Goal: Information Seeking & Learning: Get advice/opinions

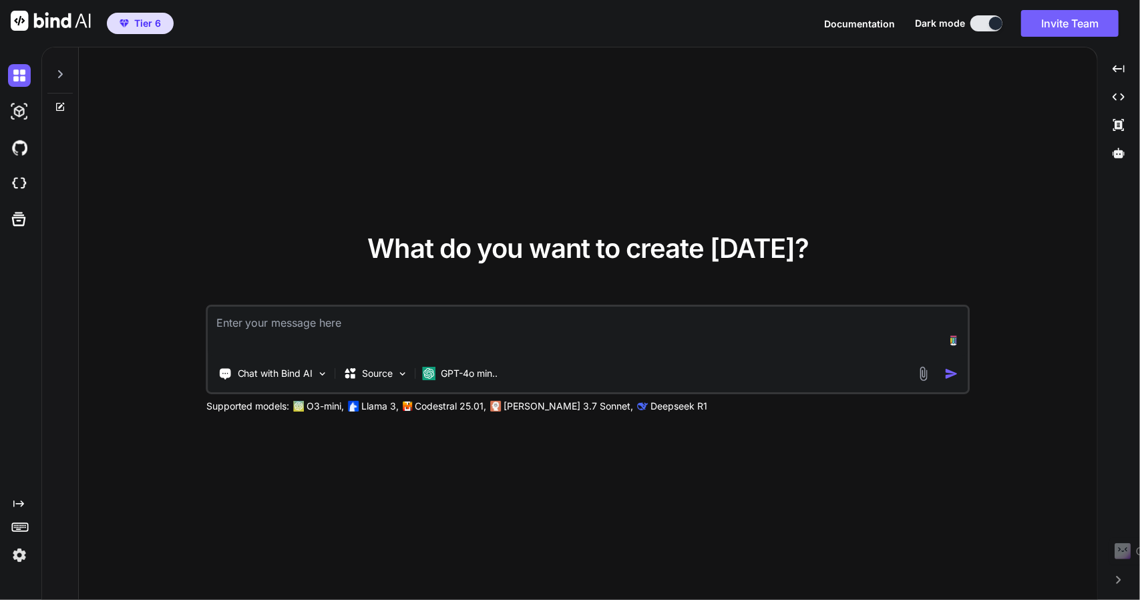
click at [9, 556] on img at bounding box center [19, 555] width 23 height 23
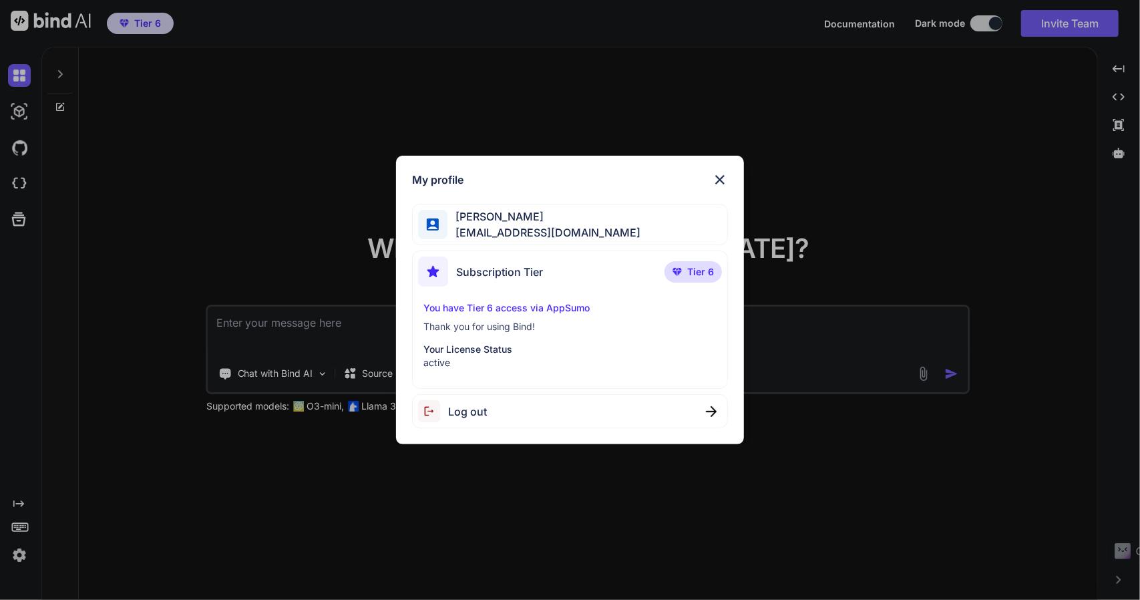
click at [490, 222] on span "[PERSON_NAME]" at bounding box center [543, 216] width 193 height 16
click at [487, 265] on span "Subscription Tier" at bounding box center [499, 272] width 87 height 16
click at [481, 309] on p "You have Tier 6 access via AppSumo" at bounding box center [570, 307] width 294 height 13
click at [499, 321] on p "Thank you for using Bind!" at bounding box center [570, 326] width 294 height 13
click at [725, 181] on img at bounding box center [720, 180] width 16 height 16
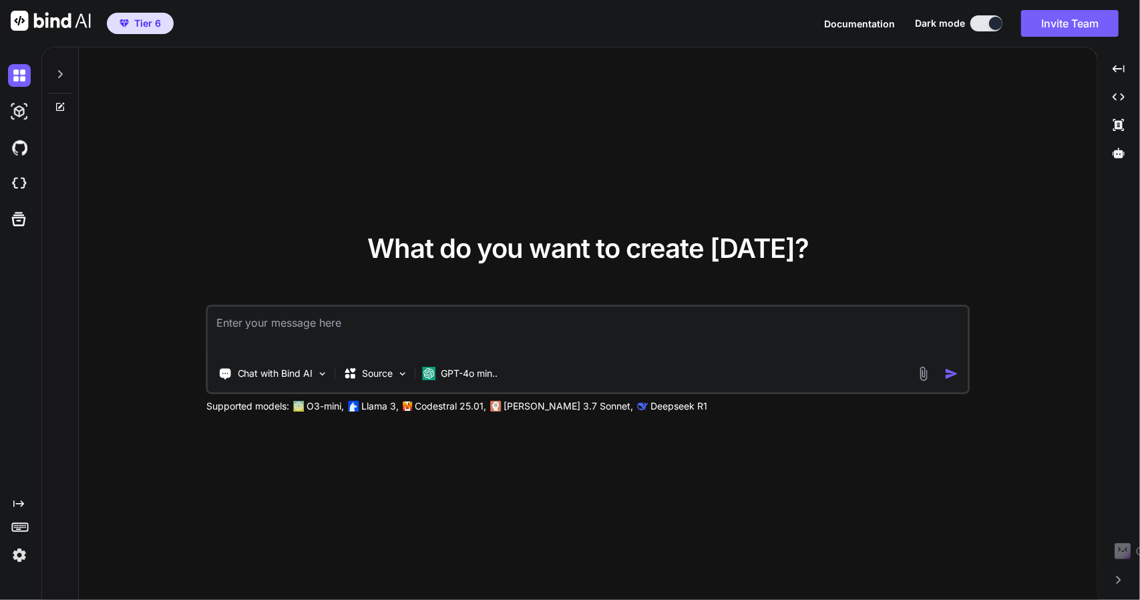
click at [21, 558] on img at bounding box center [19, 555] width 23 height 23
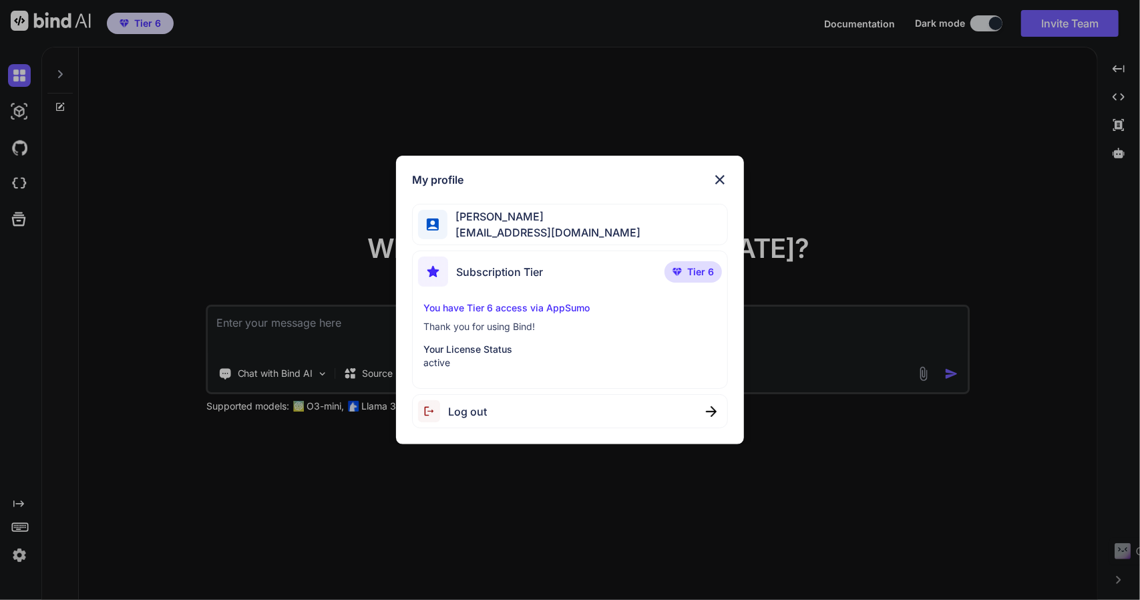
click at [481, 241] on div "Nick AL nickolus442034@gmail.com" at bounding box center [570, 225] width 317 height 42
click at [180, 109] on div "My profile Nick AL nickolus442034@gmail.com Subscription Tier Tier 6 You have T…" at bounding box center [570, 300] width 1140 height 600
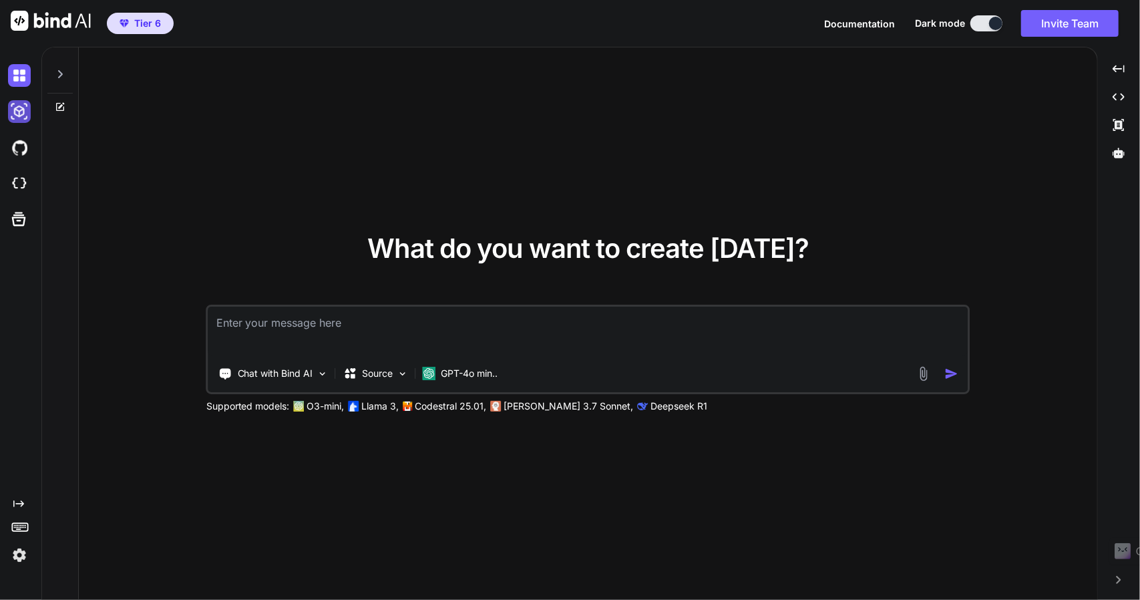
click at [13, 108] on img at bounding box center [19, 111] width 23 height 23
type textarea "x"
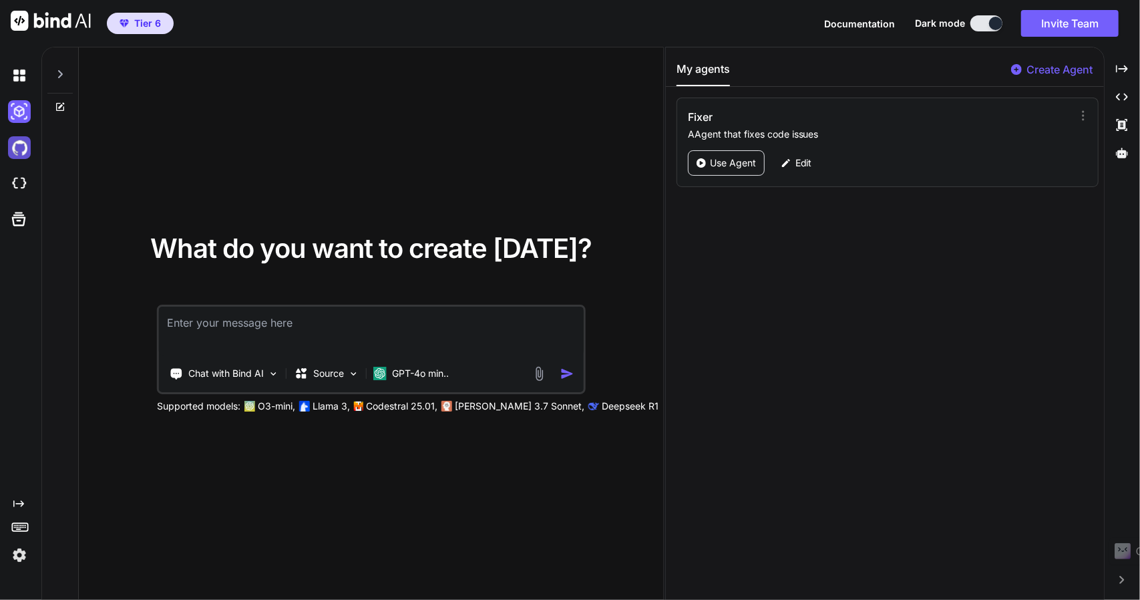
click at [13, 146] on img at bounding box center [19, 147] width 23 height 23
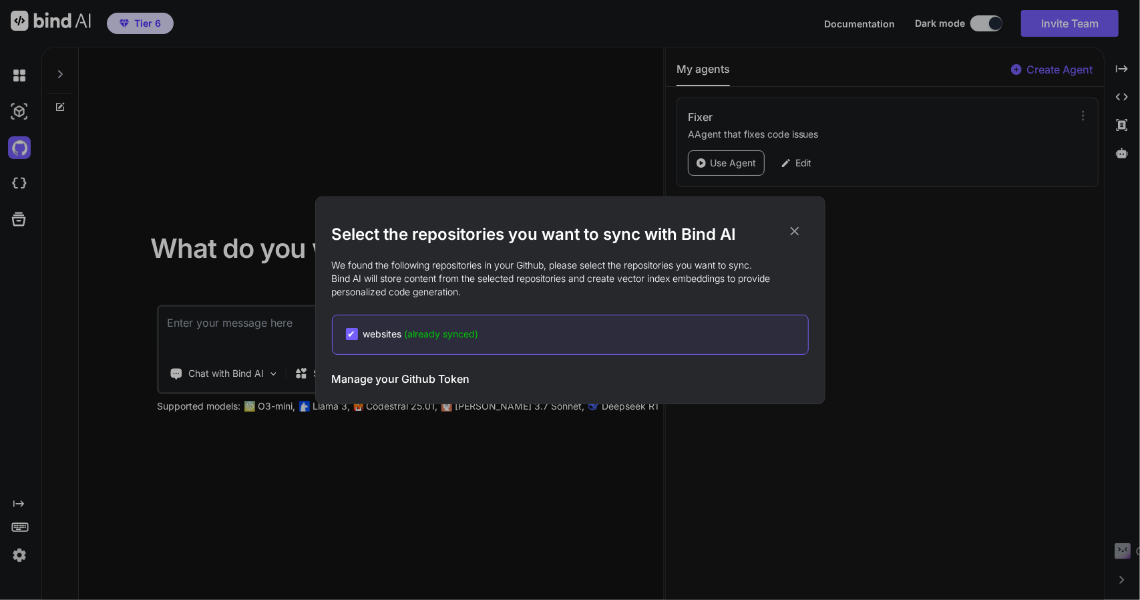
click at [17, 181] on div "Select the repositories you want to sync with Bind AI We found the following re…" at bounding box center [570, 300] width 1140 height 600
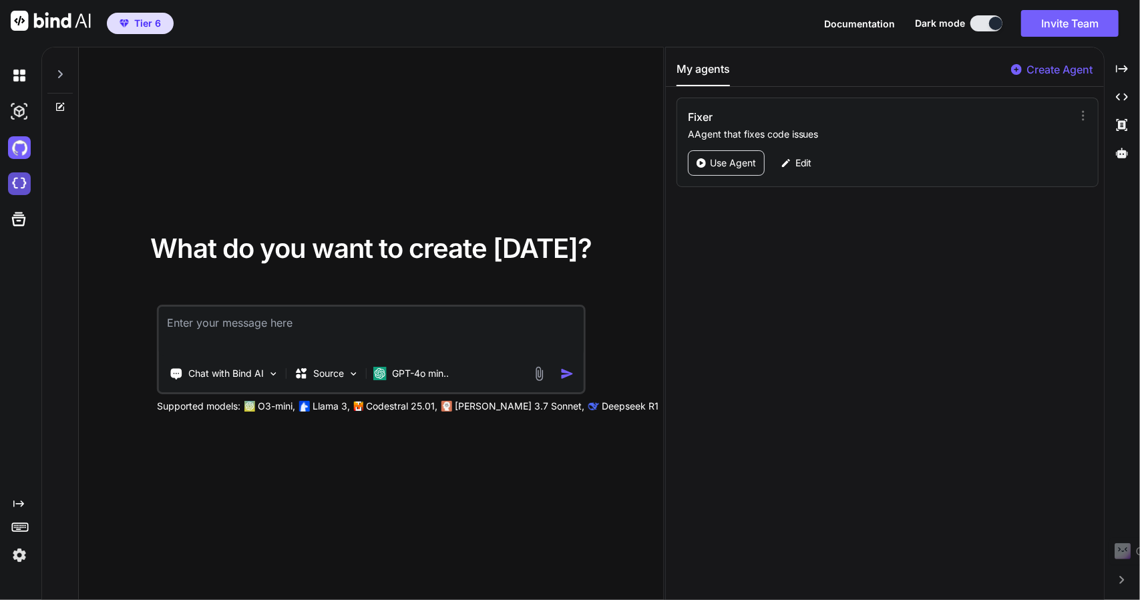
click at [19, 189] on img at bounding box center [19, 183] width 23 height 23
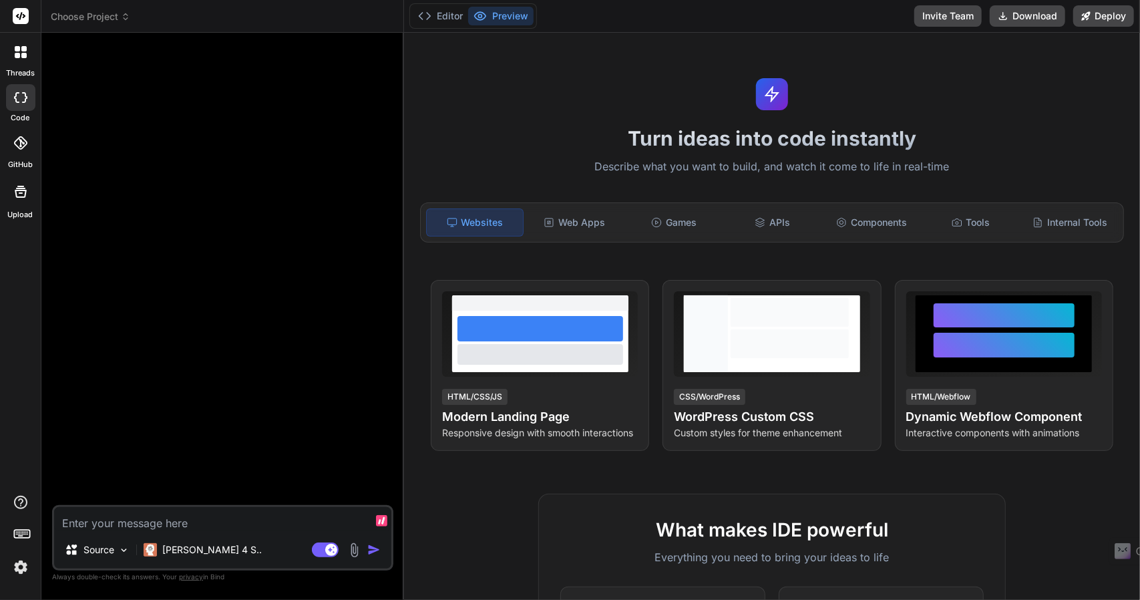
type textarea "x"
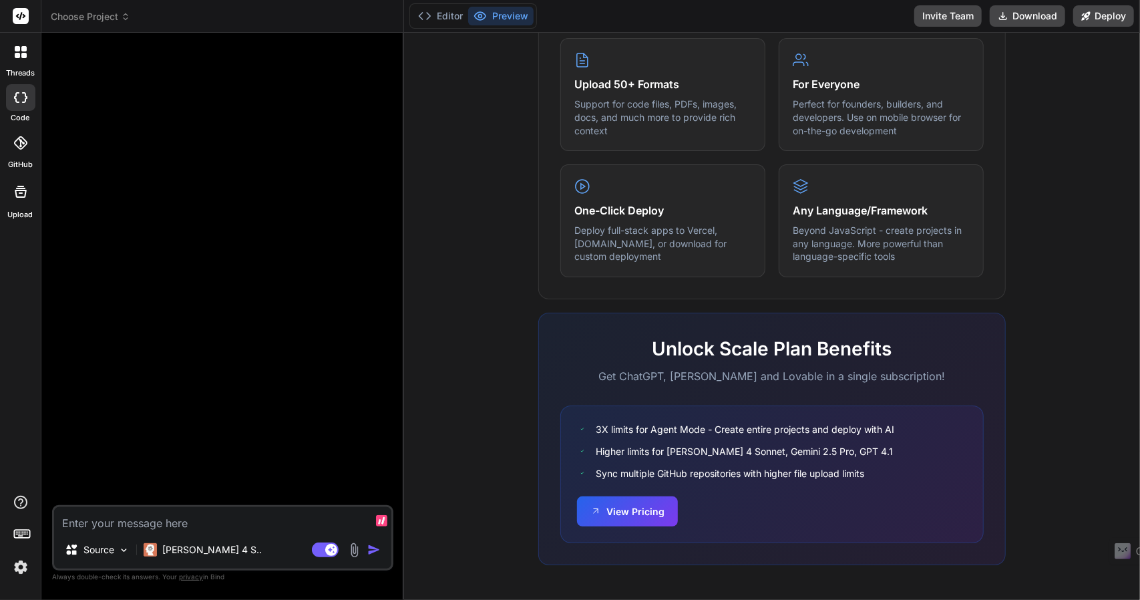
scroll to position [682, 0]
click at [17, 560] on img at bounding box center [20, 567] width 23 height 23
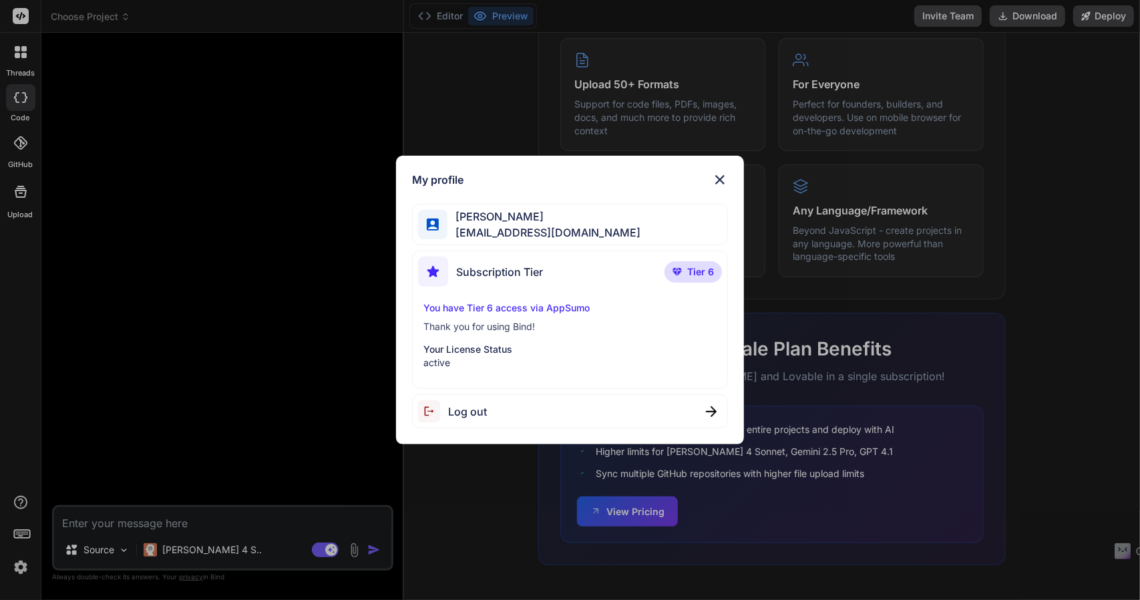
click at [449, 354] on p "Your License Status" at bounding box center [570, 349] width 294 height 13
click at [492, 272] on span "Subscription Tier" at bounding box center [499, 272] width 87 height 16
click at [520, 221] on span "Nick AL" at bounding box center [543, 216] width 193 height 16
click at [489, 227] on span "nickolus442034@gmail.com" at bounding box center [543, 232] width 193 height 16
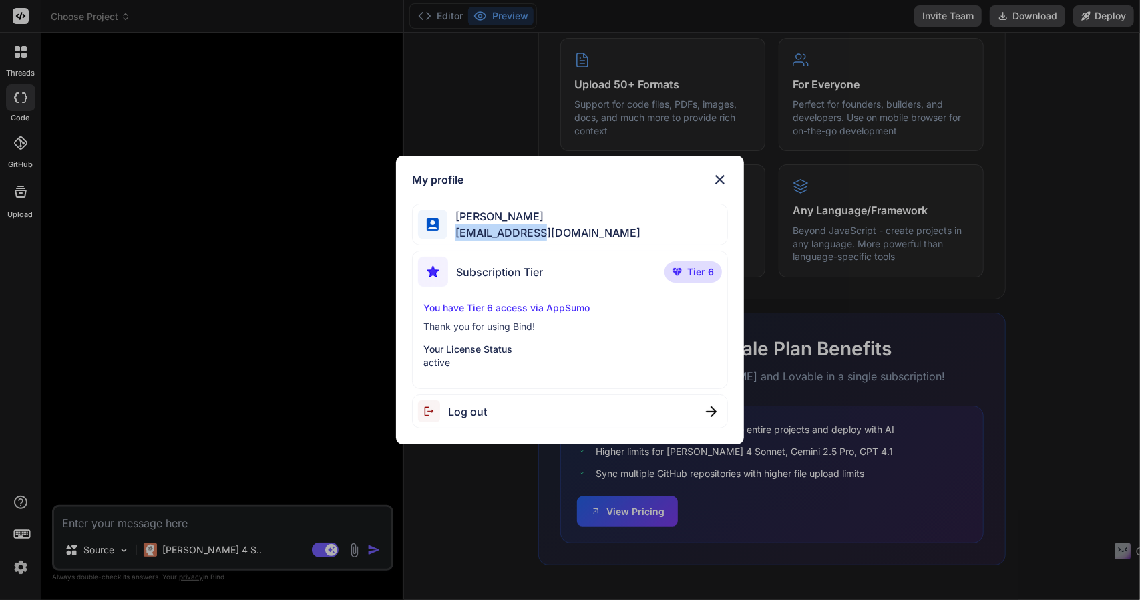
click at [489, 227] on span "nickolus442034@gmail.com" at bounding box center [543, 232] width 193 height 16
click at [458, 359] on p "active" at bounding box center [570, 362] width 294 height 13
click at [719, 182] on img at bounding box center [720, 180] width 16 height 16
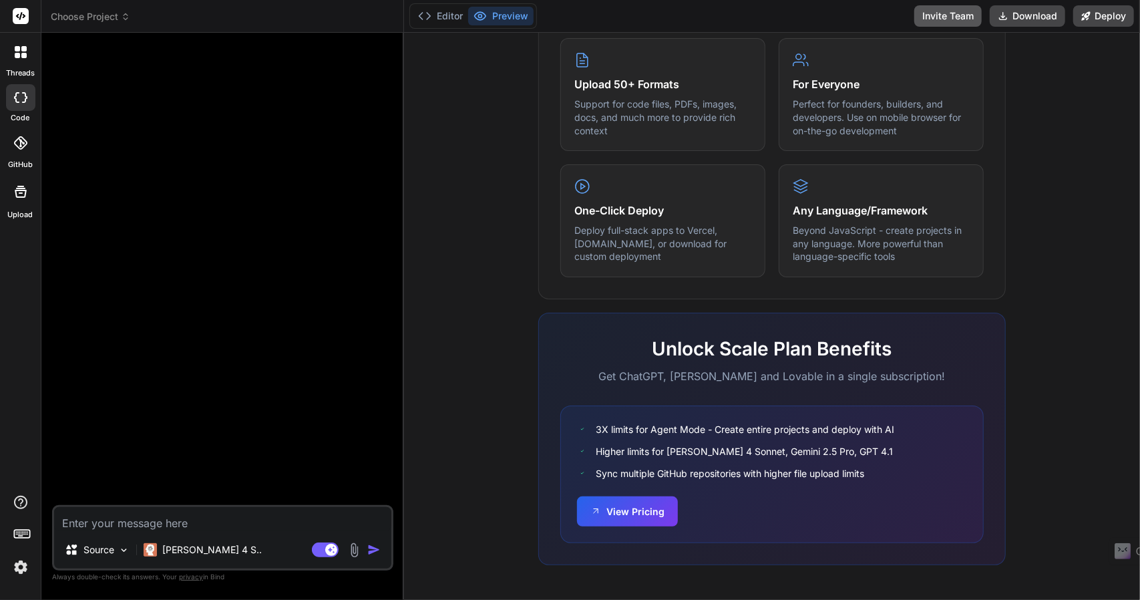
click at [940, 15] on button "Invite Team" at bounding box center [947, 15] width 67 height 21
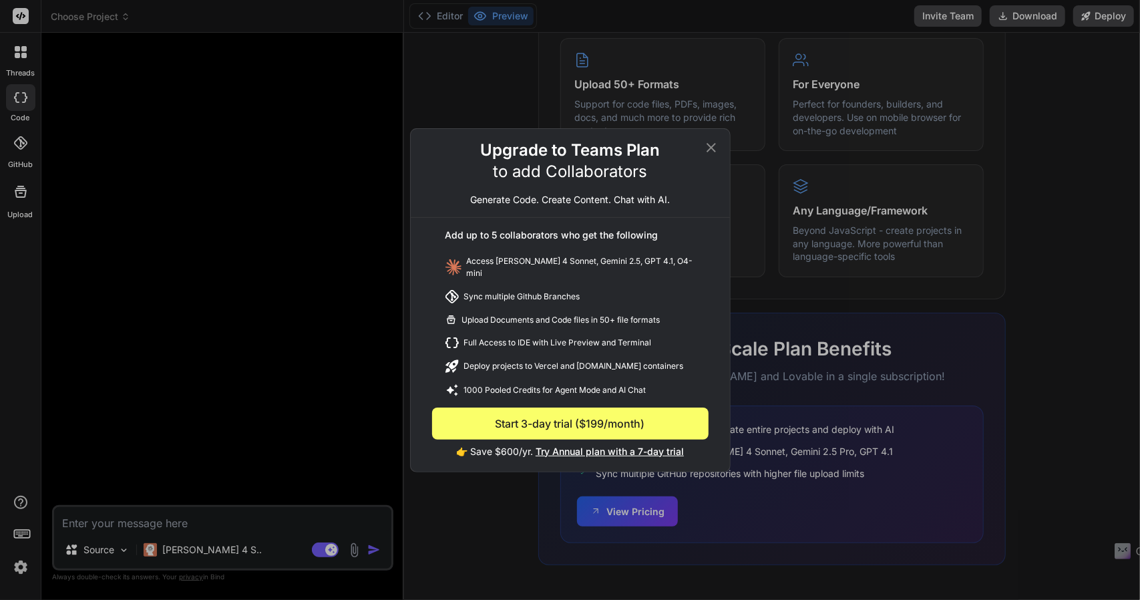
click at [709, 150] on icon at bounding box center [710, 146] width 9 height 9
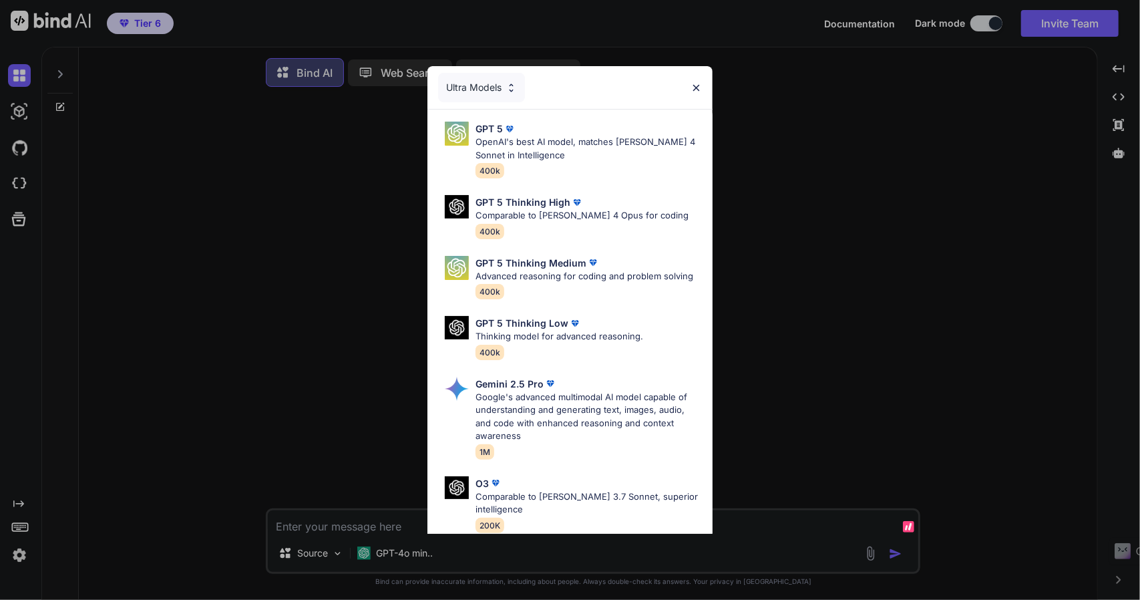
click at [690, 86] on img at bounding box center [695, 87] width 11 height 11
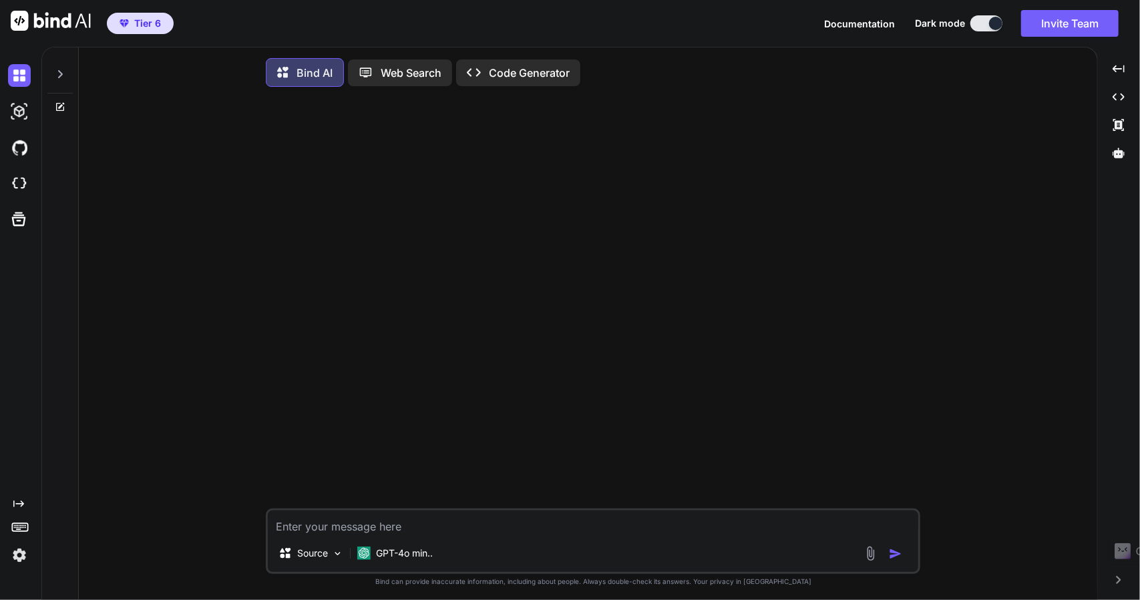
type textarea "x"
click at [16, 555] on img at bounding box center [19, 555] width 23 height 23
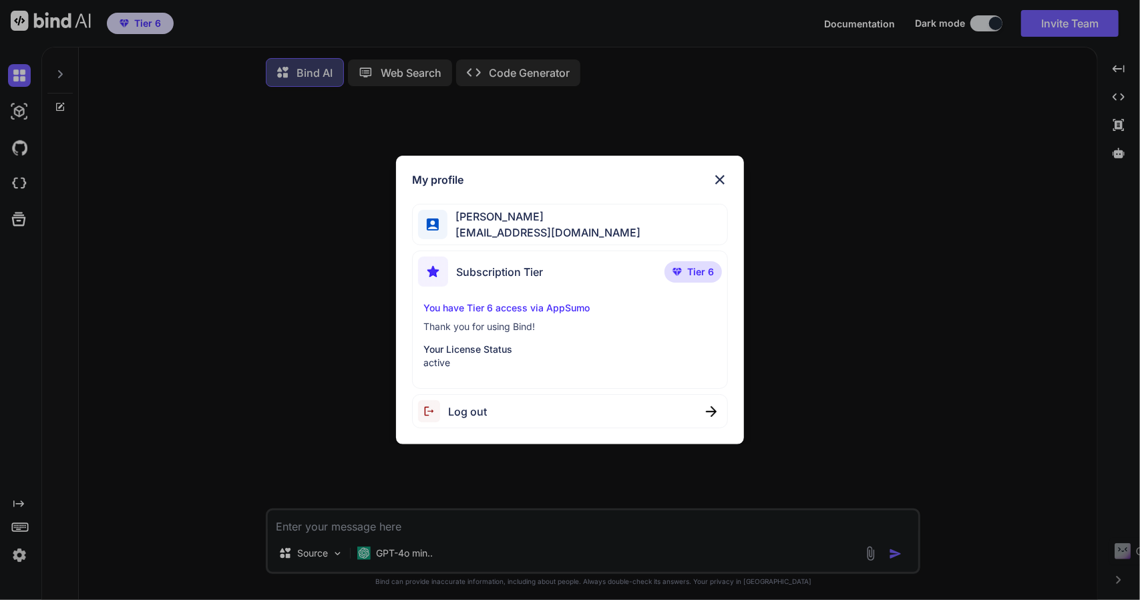
click at [240, 439] on div "My profile Nick AL nickolus442034@gmail.com Subscription Tier Tier 6 You have T…" at bounding box center [570, 300] width 1140 height 600
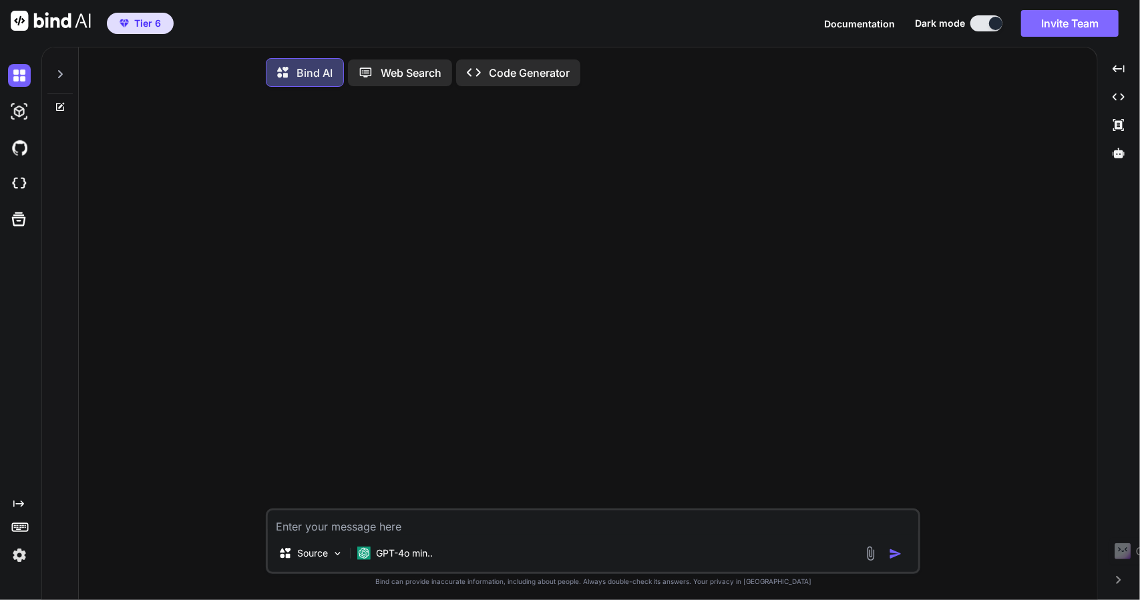
click at [1054, 22] on button "Invite Team" at bounding box center [1069, 23] width 97 height 27
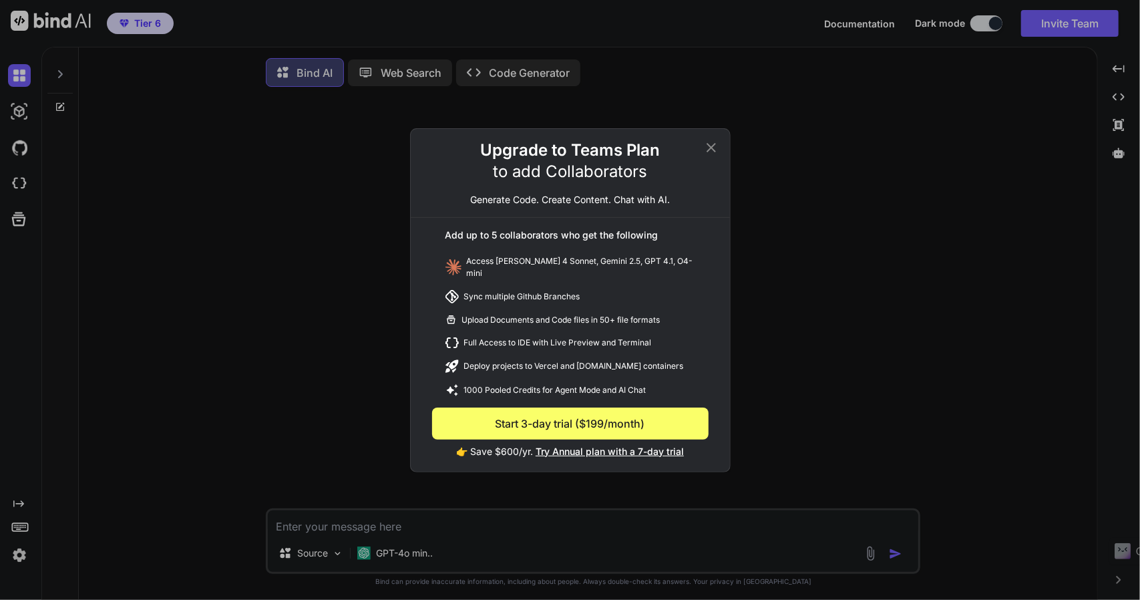
click at [540, 425] on button "Start 3-day trial ($199/month)" at bounding box center [570, 423] width 276 height 32
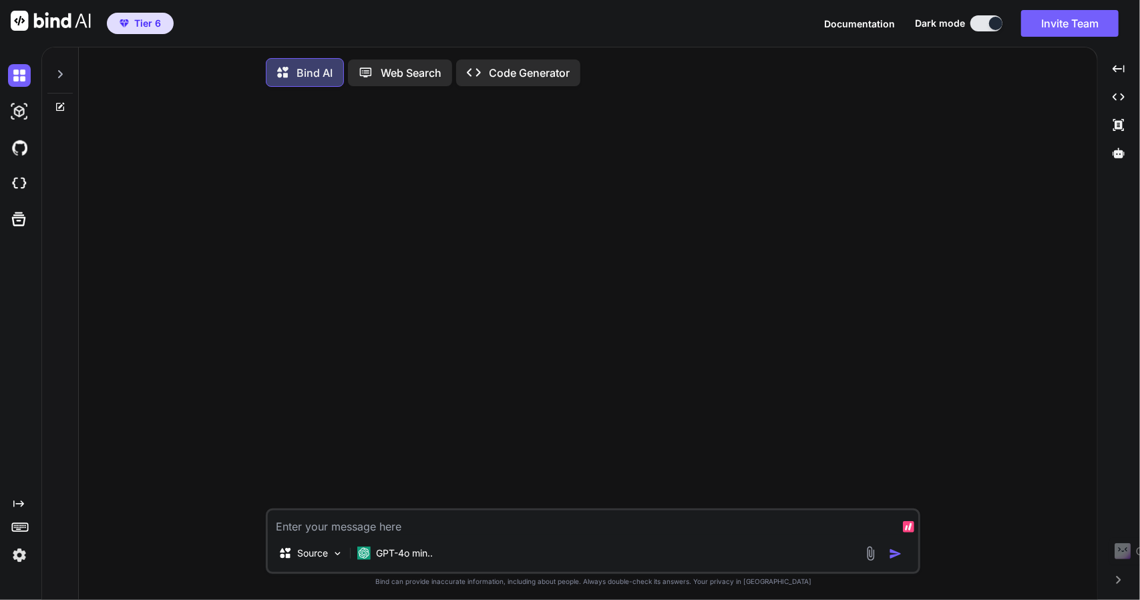
type textarea "x"
click at [1118, 584] on div "Created with Pixso. Created with Pixso. Created with Pixso. Created with Pixso." at bounding box center [1118, 328] width 31 height 542
click at [1120, 582] on icon "Created with Pixso." at bounding box center [1118, 580] width 8 height 8
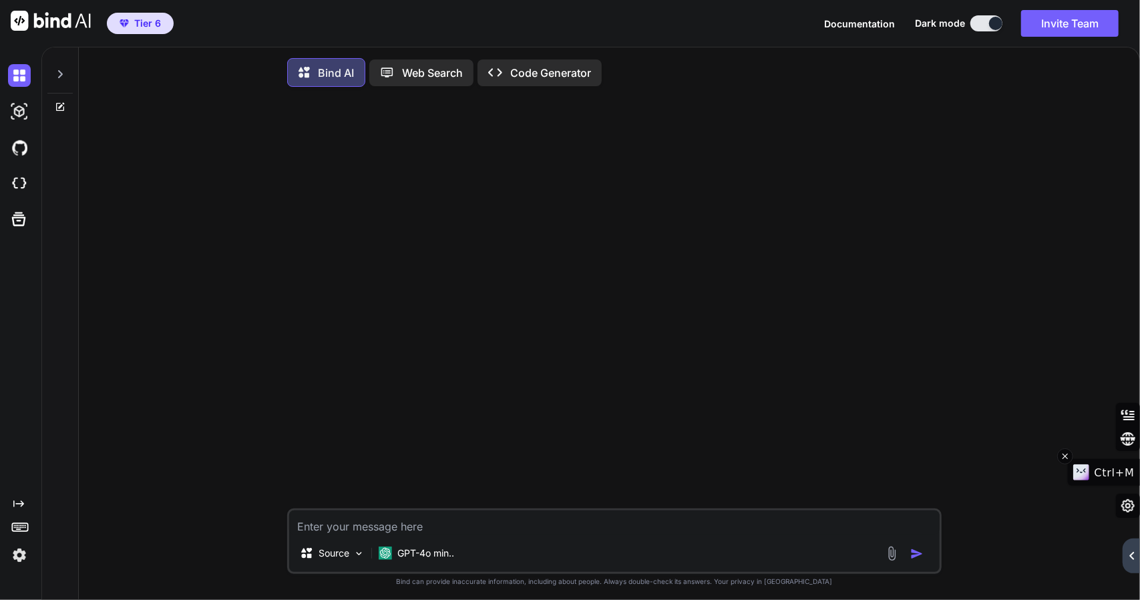
drag, startPoint x: 1126, startPoint y: 554, endPoint x: 1116, endPoint y: 411, distance: 143.2
click at [1115, 466] on span "Ctrl+M" at bounding box center [1114, 472] width 40 height 13
click at [1134, 550] on div "Created with Pixso." at bounding box center [1130, 555] width 17 height 35
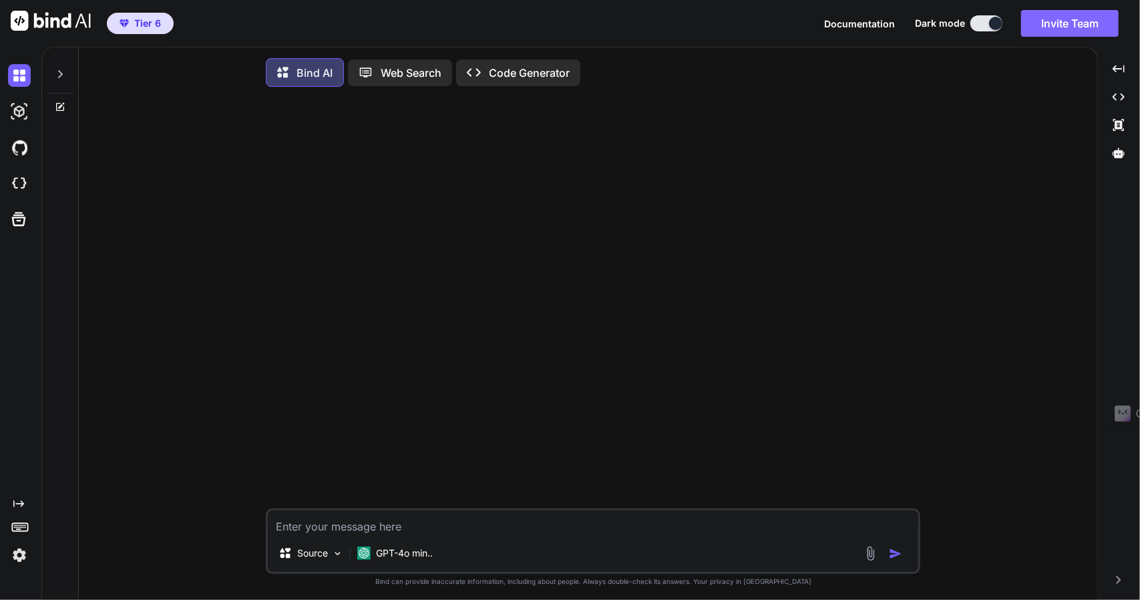
click at [1070, 30] on button "Invite Team" at bounding box center [1069, 23] width 97 height 27
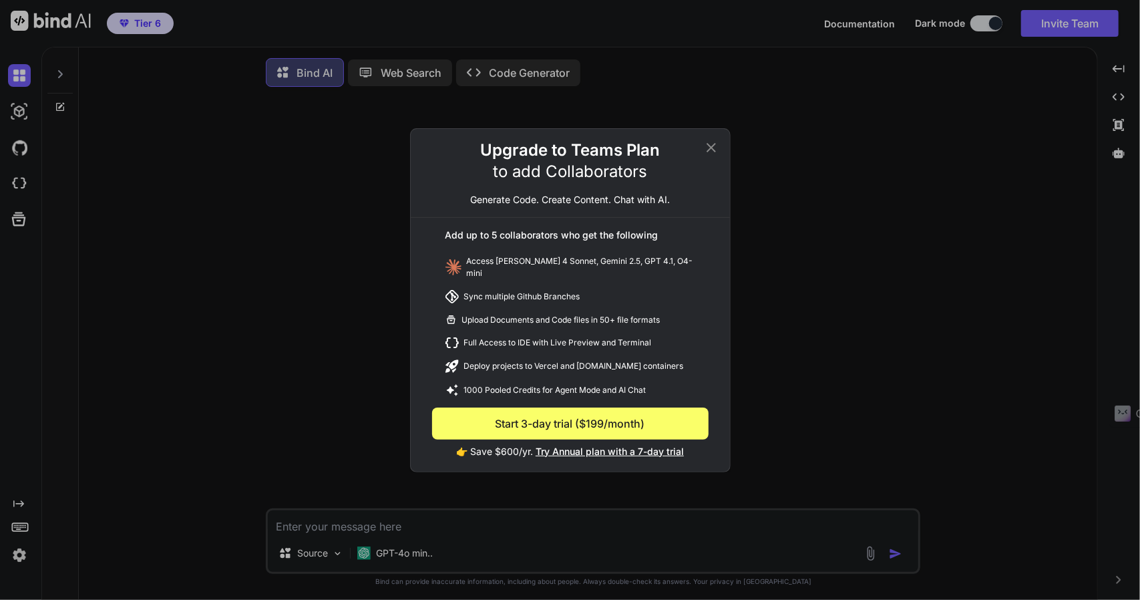
drag, startPoint x: 572, startPoint y: 307, endPoint x: 564, endPoint y: 316, distance: 11.8
click at [570, 309] on div "Upload Documents and Code files in 50+ file formats" at bounding box center [570, 320] width 276 height 23
click at [544, 354] on div "Deploy projects to Vercel and [DOMAIN_NAME] containers" at bounding box center [570, 366] width 276 height 24
click at [540, 357] on div "Deploy projects to Vercel and [DOMAIN_NAME] containers" at bounding box center [570, 366] width 276 height 24
click at [602, 369] on div "Deploy projects to Vercel and [DOMAIN_NAME] containers" at bounding box center [570, 366] width 276 height 24
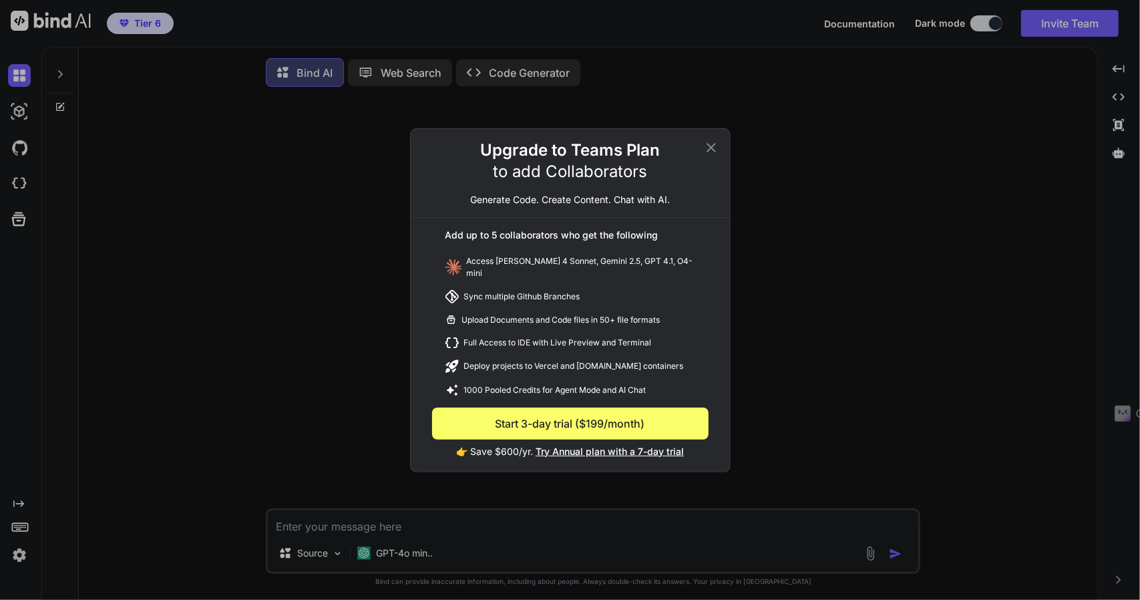
click at [604, 369] on div "Deploy projects to Vercel and [DOMAIN_NAME] containers" at bounding box center [570, 366] width 276 height 24
click at [596, 206] on p "Generate Code. Create Content. Chat with AI." at bounding box center [570, 199] width 200 height 13
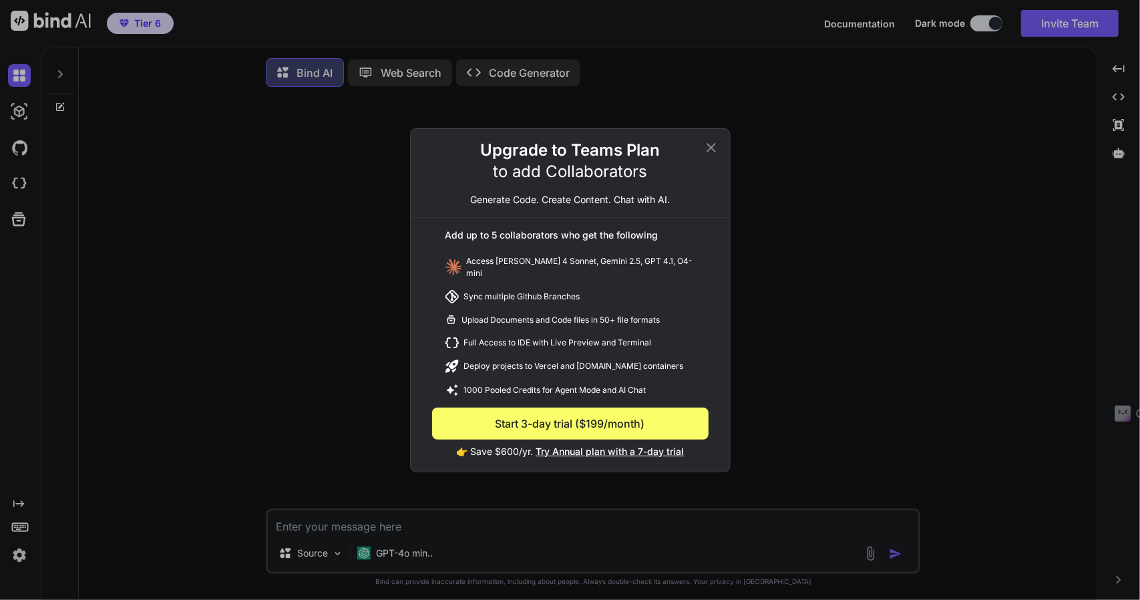
click at [715, 149] on icon at bounding box center [711, 148] width 16 height 16
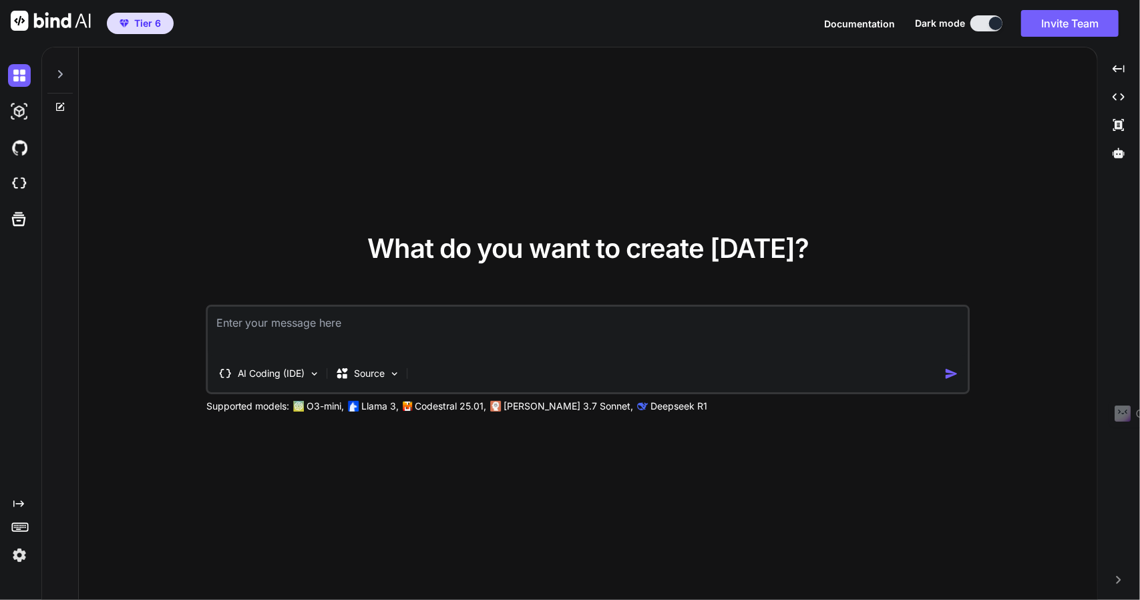
click at [14, 556] on img at bounding box center [19, 555] width 23 height 23
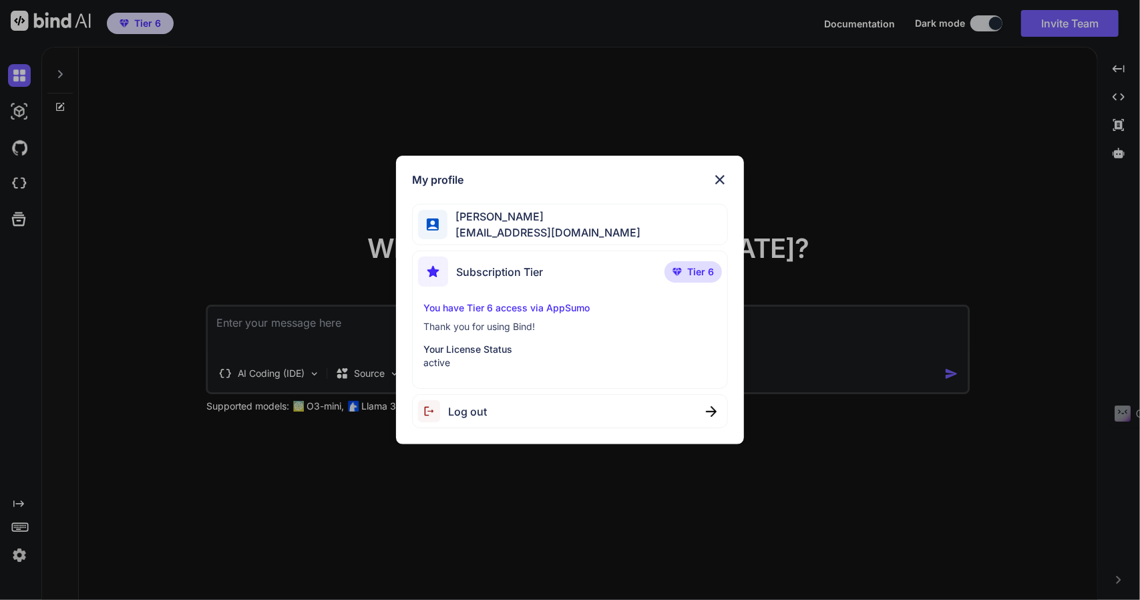
click at [170, 532] on div "My profile [PERSON_NAME] [EMAIL_ADDRESS][DOMAIN_NAME] Subscription Tier Tier 6 …" at bounding box center [570, 300] width 1140 height 600
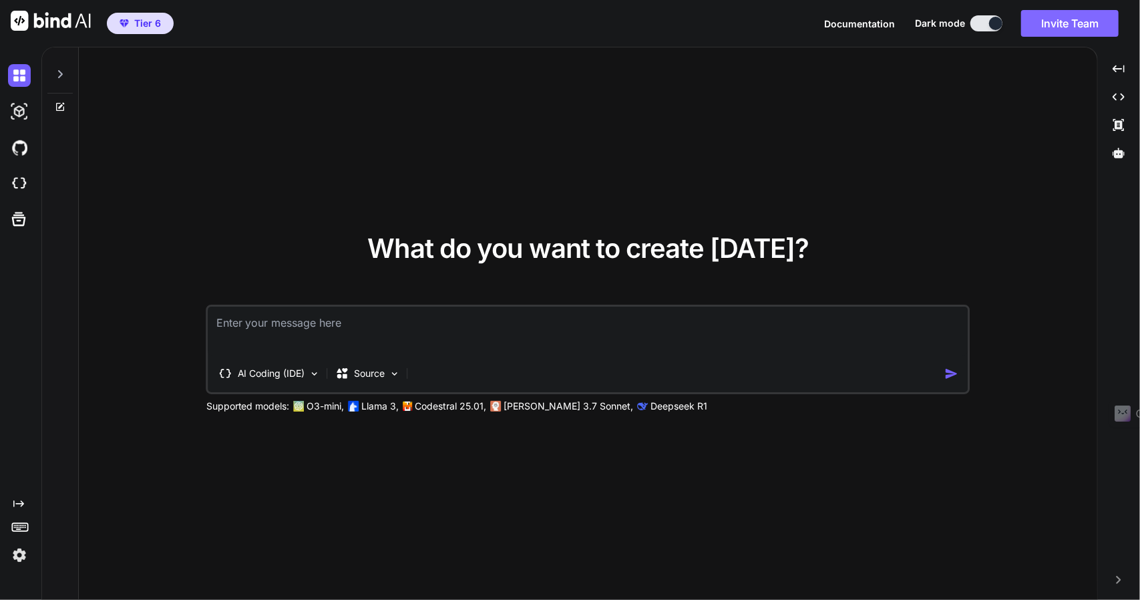
click at [1040, 26] on button "Invite Team" at bounding box center [1069, 23] width 97 height 27
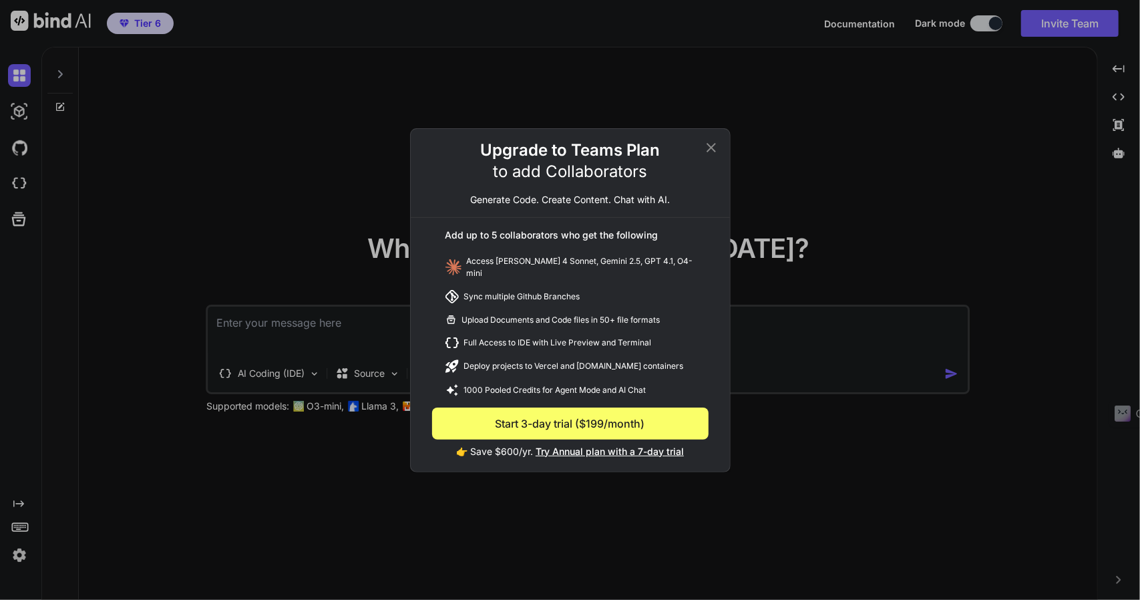
click at [580, 449] on span "Try Annual plan with a 7-day trial" at bounding box center [610, 450] width 148 height 11
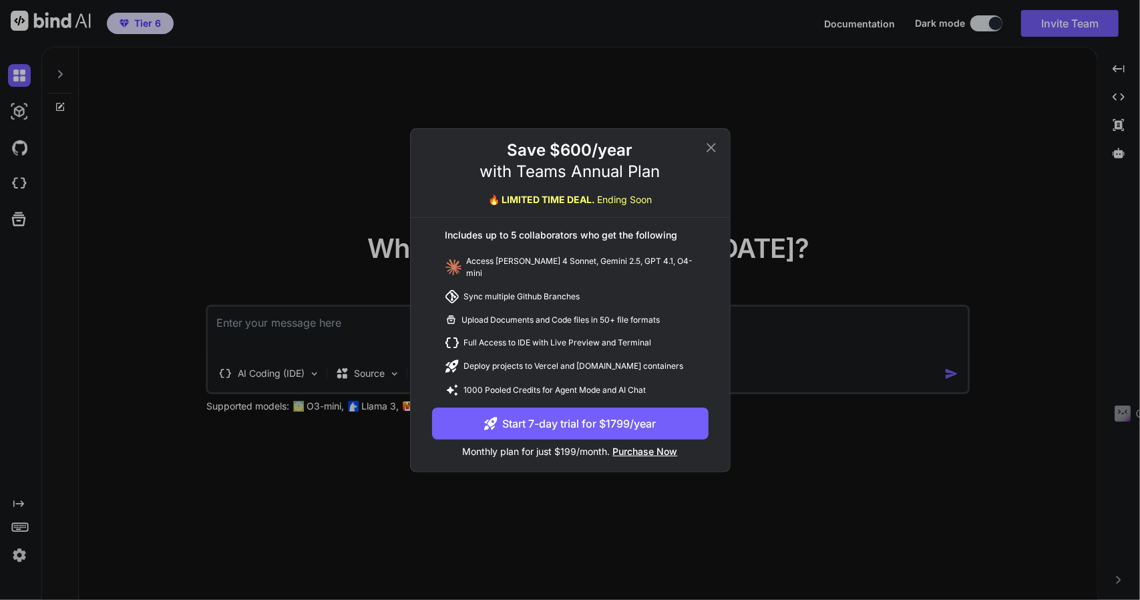
click at [709, 144] on icon at bounding box center [711, 148] width 16 height 16
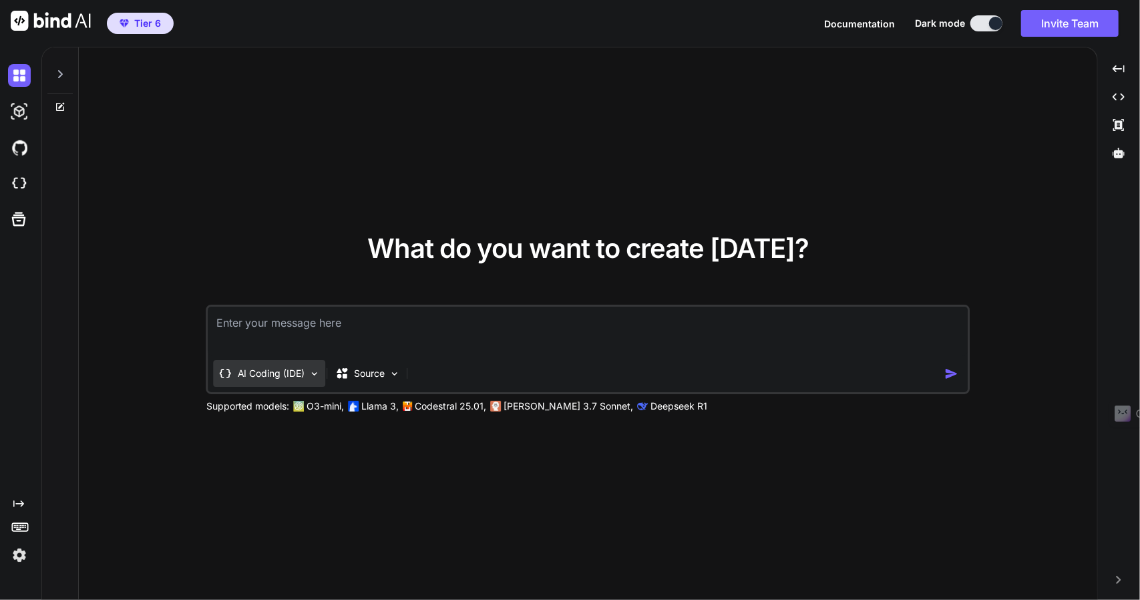
click at [287, 379] on p "AI Coding (IDE)" at bounding box center [271, 373] width 67 height 13
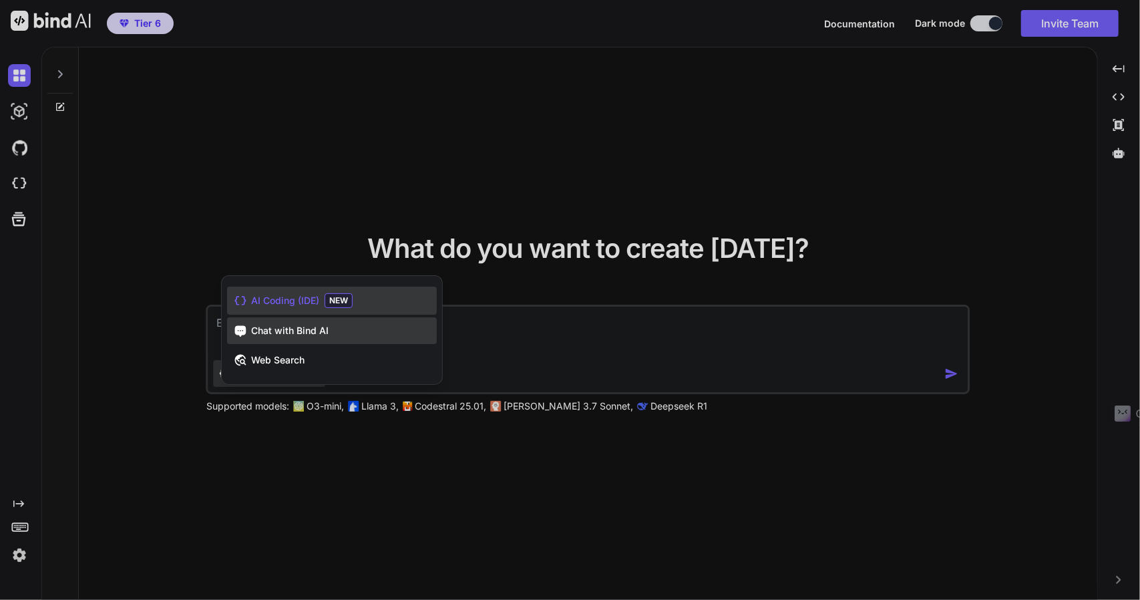
click at [279, 327] on span "Chat with Bind AI" at bounding box center [289, 330] width 77 height 13
type textarea "x"
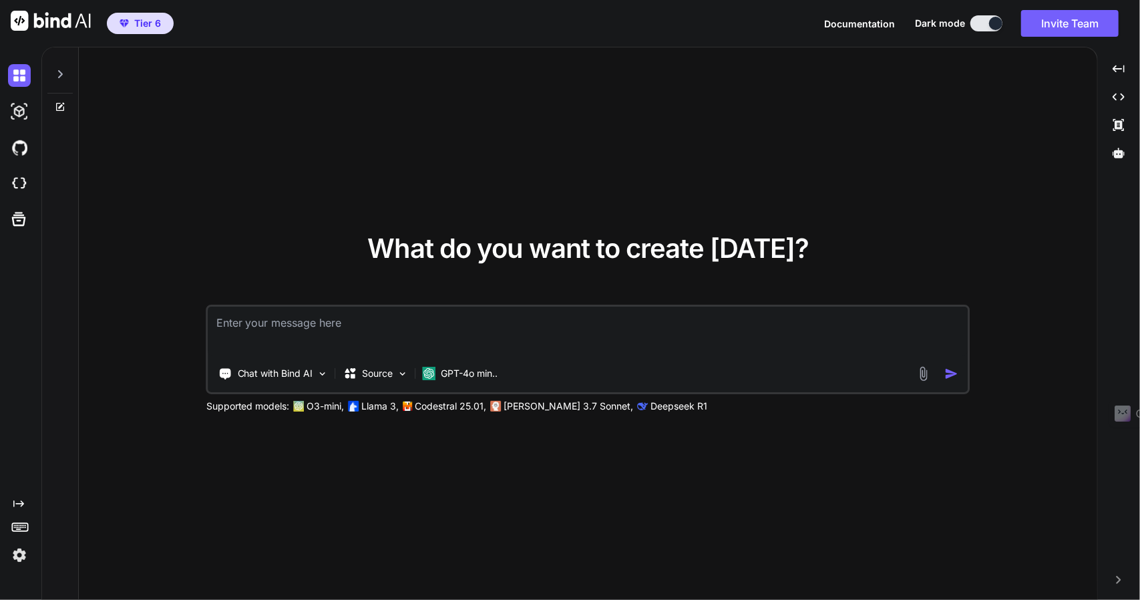
click at [279, 327] on textarea at bounding box center [587, 330] width 759 height 49
type textarea "w"
type textarea "x"
type textarea "wr"
type textarea "x"
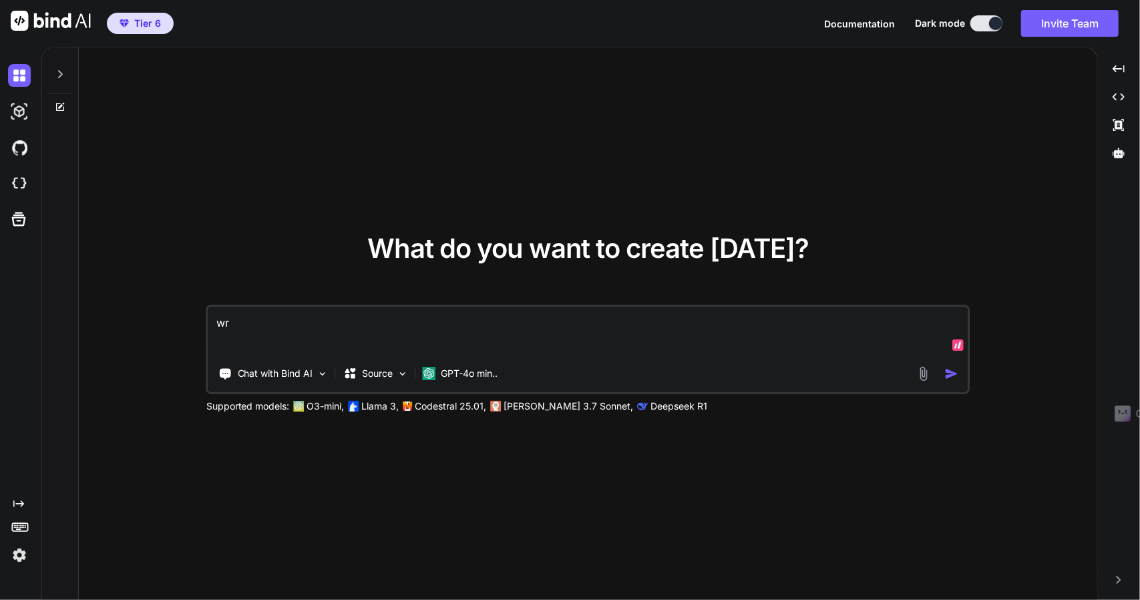
type textarea "wri"
type textarea "x"
type textarea "writ"
type textarea "x"
type textarea "write"
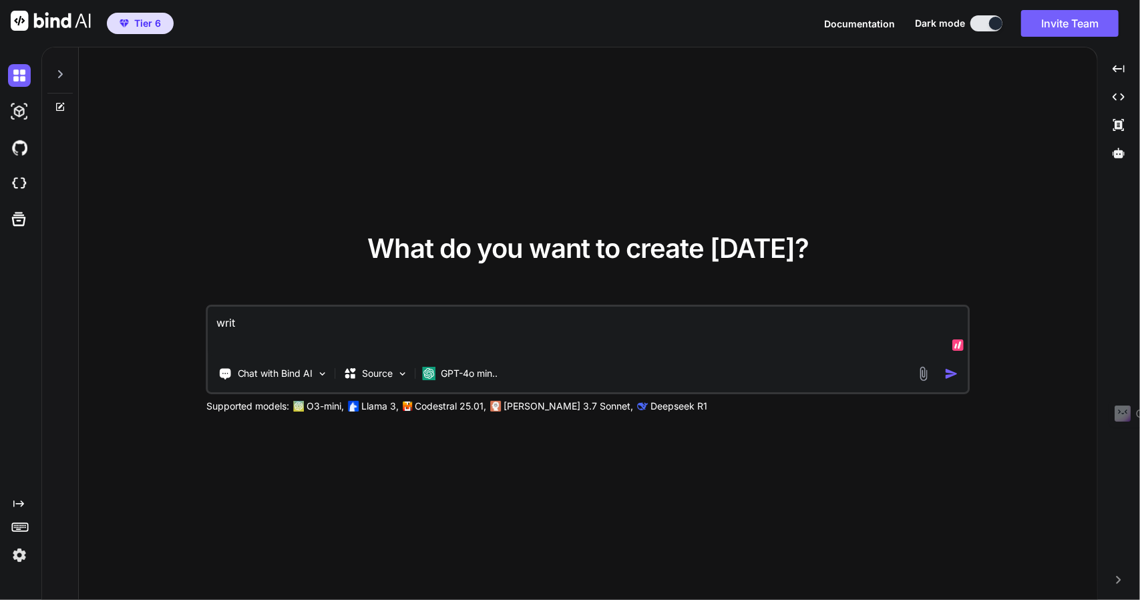
type textarea "x"
type textarea "write"
type textarea "x"
type textarea "write m"
type textarea "x"
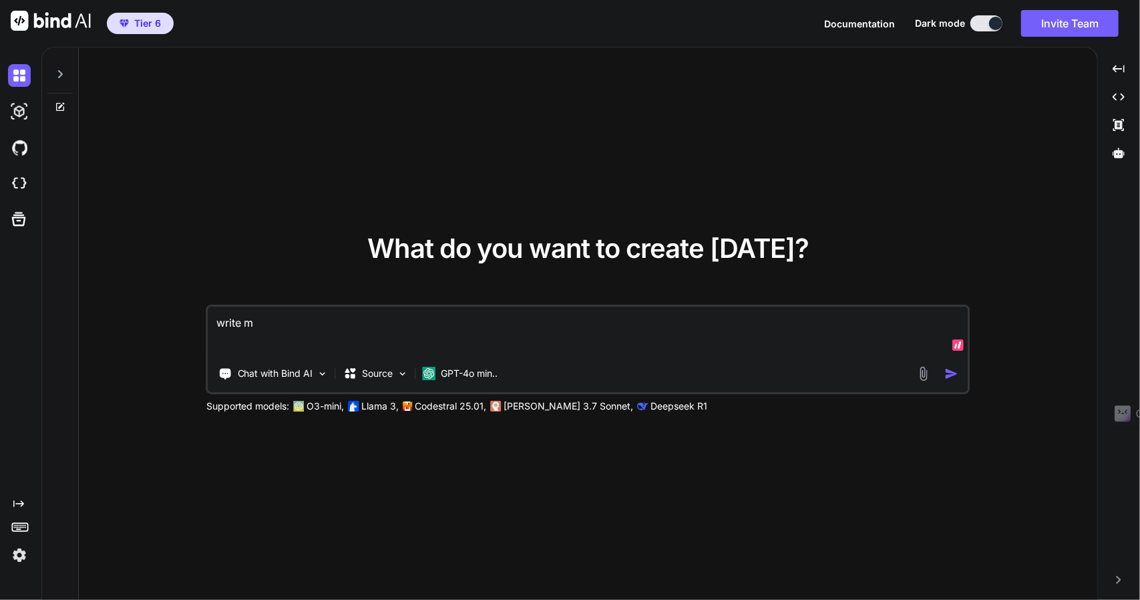
type textarea "write me"
type textarea "x"
type textarea "write me"
type textarea "x"
type textarea "write me 5"
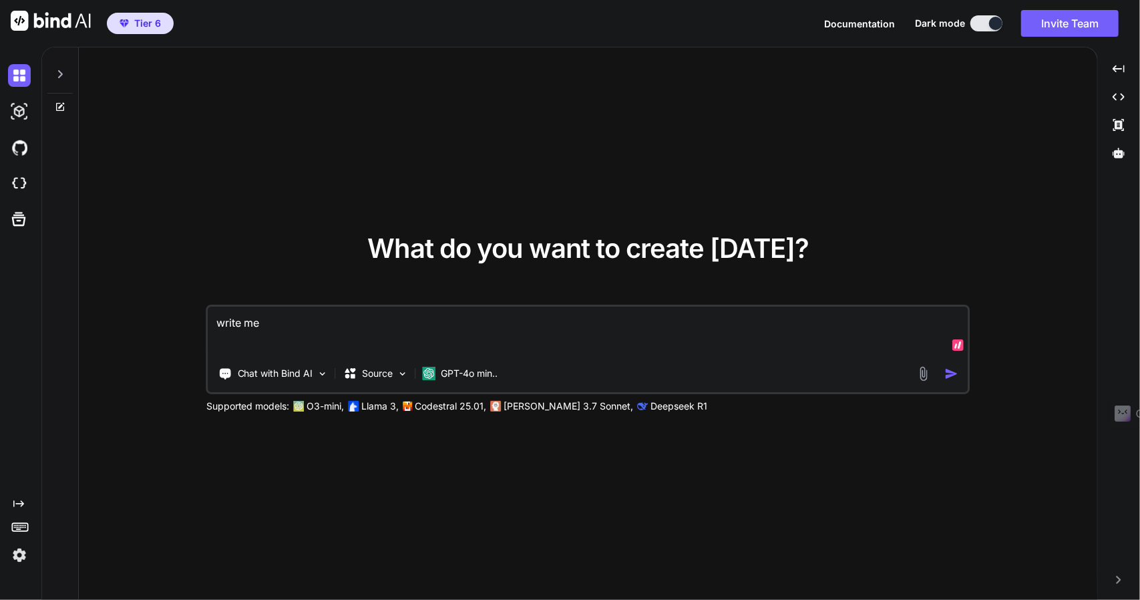
type textarea "x"
type textarea "write me 5"
type textarea "x"
type textarea "write me 5 f"
type textarea "x"
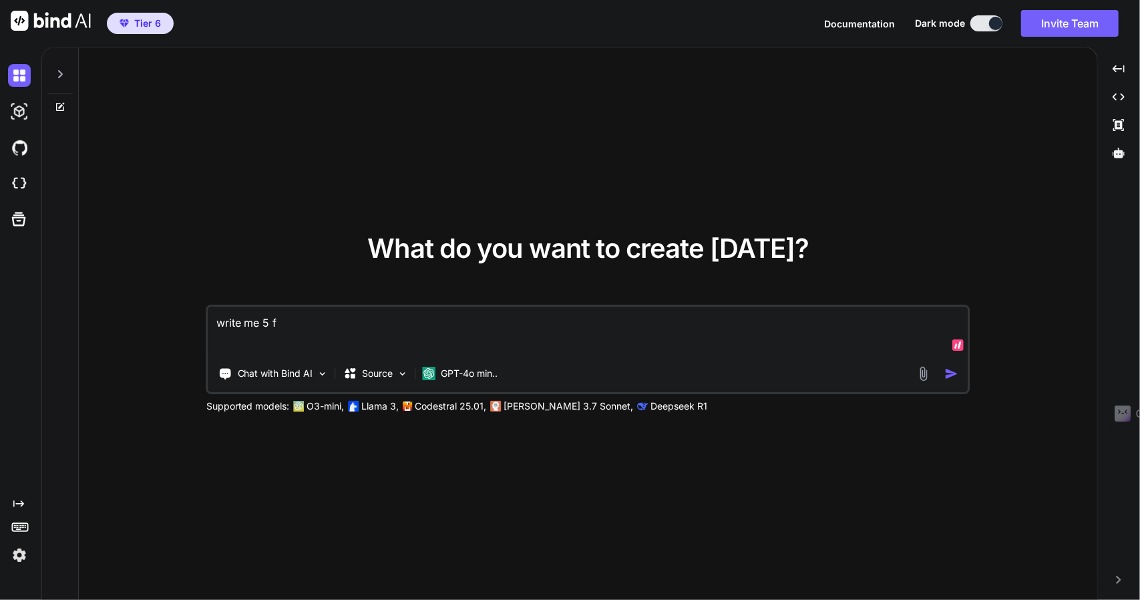
type textarea "write me 5 fu"
type textarea "x"
type textarea "write me 5 fun"
type textarea "x"
type textarea "write me 5 funn"
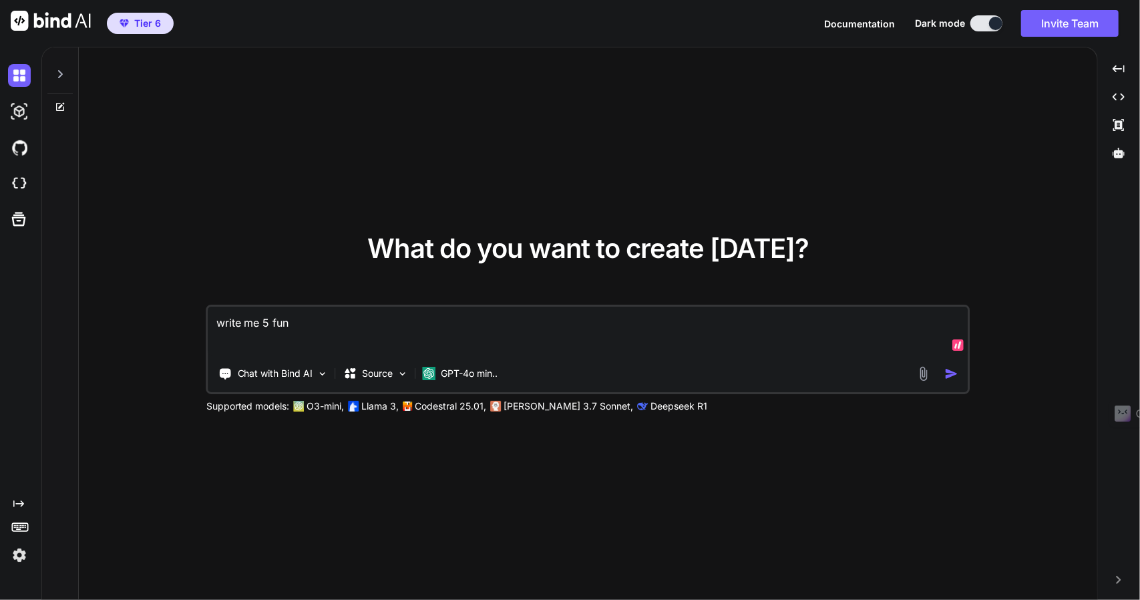
type textarea "x"
type textarea "write me 5 funny"
type textarea "x"
type textarea "write me 5 funny"
type textarea "x"
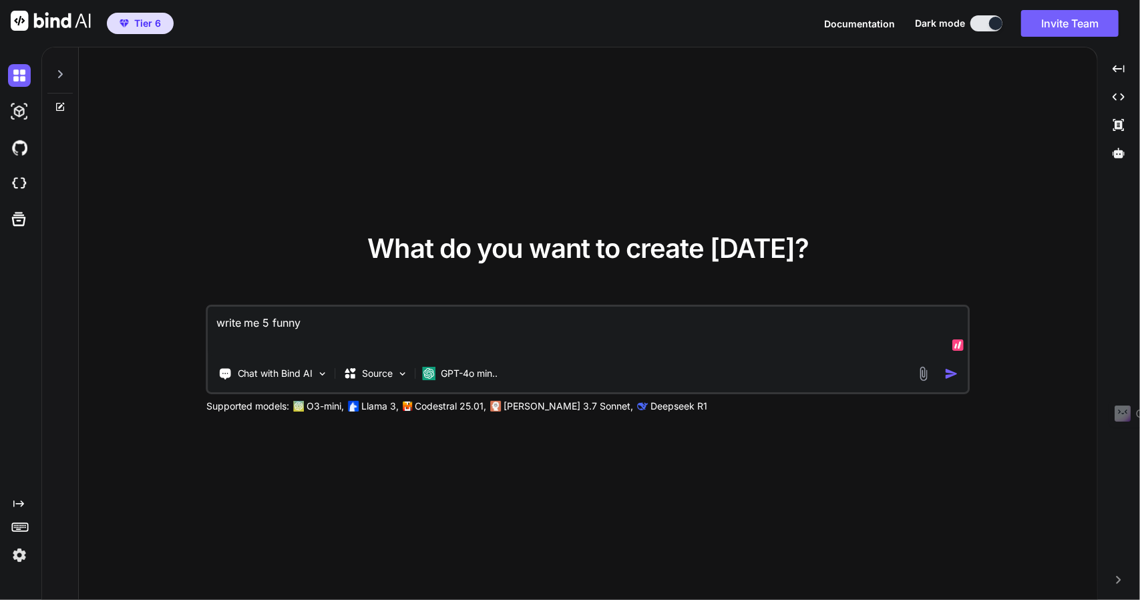
type textarea "write me 5 funny j"
type textarea "x"
type textarea "write me 5 funny jo"
type textarea "x"
type textarea "write me 5 funny jok"
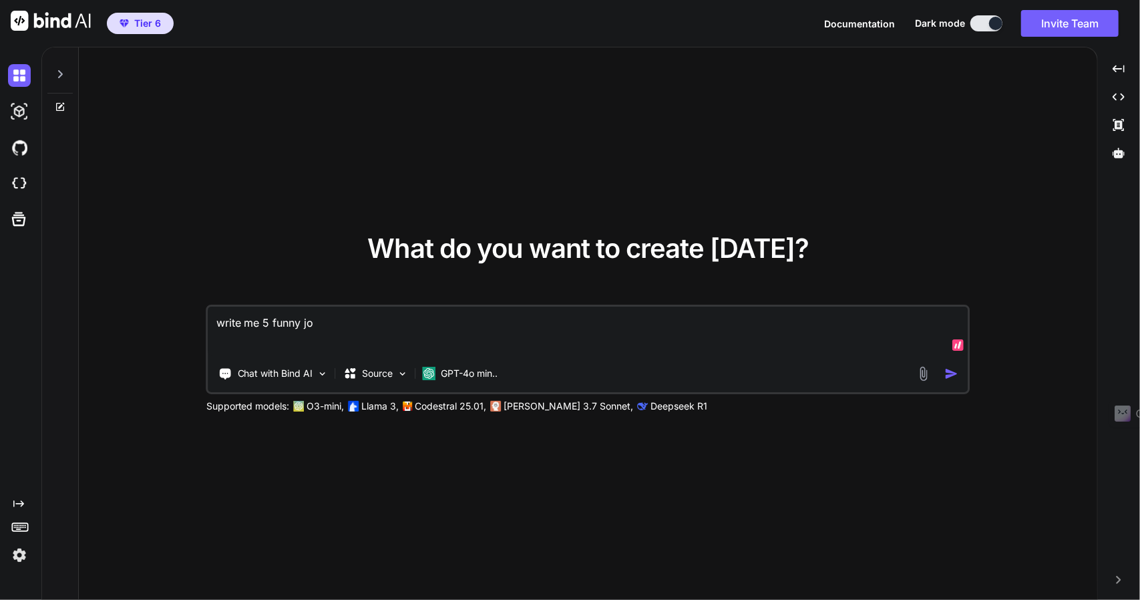
type textarea "x"
type textarea "write me 5 funny joke"
type textarea "x"
type textarea "write me 5 funny jokes"
type textarea "x"
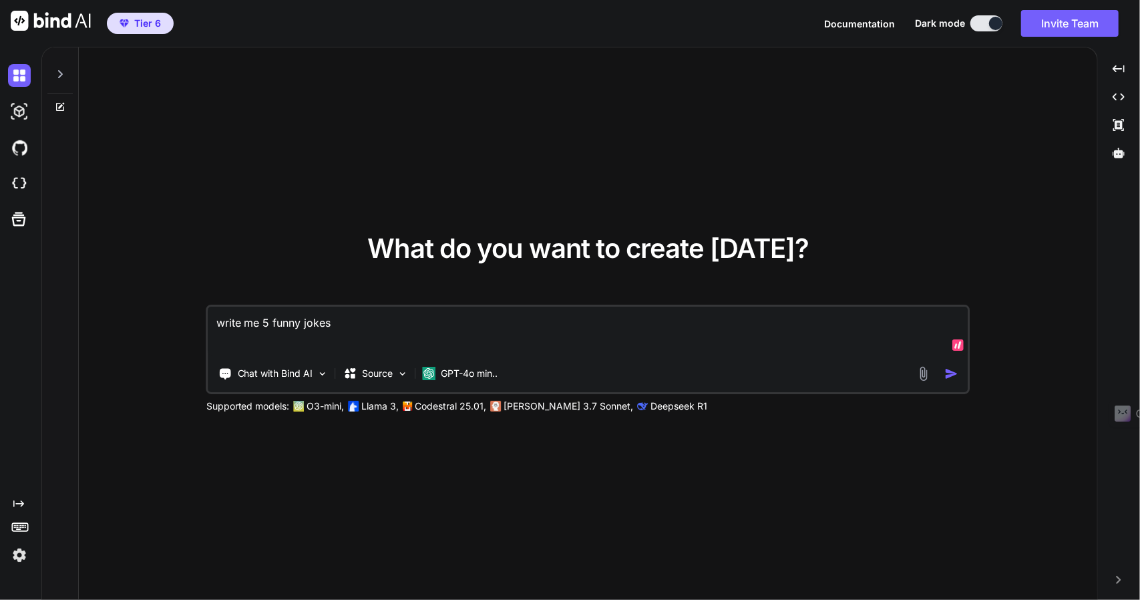
type textarea "write me 5 funny jokes"
type textarea "x"
type textarea "write me 5 funny jokes a"
type textarea "x"
type textarea "write me 5 funny jokes ab"
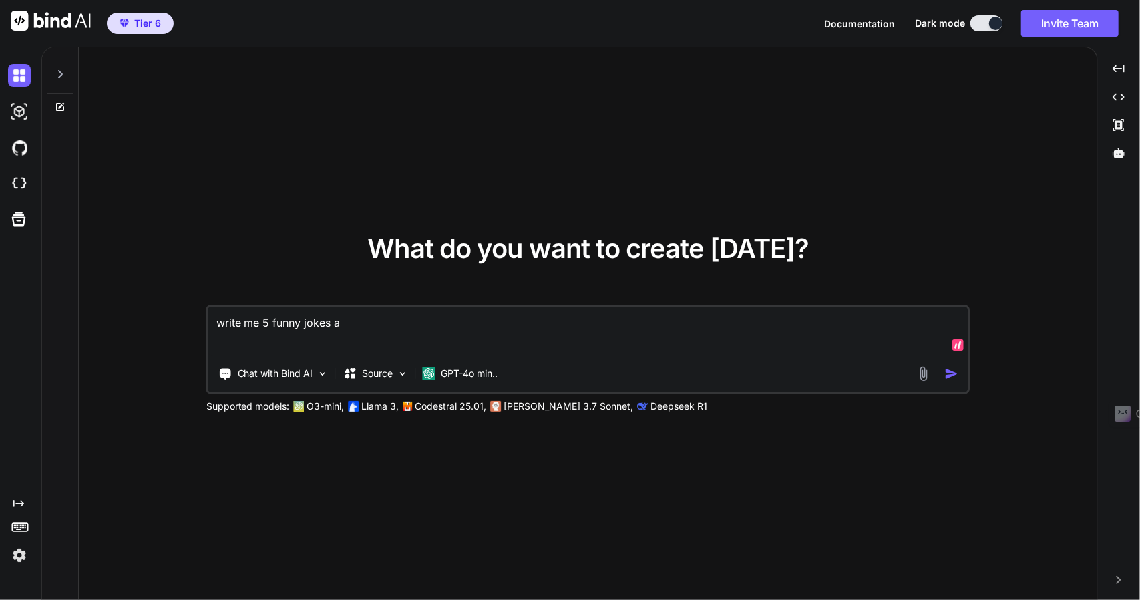
type textarea "x"
type textarea "write me 5 funny jokes abo"
type textarea "x"
type textarea "write me 5 funny jokes abou"
type textarea "x"
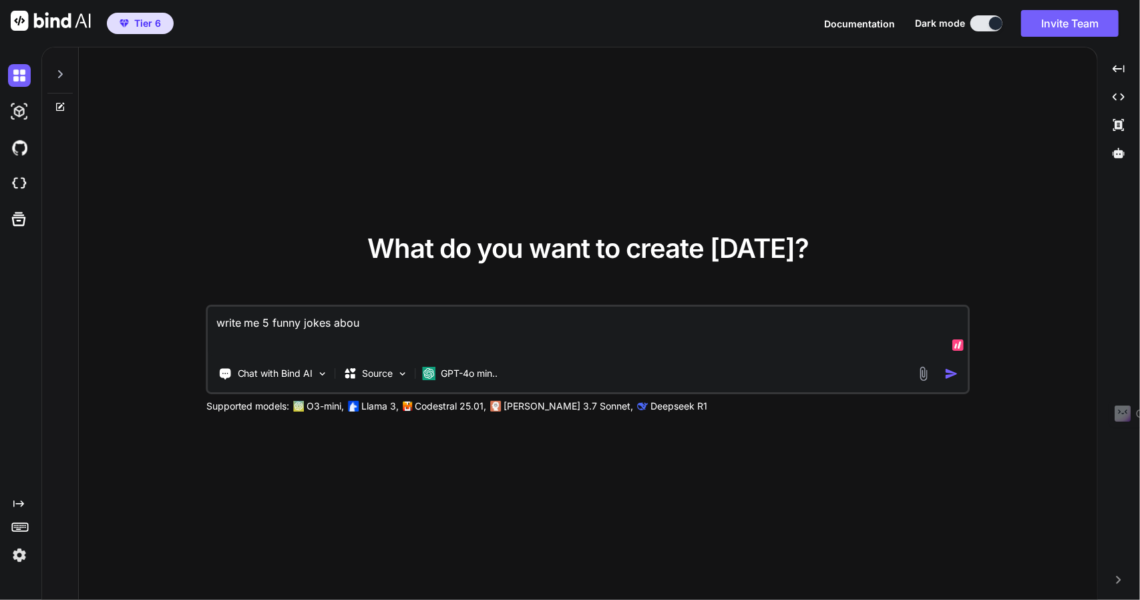
type textarea "write me 5 funny jokes about"
type textarea "x"
type textarea "write me 5 funny jokes about"
type textarea "x"
type textarea "write me 5 funny jokes about s"
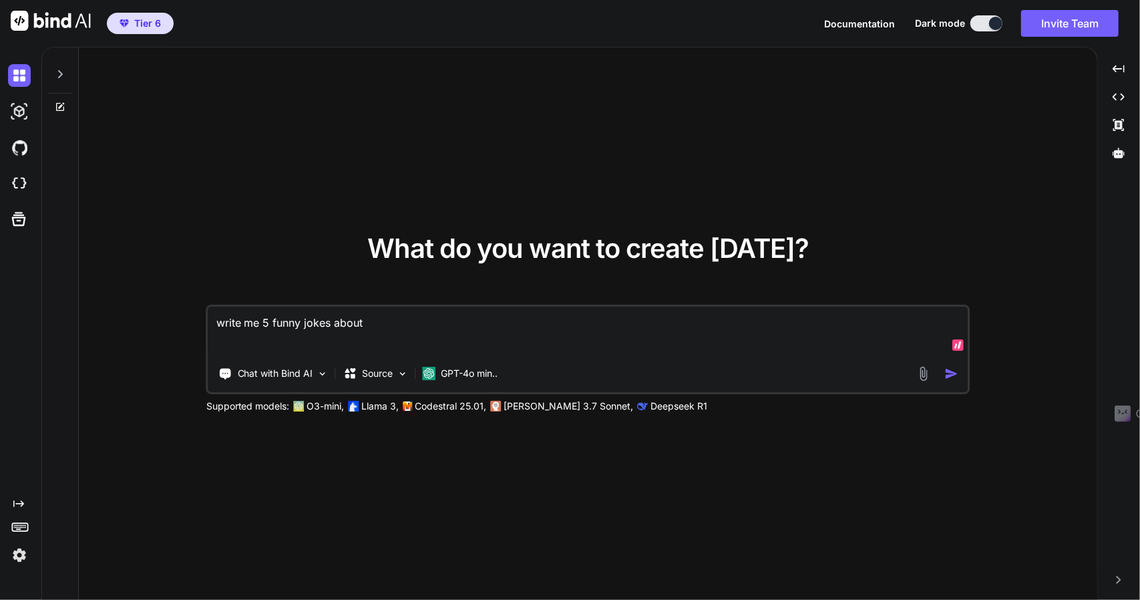
type textarea "x"
type textarea "write me 5 funny jokes about se"
type textarea "x"
type textarea "write me 5 funny jokes about sea"
type textarea "x"
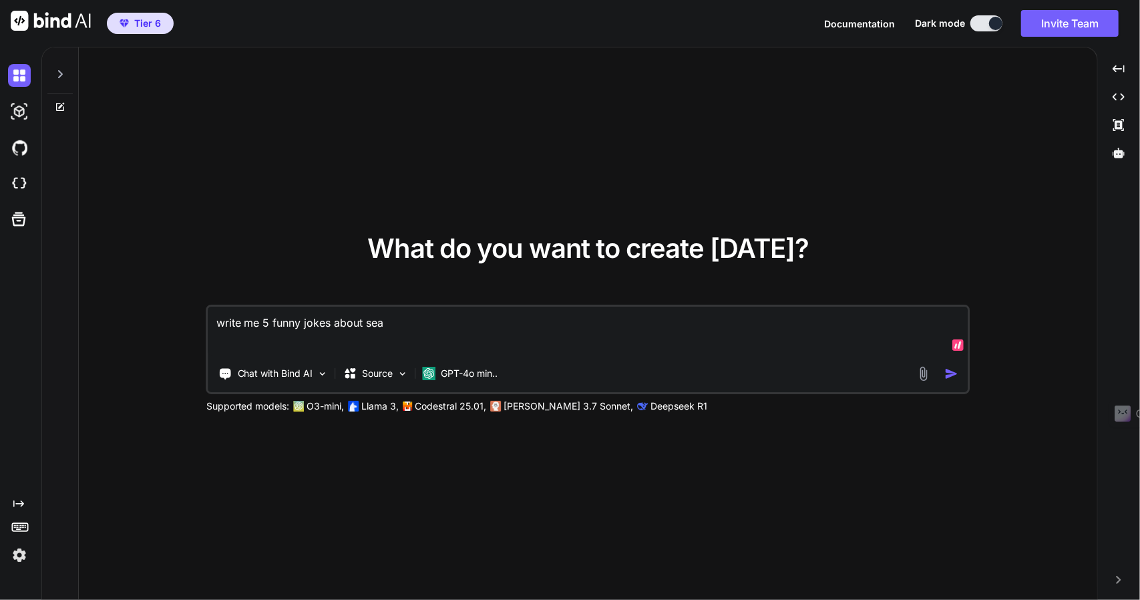
type textarea "write me 5 funny jokes about sea"
type textarea "x"
type textarea "write me 5 funny jokes about sea o"
type textarea "x"
type textarea "write me 5 funny jokes about sea ot"
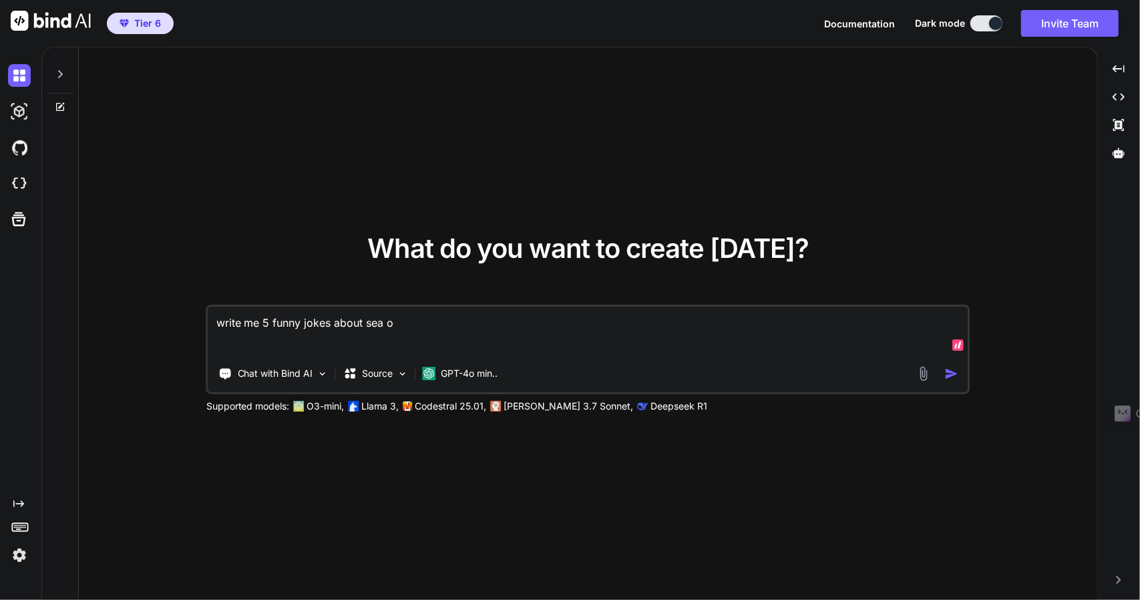
type textarea "x"
type textarea "write me 5 funny jokes about sea ott"
type textarea "x"
type textarea "write me 5 funny jokes about sea otte"
type textarea "x"
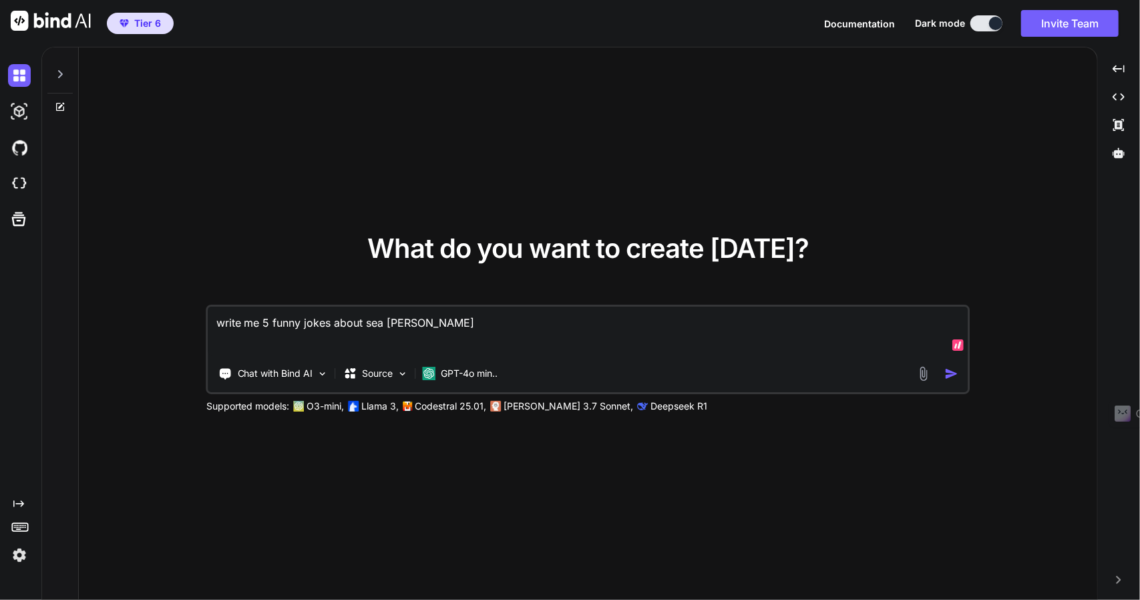
type textarea "write me 5 funny jokes about sea otter"
type textarea "x"
type textarea "write me 5 funny jokes about sea otters"
type textarea "x"
type textarea "write me 5 funny jokes about sea otters"
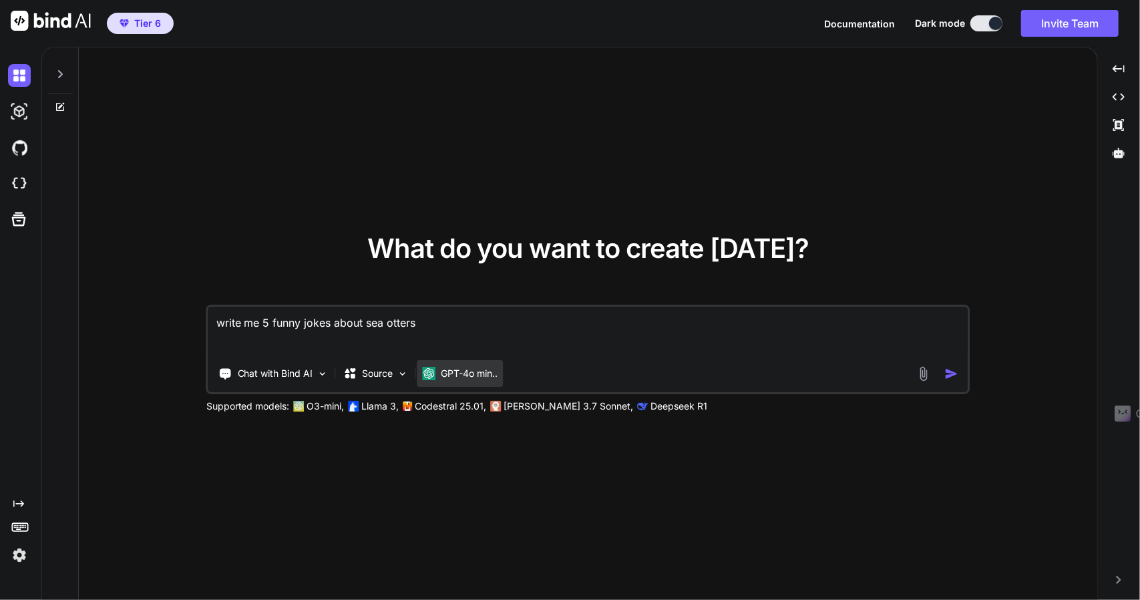
click at [461, 380] on div "GPT-4o min.." at bounding box center [460, 373] width 86 height 27
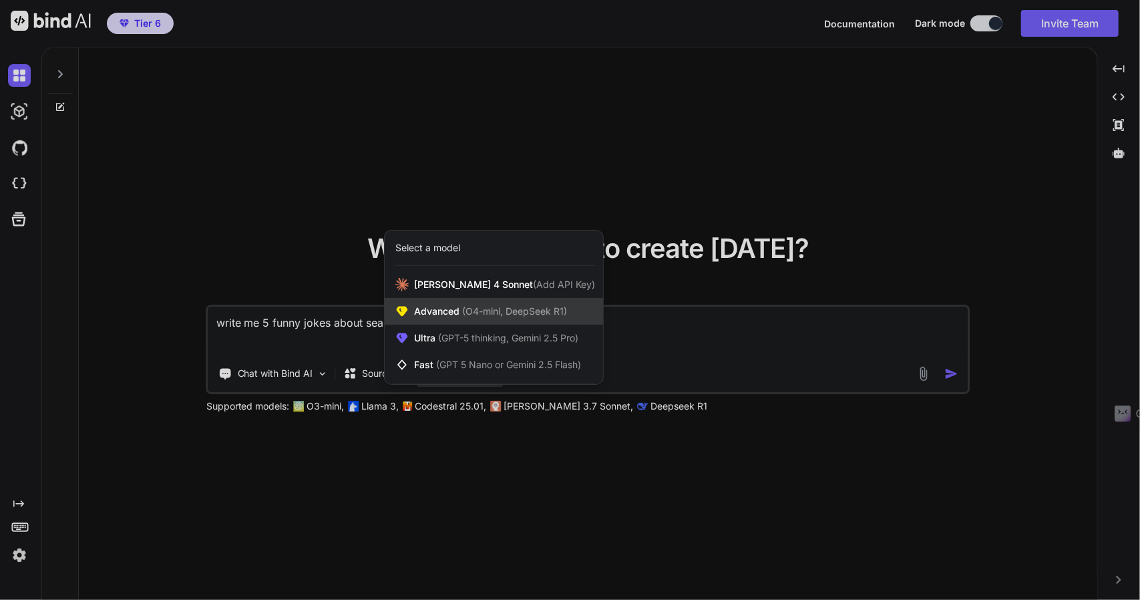
click at [495, 316] on span "(O4-mini, DeepSeek R1)" at bounding box center [513, 310] width 108 height 11
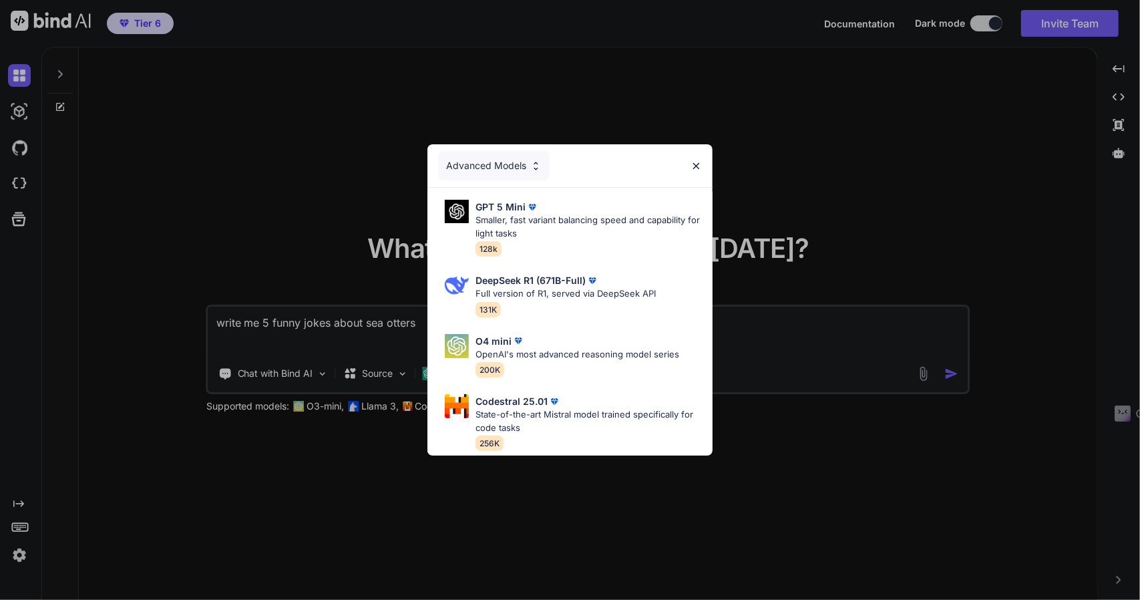
click at [525, 169] on div "Advanced Models" at bounding box center [494, 165] width 112 height 29
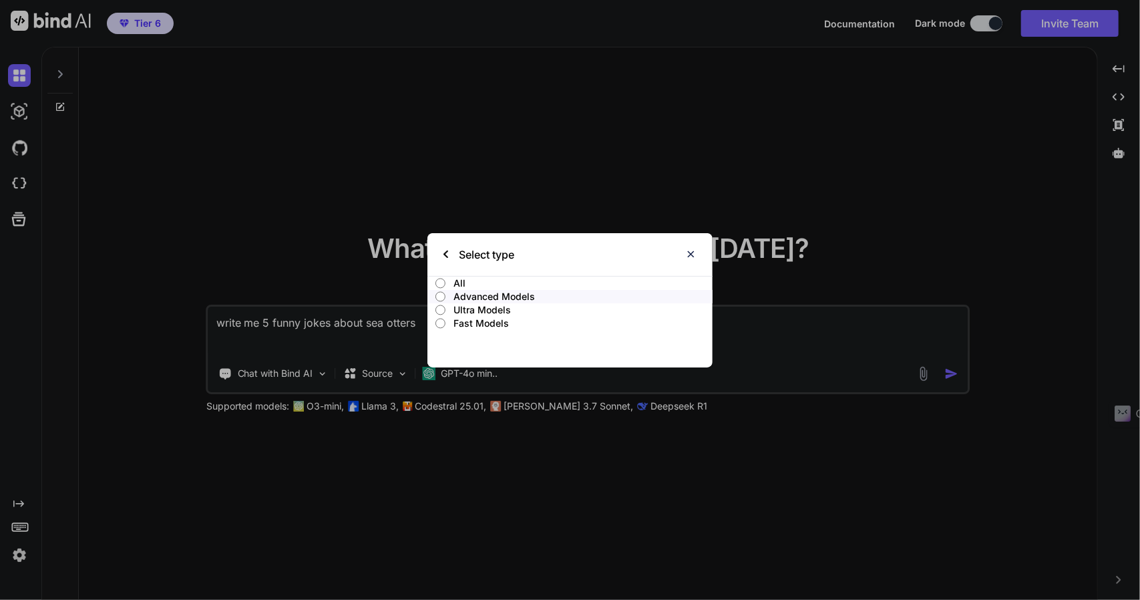
click at [483, 312] on p "Ultra Models" at bounding box center [582, 309] width 259 height 13
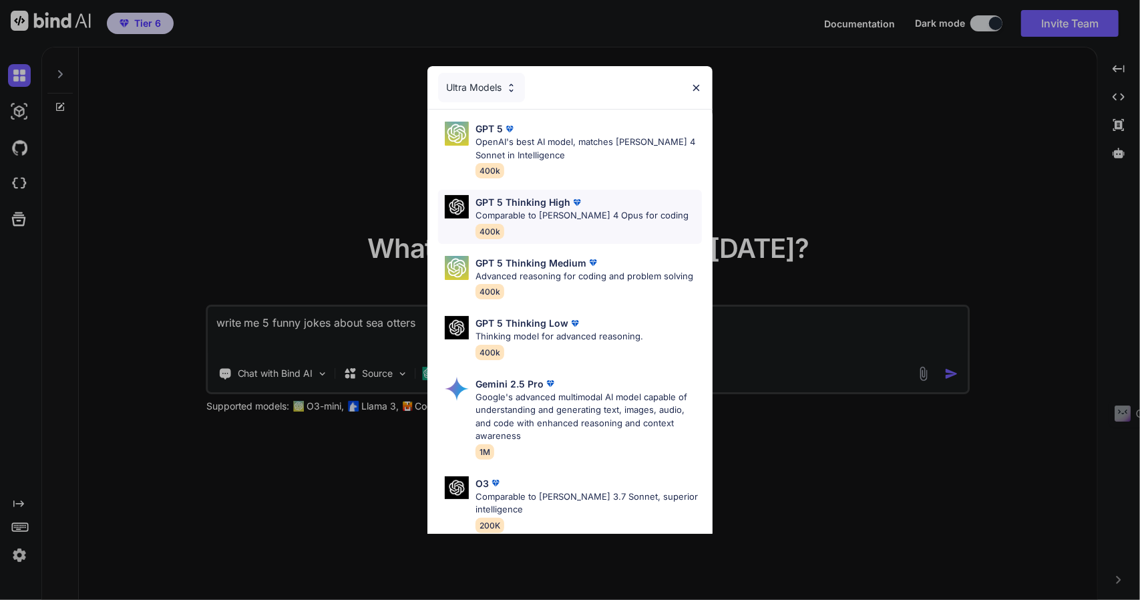
click at [542, 209] on p "Comparable to [PERSON_NAME] 4 Opus for coding" at bounding box center [581, 215] width 213 height 13
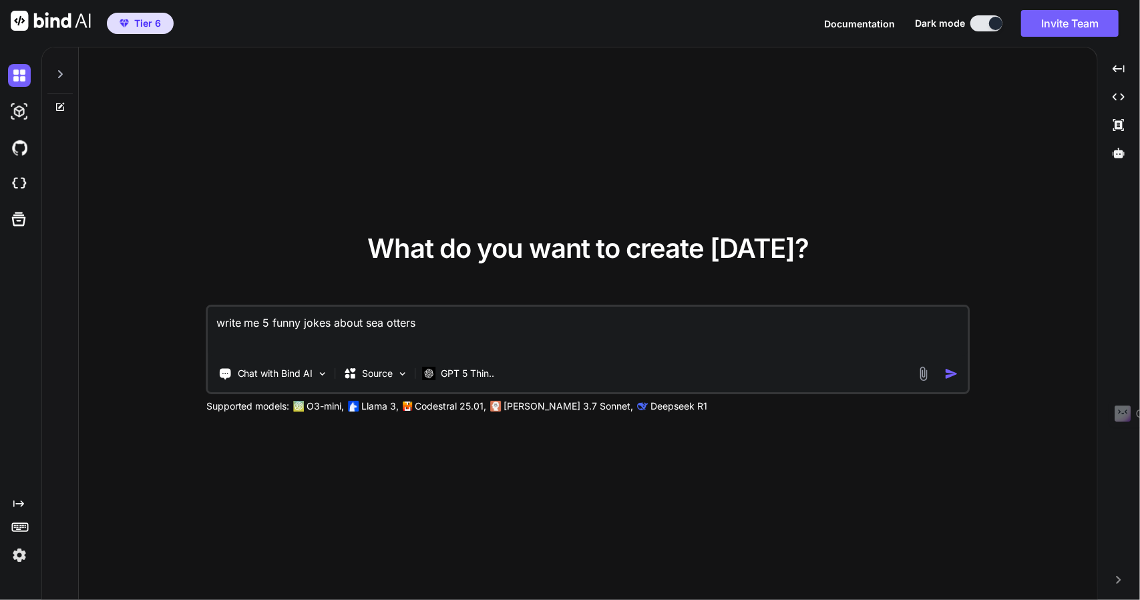
click at [959, 373] on button "button" at bounding box center [953, 374] width 19 height 14
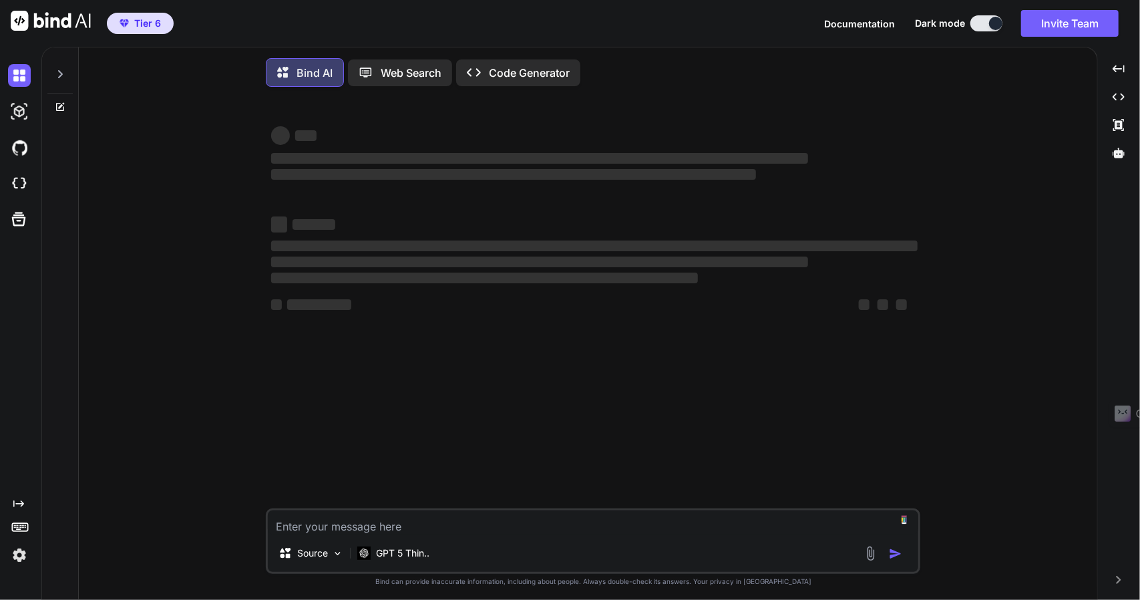
scroll to position [5, 0]
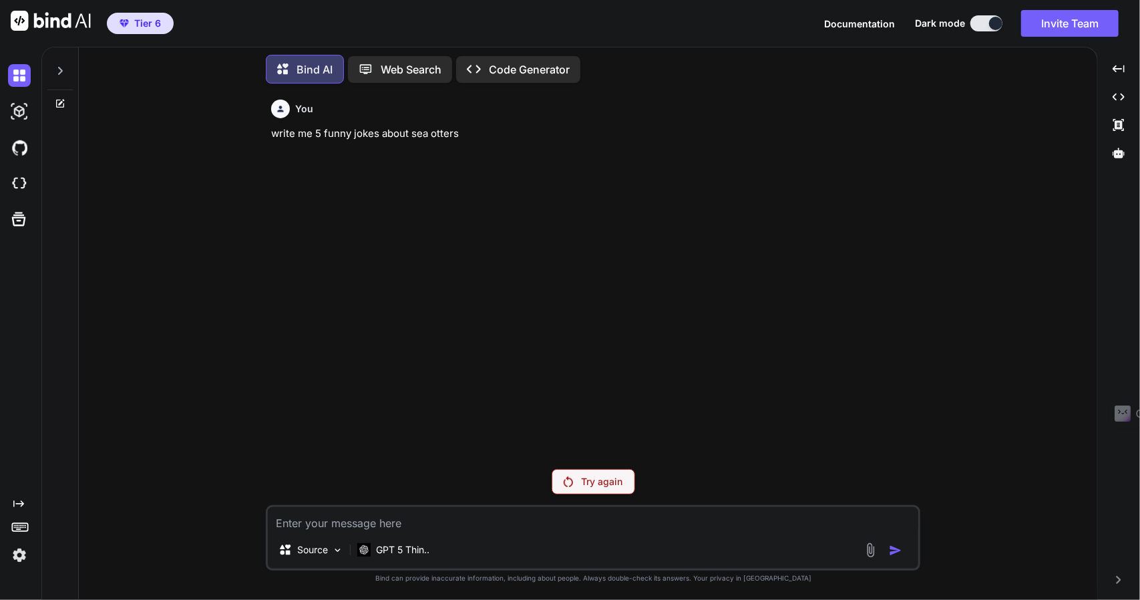
click at [598, 475] on div "Try again" at bounding box center [593, 481] width 83 height 25
drag, startPoint x: 460, startPoint y: 134, endPoint x: 266, endPoint y: 141, distance: 194.4
click at [266, 141] on div "You write me 5 funny jokes about sea otters Try again Source GPT 5 Thin.. Creat…" at bounding box center [593, 346] width 654 height 505
copy p "write me 5 funny jokes about sea otters"
click at [390, 61] on p "Web Search" at bounding box center [411, 69] width 61 height 16
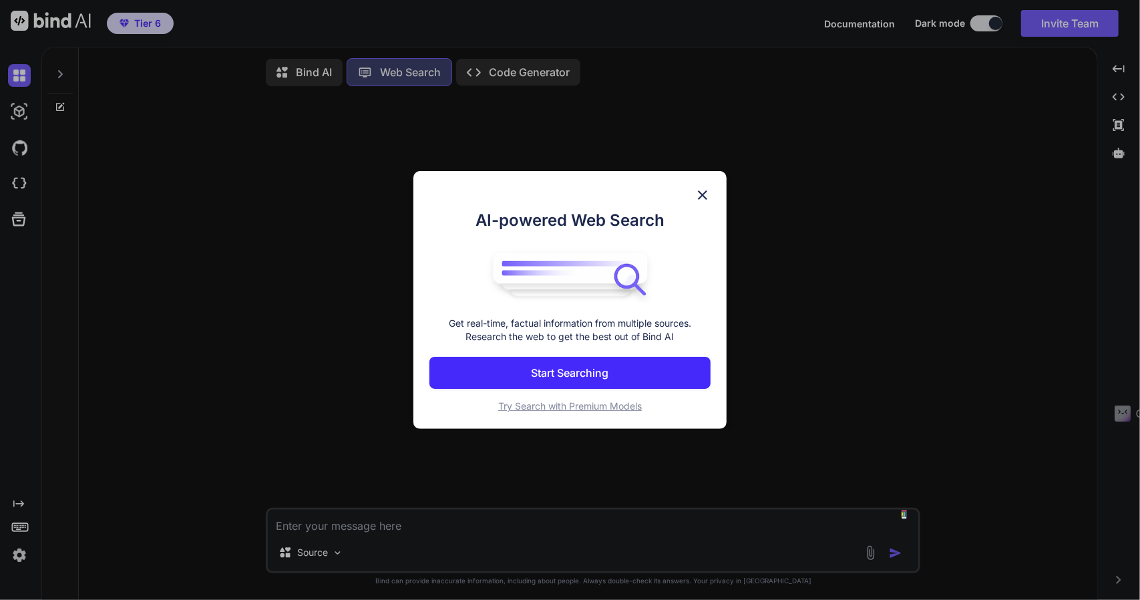
scroll to position [5, 0]
click at [562, 368] on p "Start Searching" at bounding box center [570, 373] width 77 height 16
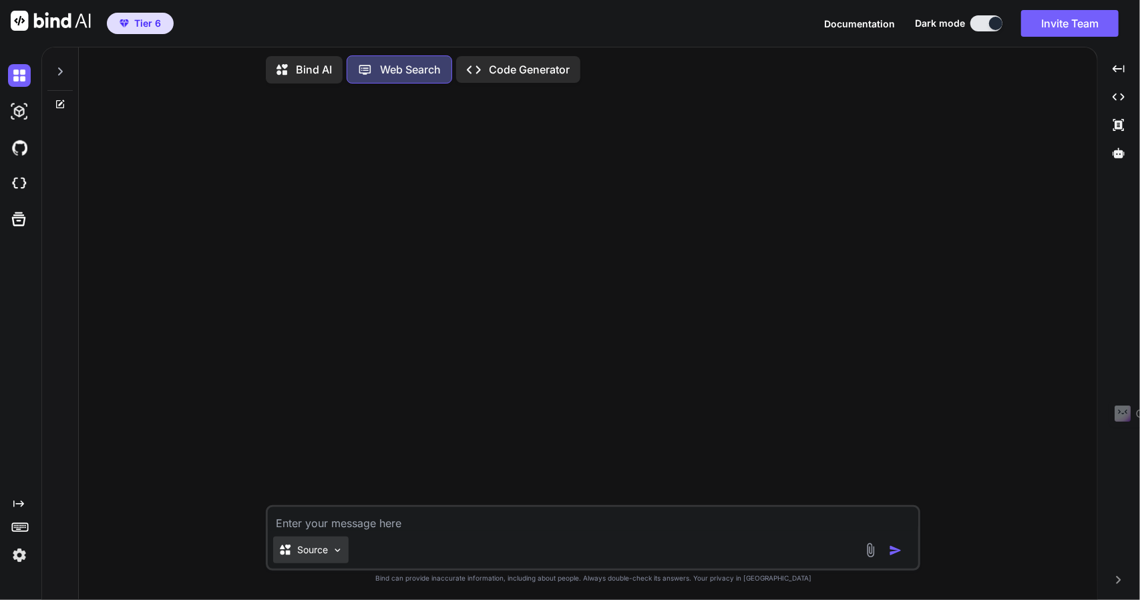
click at [333, 548] on img at bounding box center [337, 549] width 11 height 11
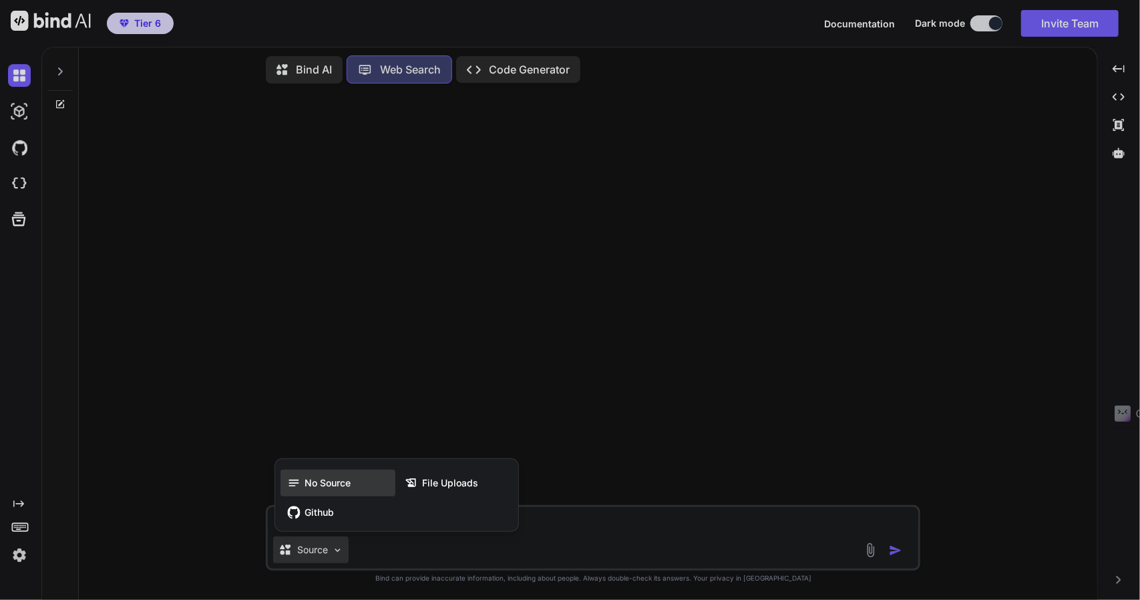
click at [319, 491] on div "No Source" at bounding box center [337, 482] width 115 height 27
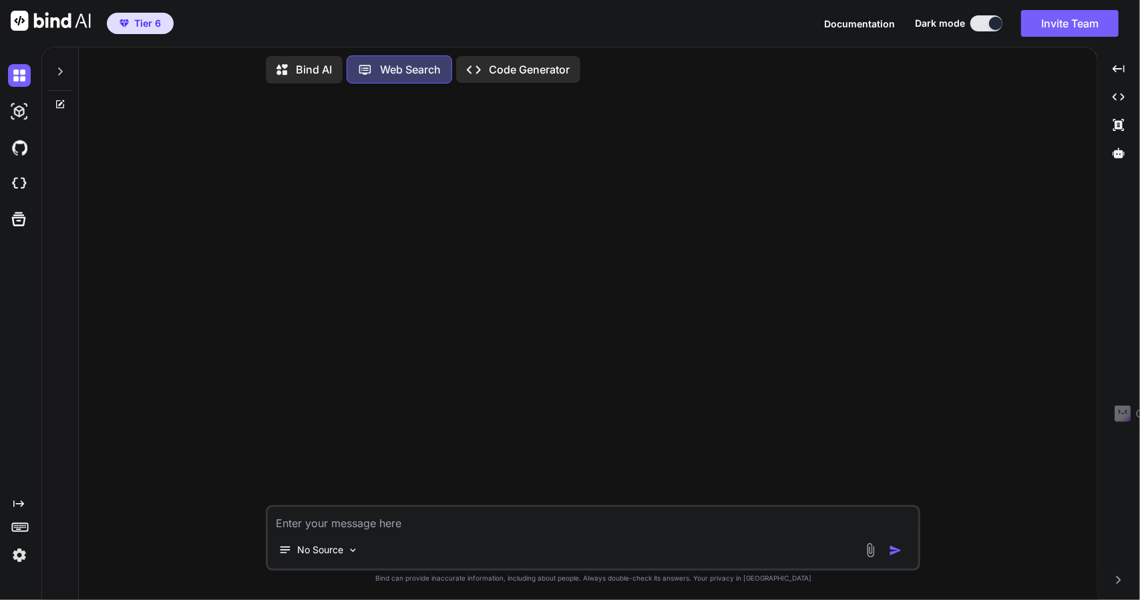
click at [350, 519] on textarea at bounding box center [593, 519] width 650 height 24
paste textarea "write me 5 funny jokes about sea otters"
type textarea "x"
type textarea "write me 5 funny jokes about sea otters"
type textarea "x"
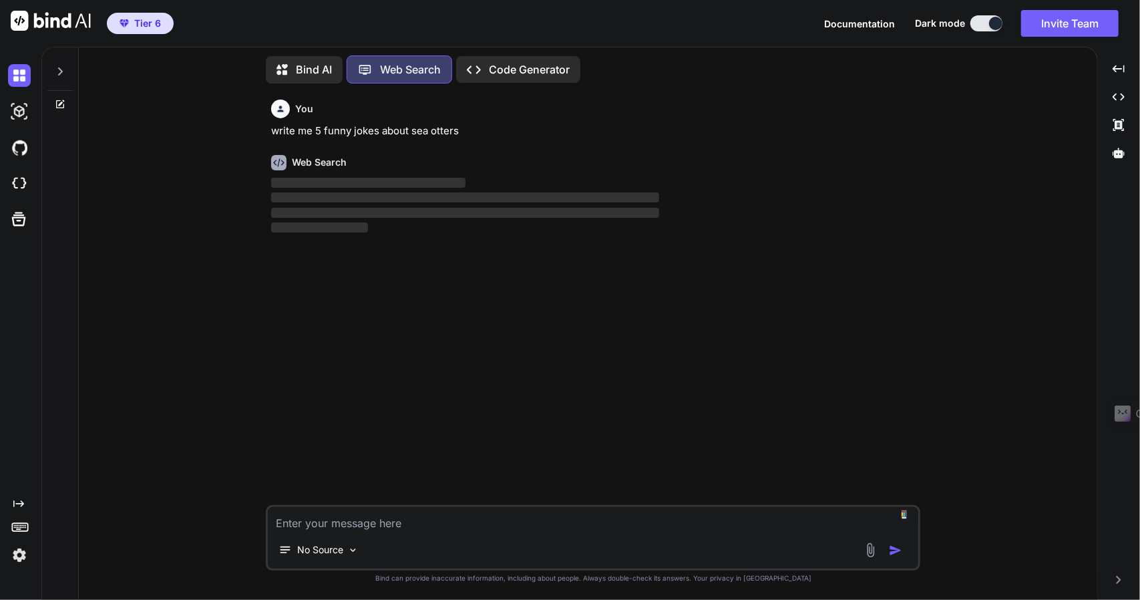
type textarea "x"
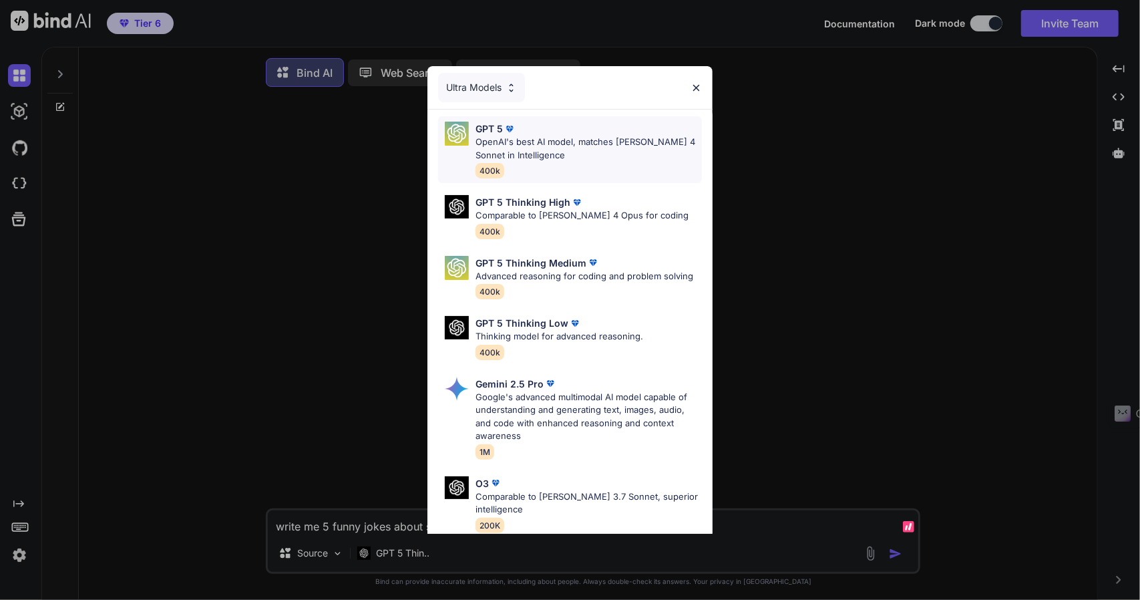
click at [536, 160] on p "OpenAI's best AI model, matches [PERSON_NAME] 4 Sonnet in Intelligence" at bounding box center [588, 149] width 226 height 26
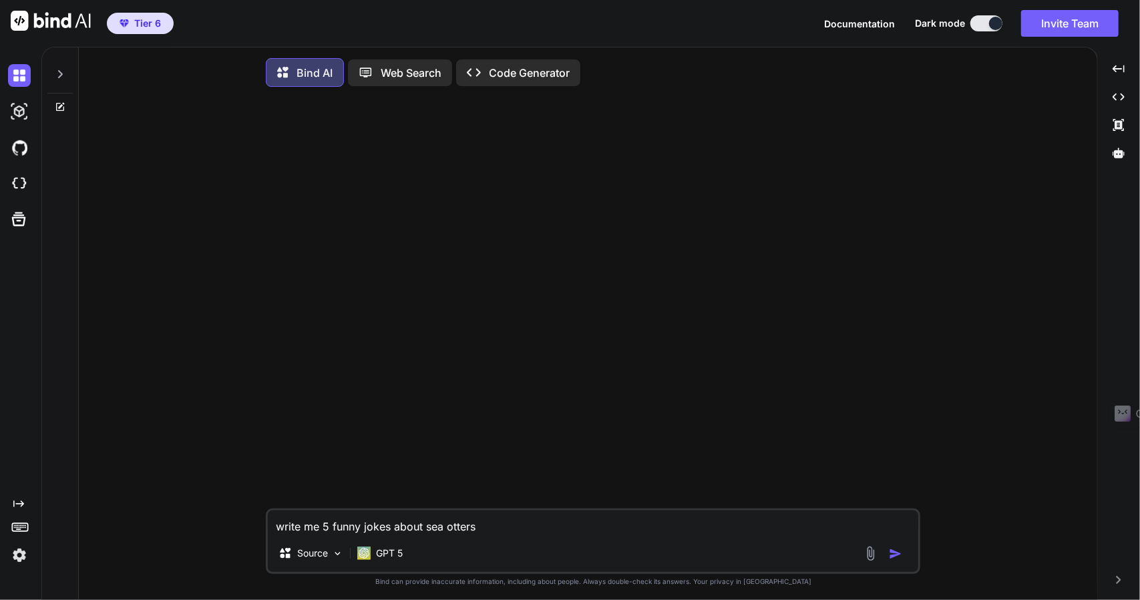
click at [893, 551] on img "button" at bounding box center [895, 553] width 13 height 13
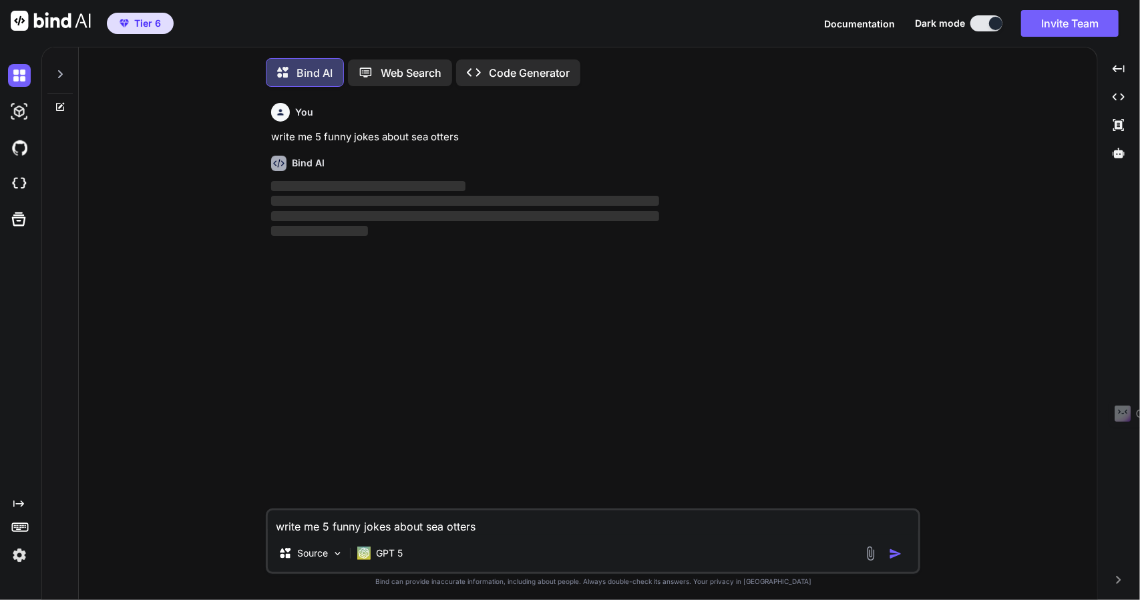
scroll to position [5, 0]
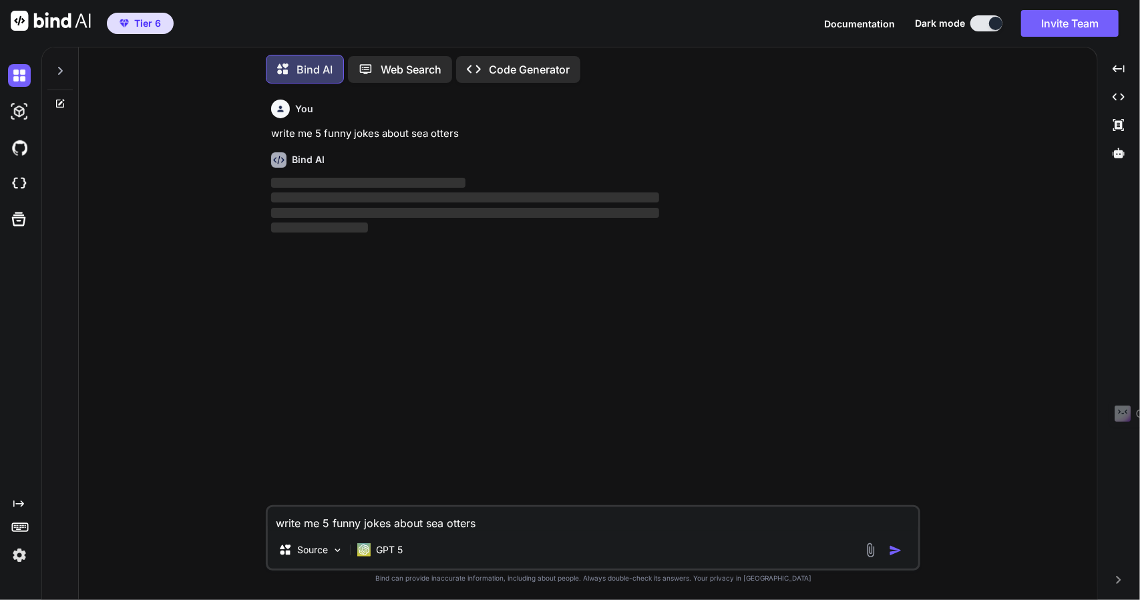
type textarea "x"
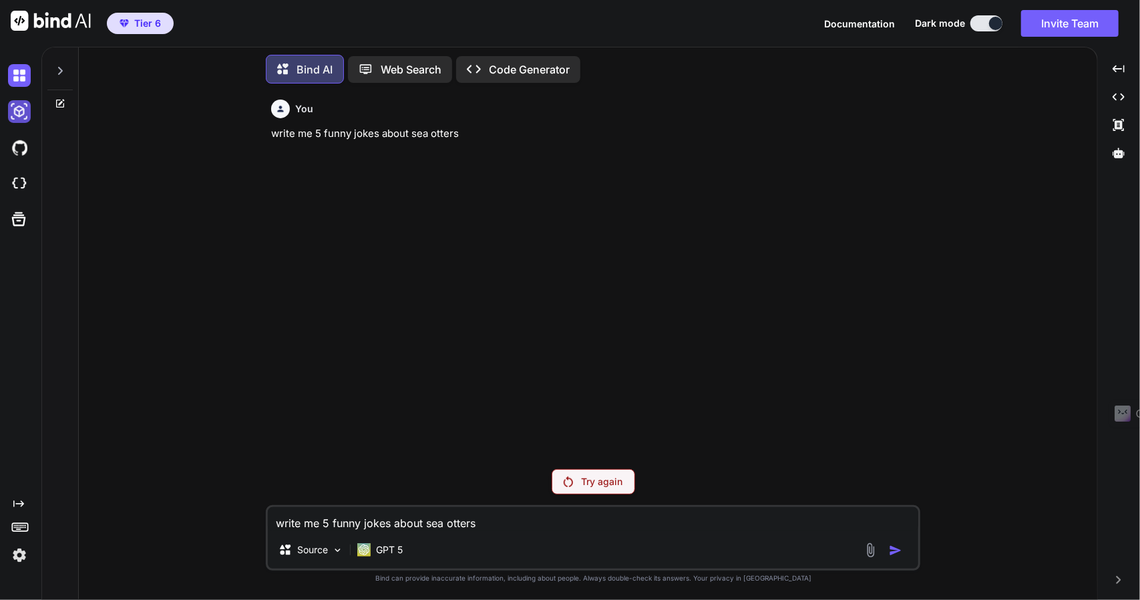
click at [19, 113] on img at bounding box center [19, 111] width 23 height 23
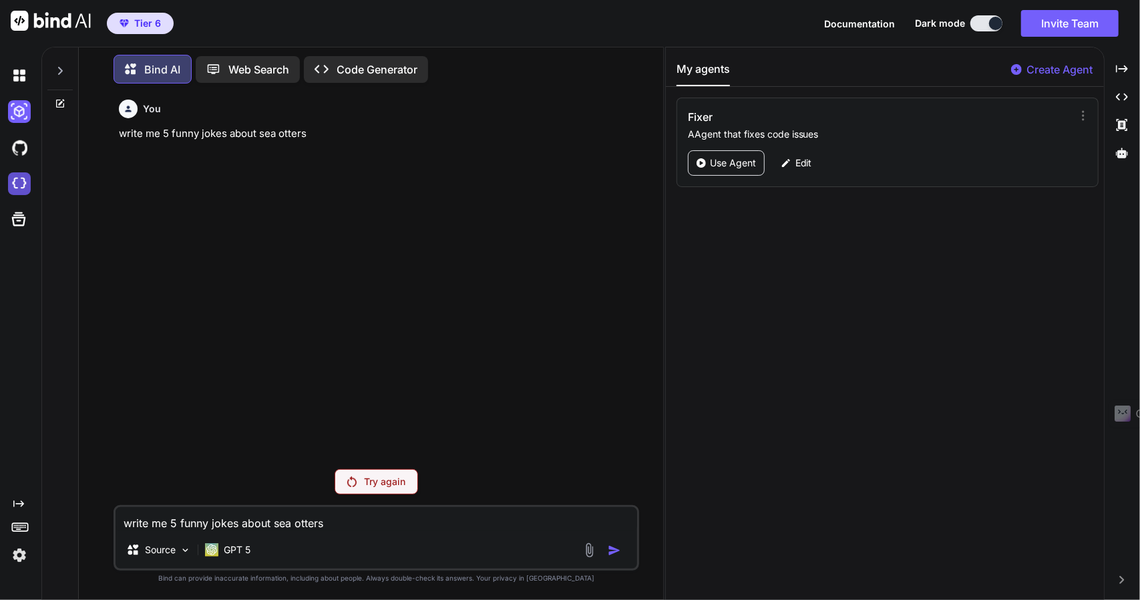
click at [16, 185] on img at bounding box center [19, 183] width 23 height 23
click at [195, 519] on textarea "write me 5 funny jokes about sea otters" at bounding box center [377, 519] width 522 height 24
paste textarea "write me 5 funny jokes about sea otters"
click at [355, 522] on textarea "write me 5 funny jokes about sea otters" at bounding box center [377, 519] width 522 height 24
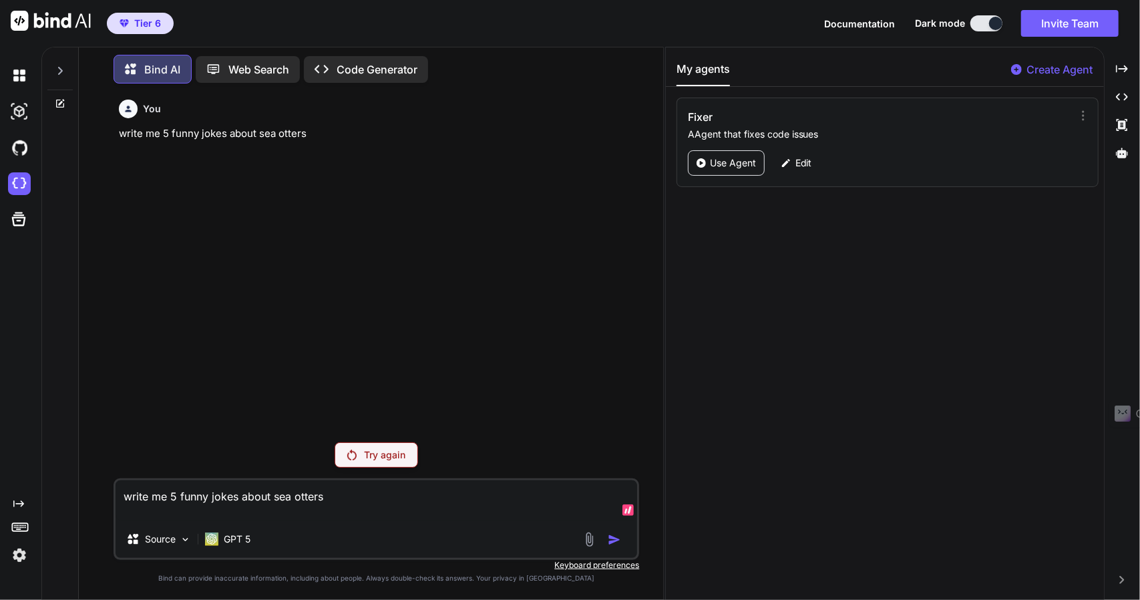
type textarea "write me 5 funny jokes about sea otters"
click at [20, 81] on img at bounding box center [19, 75] width 23 height 23
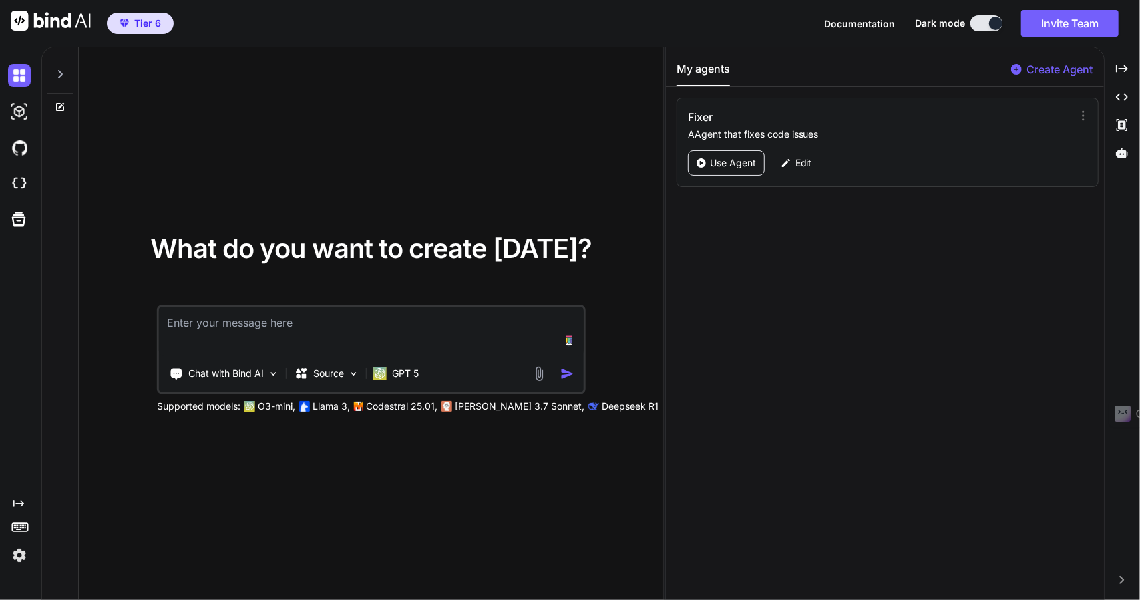
click at [258, 329] on textarea at bounding box center [371, 330] width 425 height 49
type textarea "write me 5 funny jokes about sea otters"
click at [568, 378] on img "button" at bounding box center [567, 374] width 14 height 14
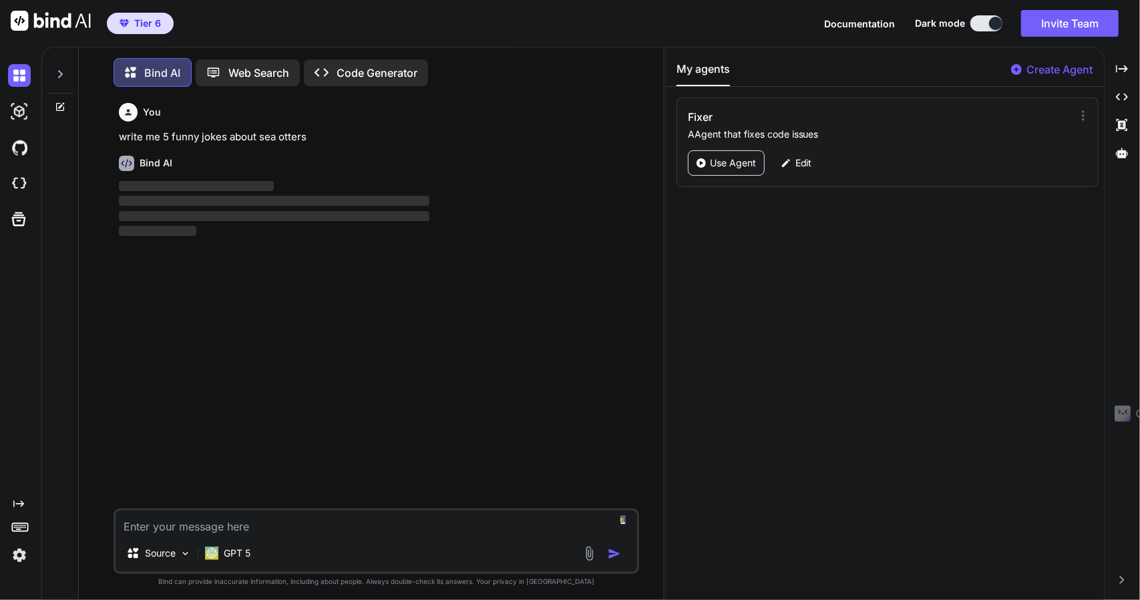
scroll to position [5, 0]
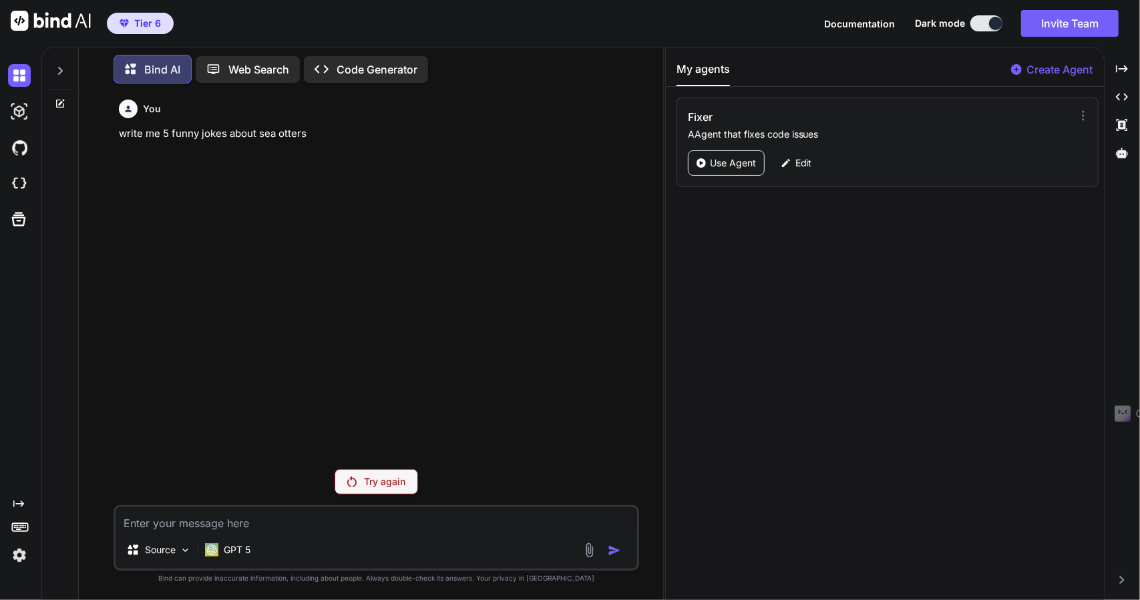
click at [240, 74] on div "Web Search" at bounding box center [248, 69] width 104 height 27
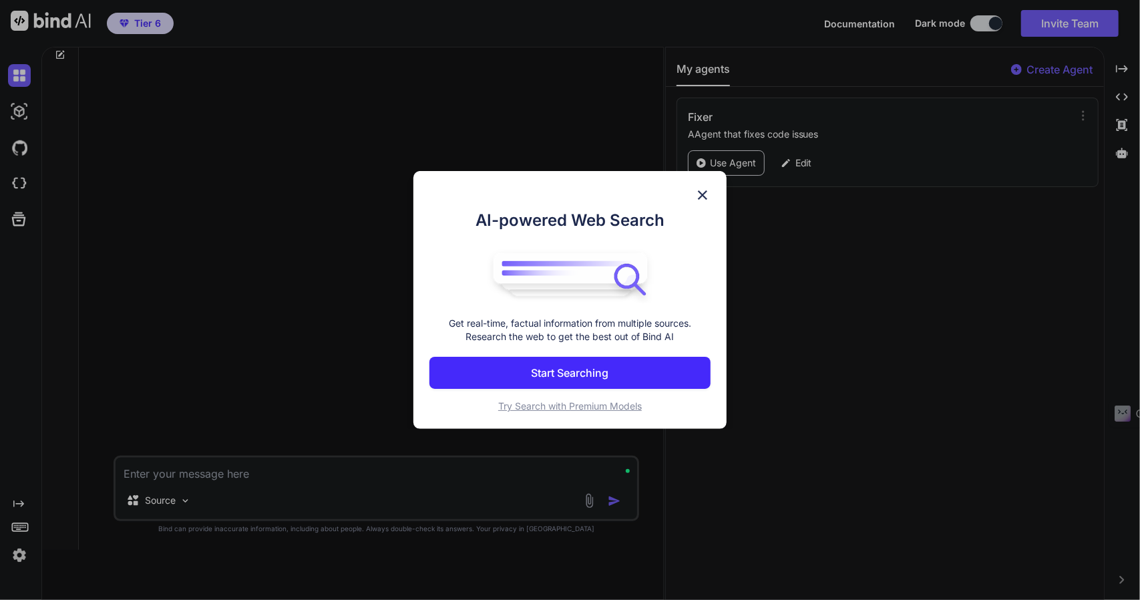
scroll to position [5, 0]
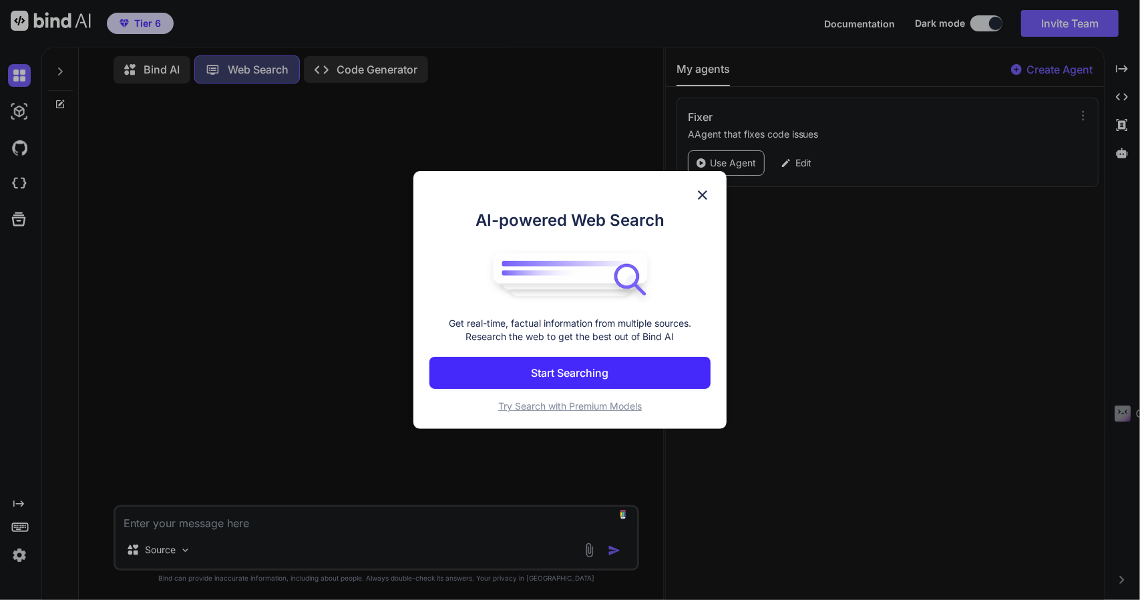
click at [534, 361] on button "Start Searching" at bounding box center [569, 373] width 281 height 32
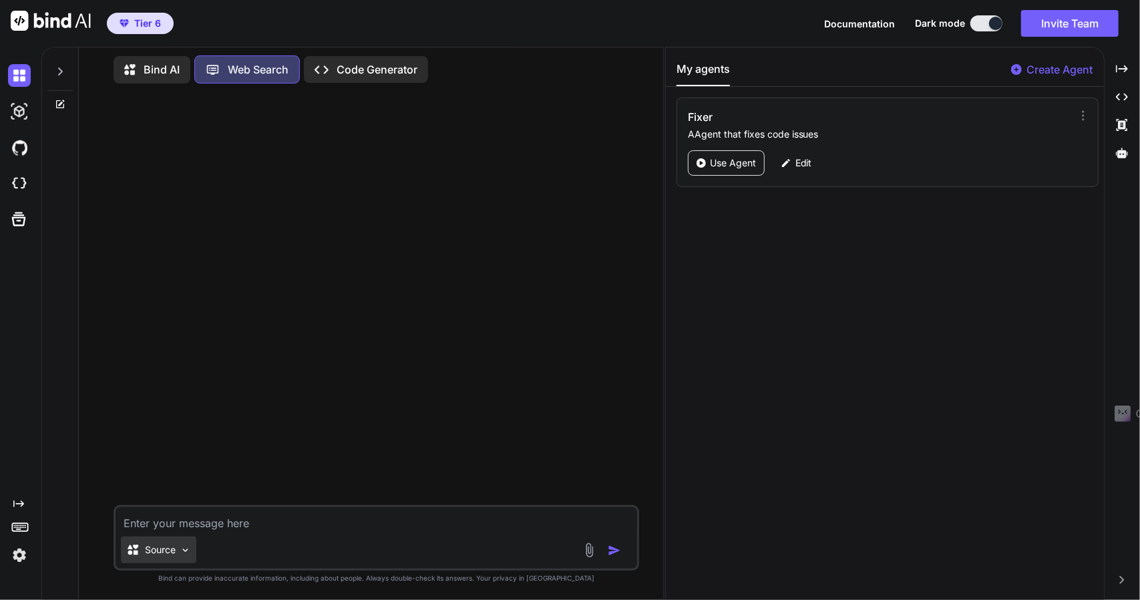
click at [159, 556] on p "Source" at bounding box center [160, 549] width 31 height 13
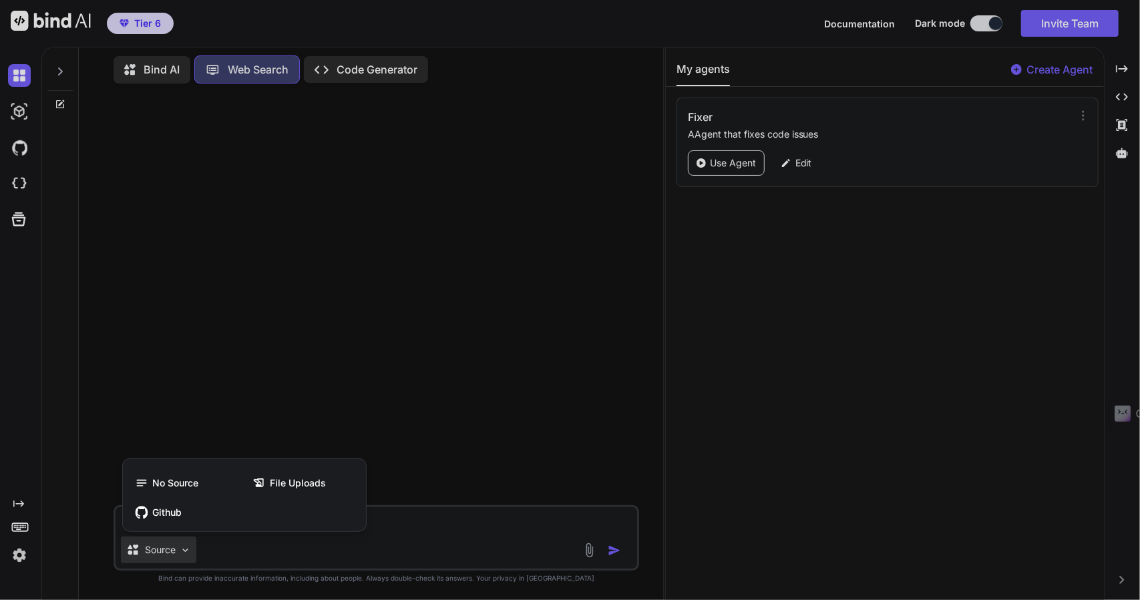
click at [159, 556] on div at bounding box center [570, 300] width 1140 height 600
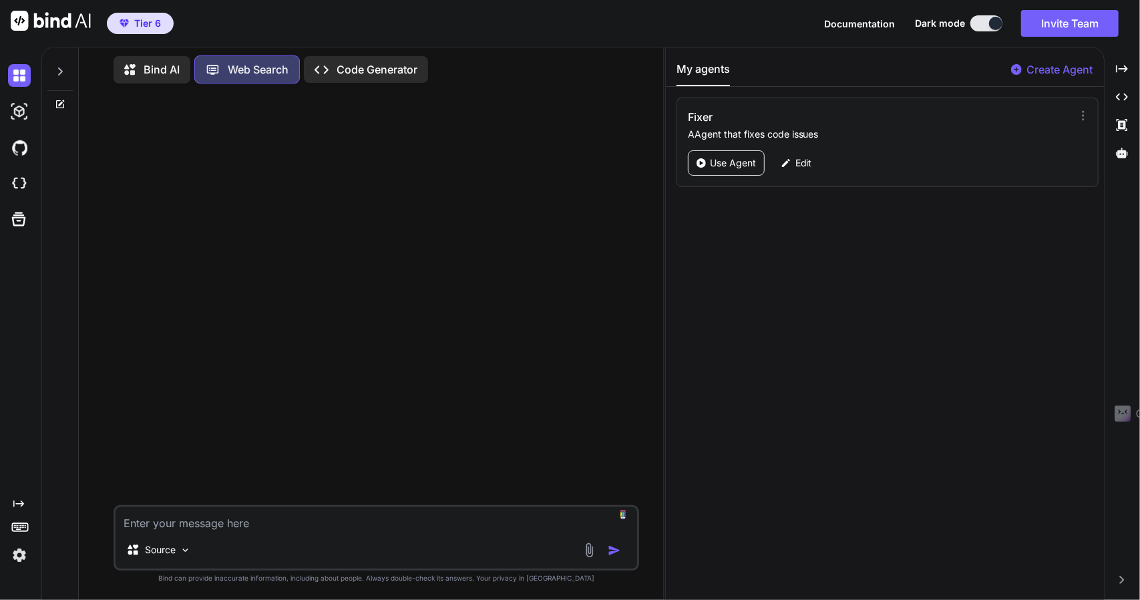
click at [178, 523] on textarea at bounding box center [377, 519] width 522 height 24
type textarea "5 good restaurants in [GEOGRAPHIC_DATA]"
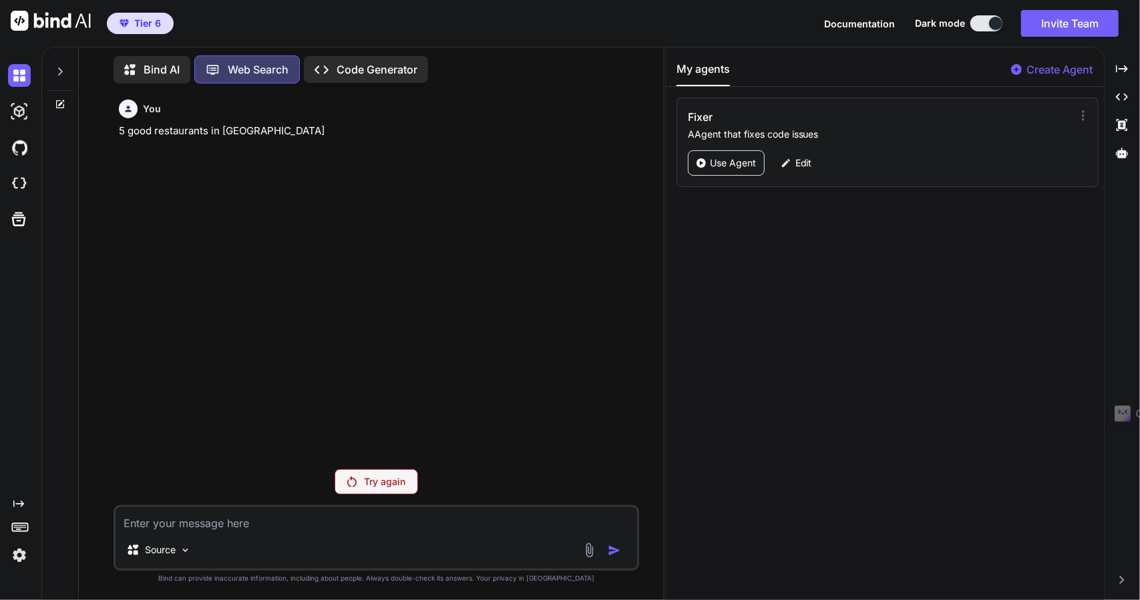
click at [376, 491] on div "Try again" at bounding box center [376, 481] width 83 height 25
click at [381, 487] on p "Try again" at bounding box center [385, 481] width 41 height 13
click at [1131, 67] on div "Created with Pixso." at bounding box center [1122, 68] width 25 height 23
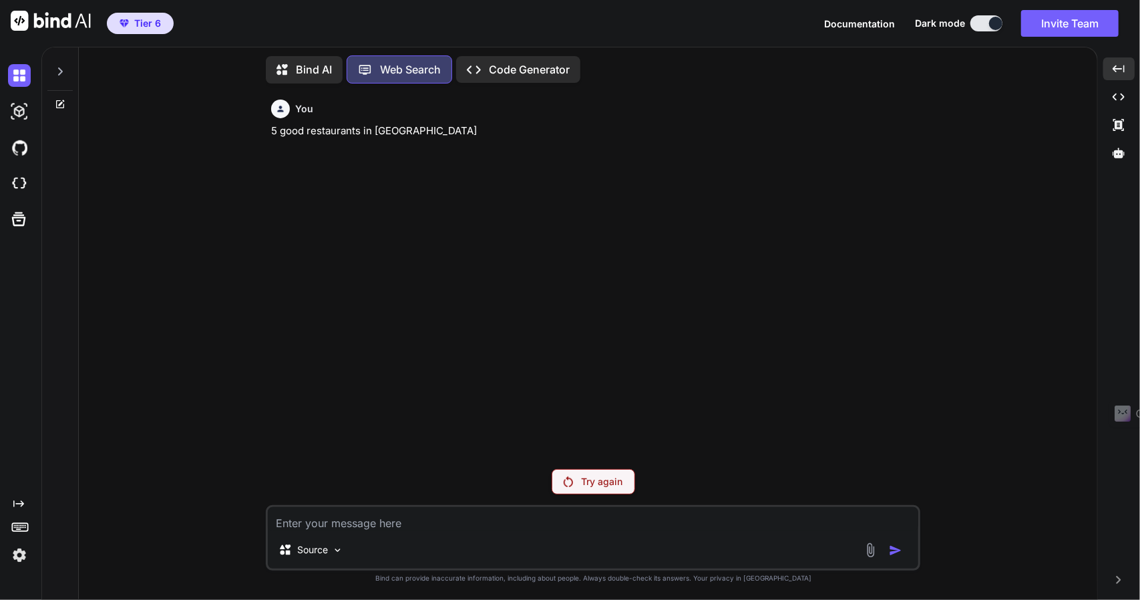
click at [63, 71] on icon at bounding box center [60, 71] width 11 height 11
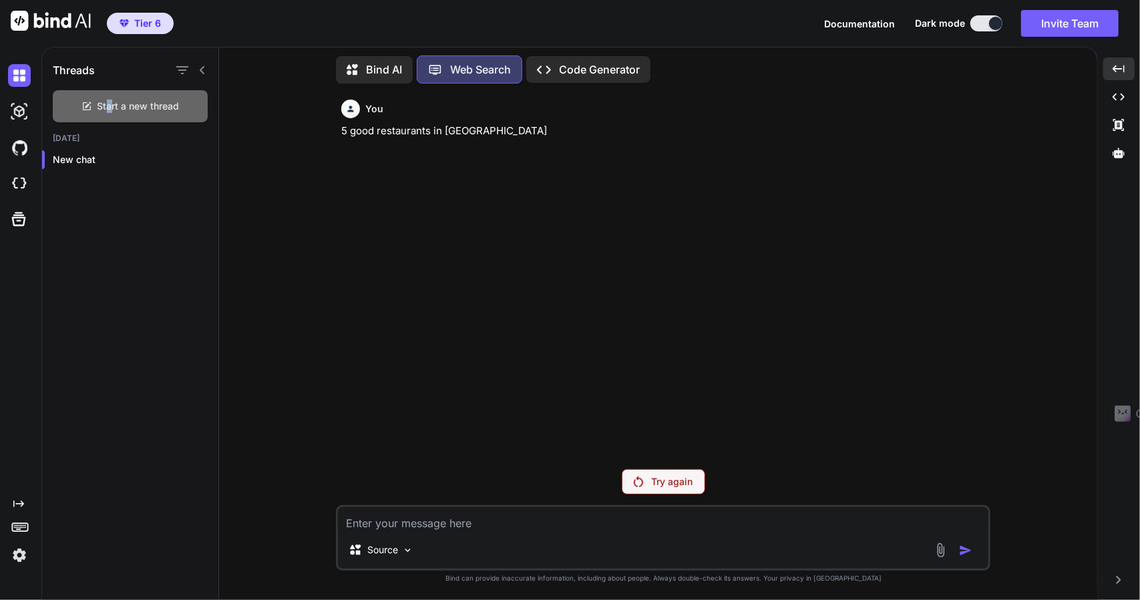
click at [110, 104] on span "Start a new thread" at bounding box center [138, 105] width 82 height 13
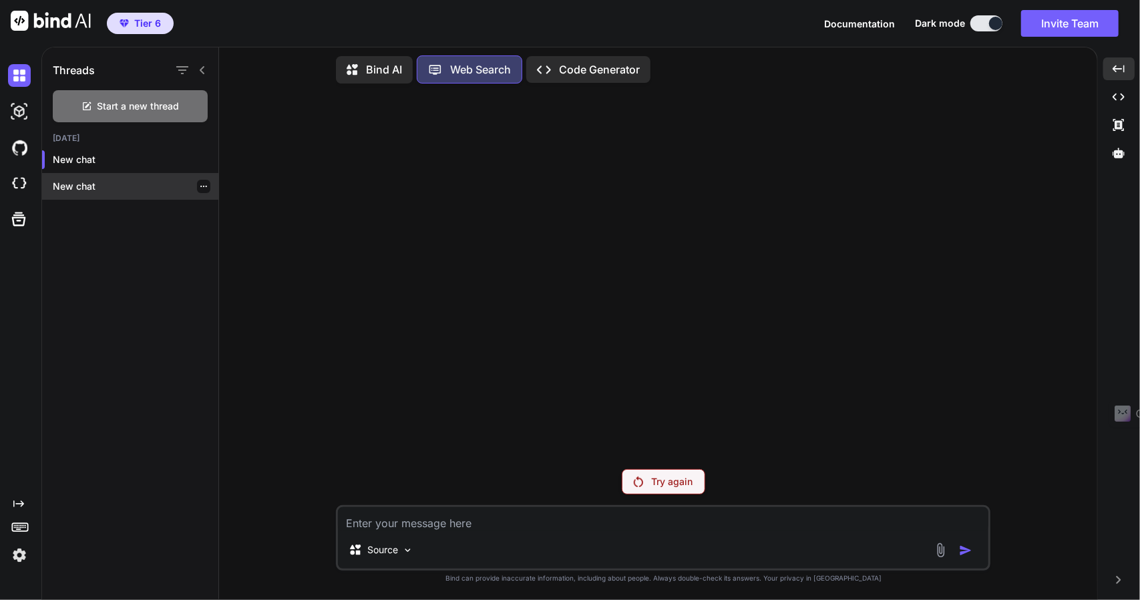
click at [73, 182] on p "New chat" at bounding box center [136, 186] width 166 height 13
click at [449, 526] on textarea at bounding box center [663, 519] width 650 height 24
paste textarea "write me 5 funny jokes about sea otters"
type textarea "write me 5 funny jokes about sea otters"
click at [572, 70] on p "Code Generator" at bounding box center [599, 69] width 81 height 16
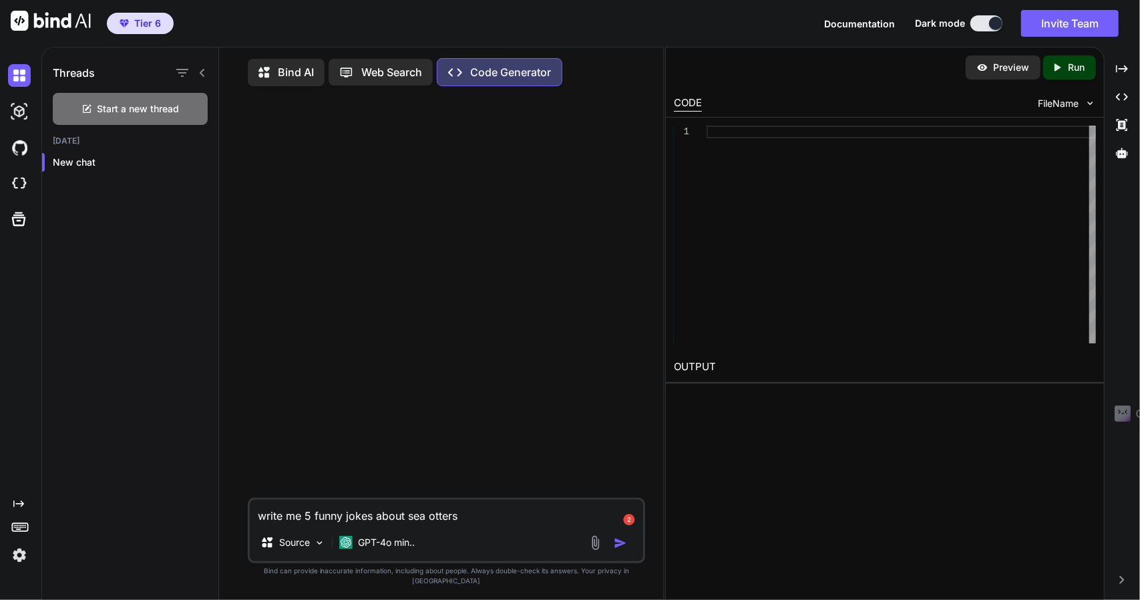
click at [618, 550] on img "button" at bounding box center [620, 542] width 13 height 13
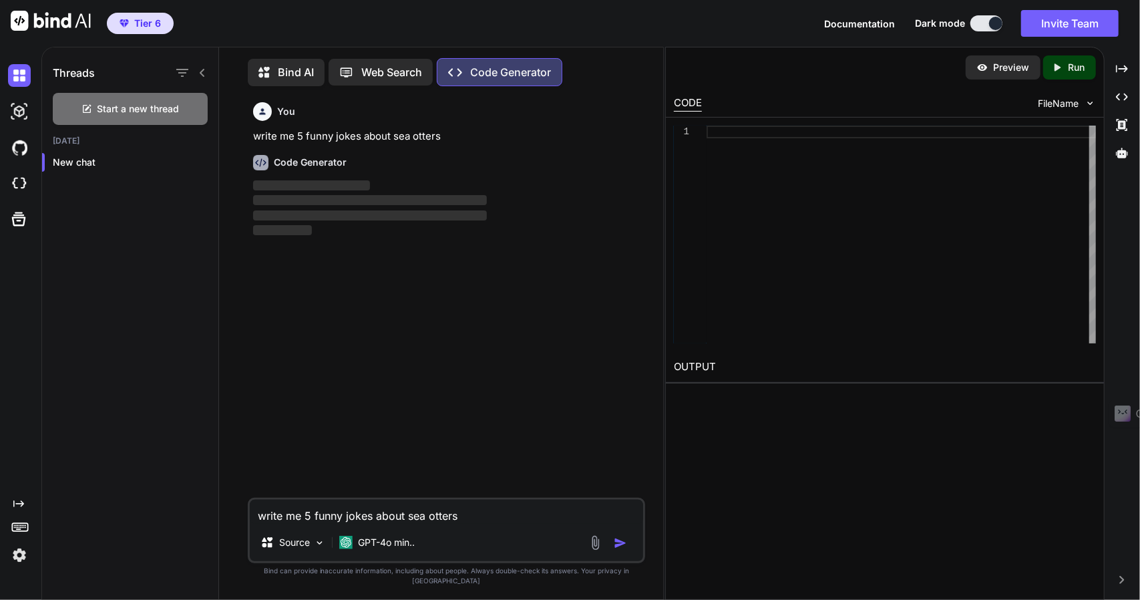
scroll to position [5, 0]
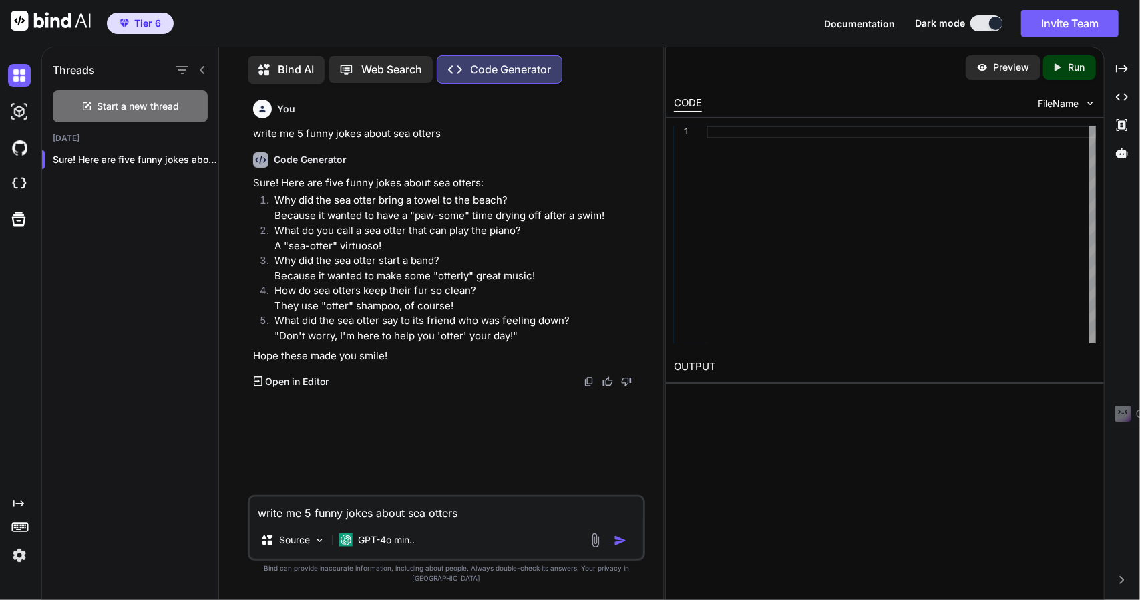
click at [290, 373] on div "Code Generator Sure! Here are five funny jokes about sea otters: Why did the se…" at bounding box center [447, 265] width 389 height 246
click at [298, 381] on p "Open in Editor" at bounding box center [296, 381] width 63 height 13
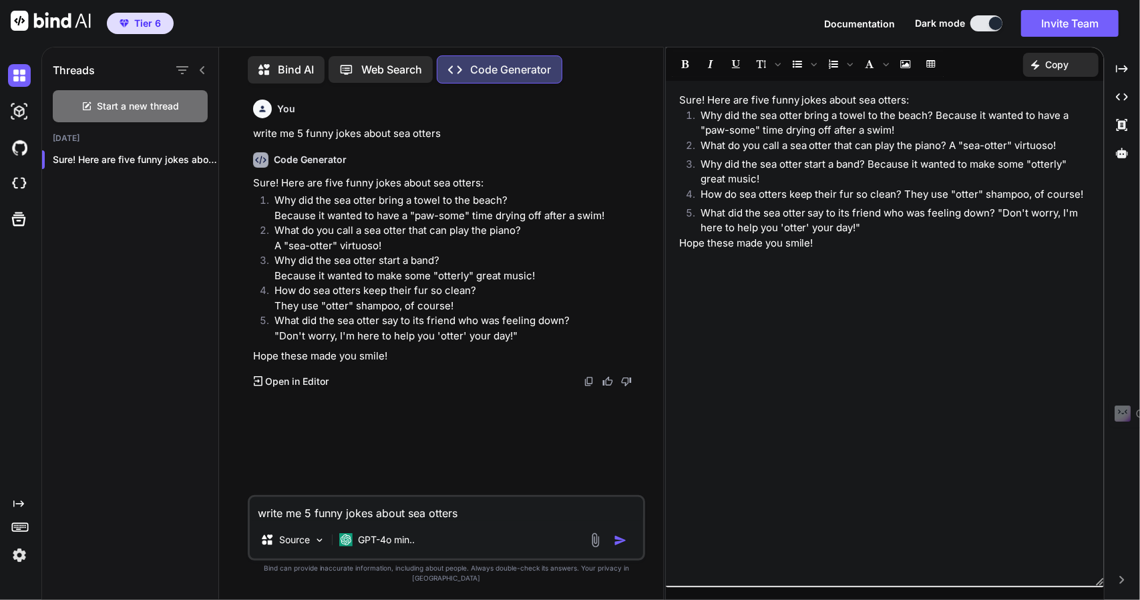
click at [388, 63] on p "Web Search" at bounding box center [391, 69] width 61 height 16
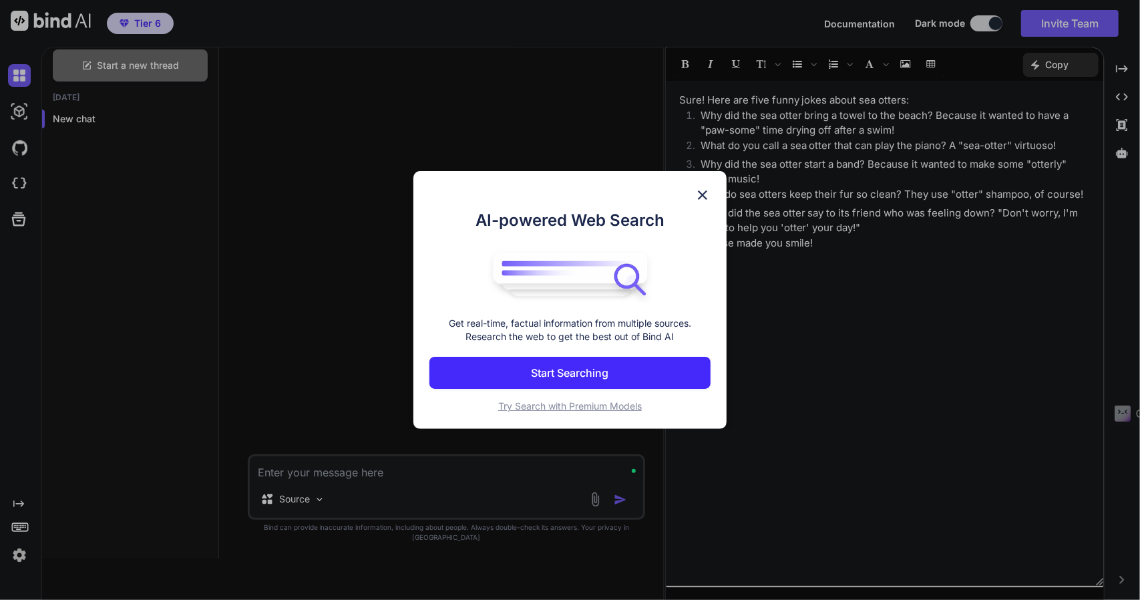
scroll to position [5, 0]
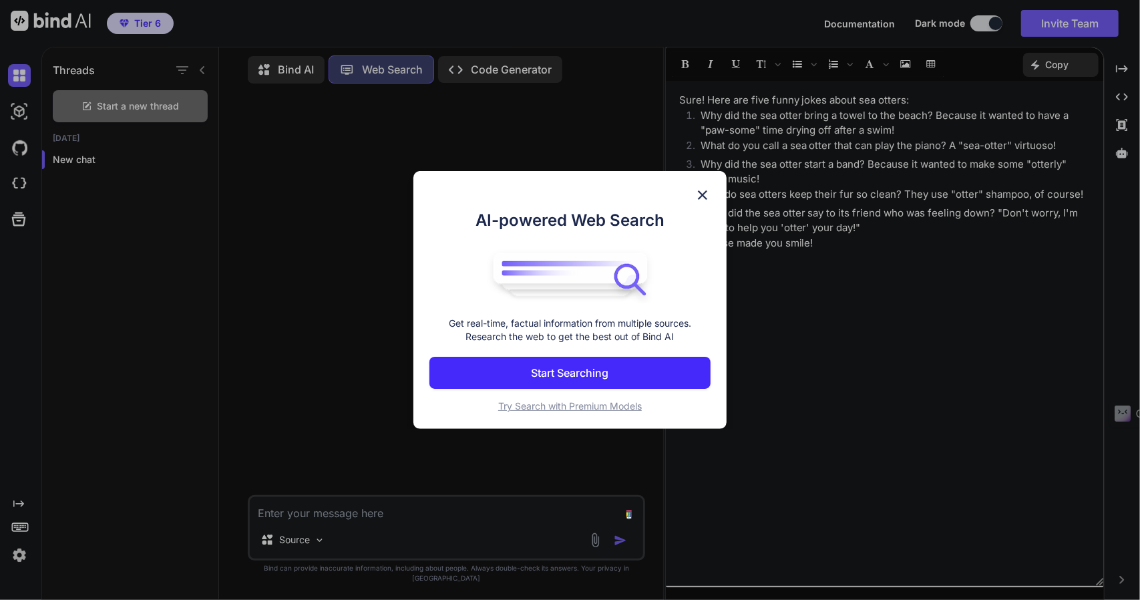
click at [551, 369] on p "Start Searching" at bounding box center [570, 373] width 77 height 16
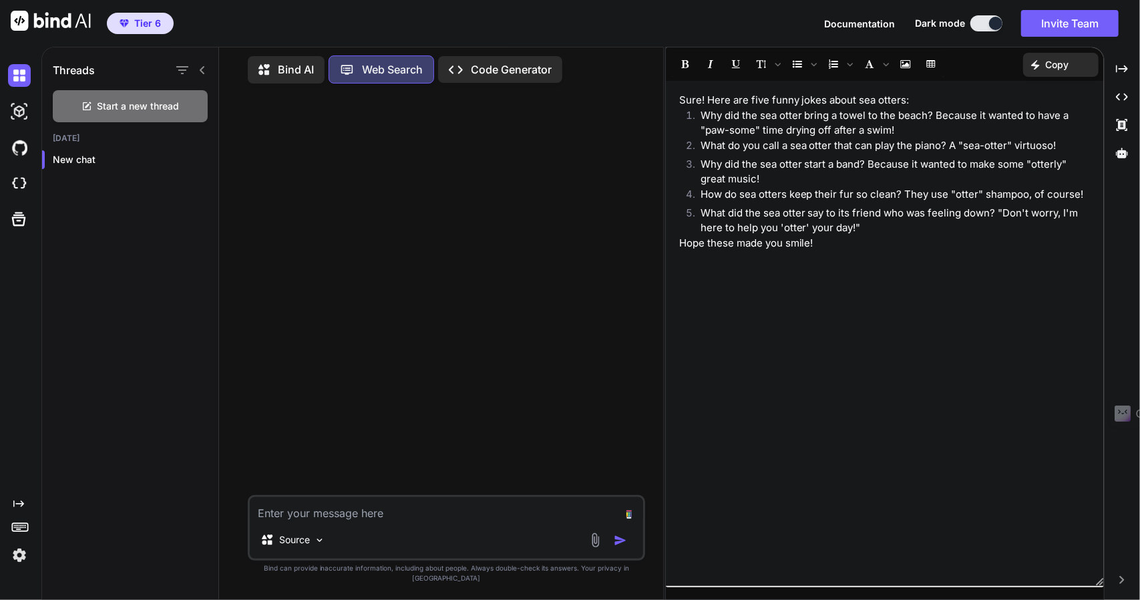
click at [365, 520] on textarea at bounding box center [446, 509] width 393 height 24
paste textarea "write me 5 funny jokes about sea otters"
type textarea "write me 5 funny jokes about sea otters"
click at [621, 548] on div at bounding box center [610, 539] width 45 height 15
click at [622, 547] on img "button" at bounding box center [620, 540] width 13 height 13
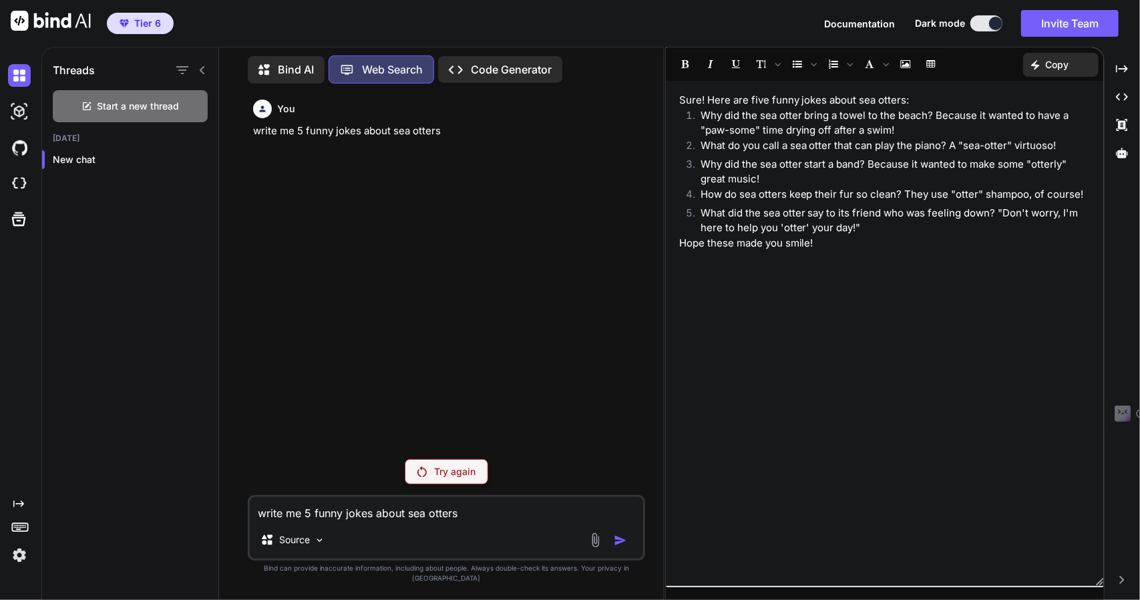
click at [447, 478] on p "Try again" at bounding box center [455, 471] width 41 height 13
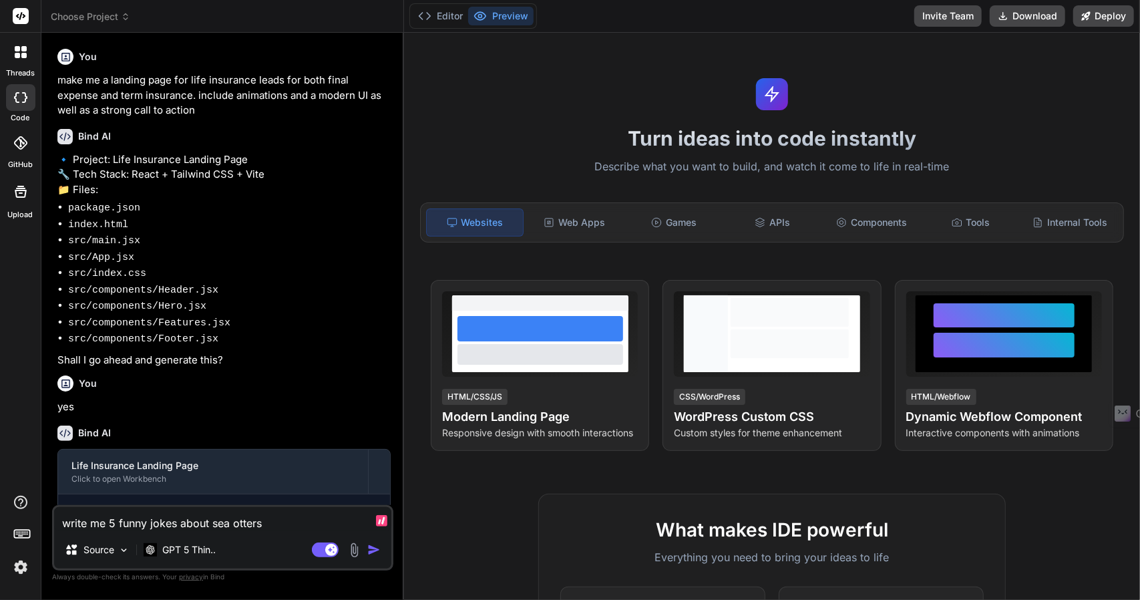
click at [378, 551] on img "button" at bounding box center [373, 549] width 13 height 13
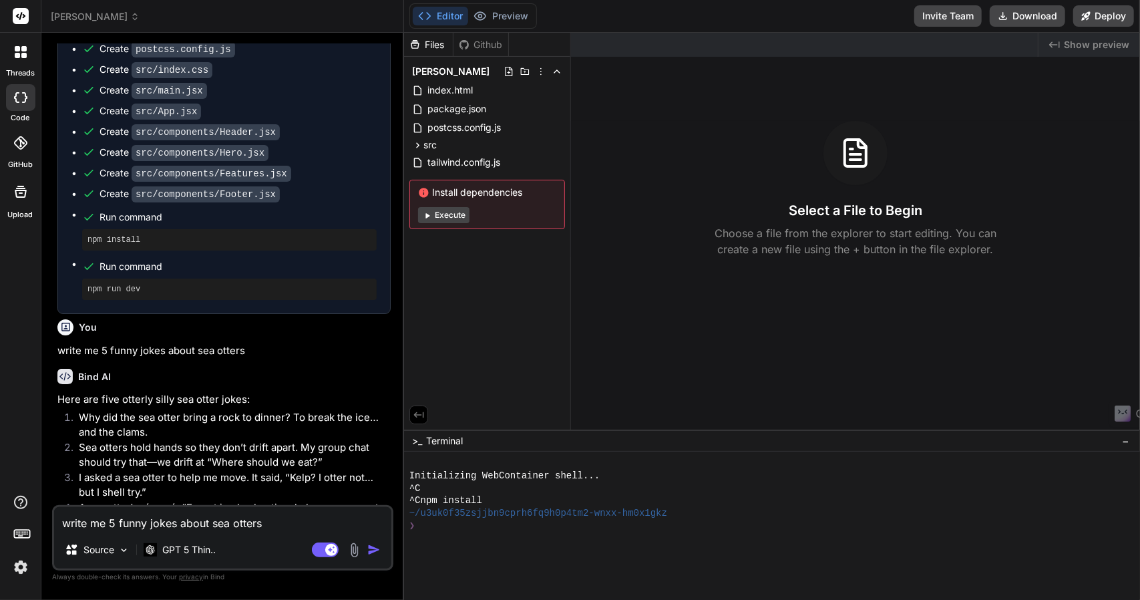
scroll to position [554, 0]
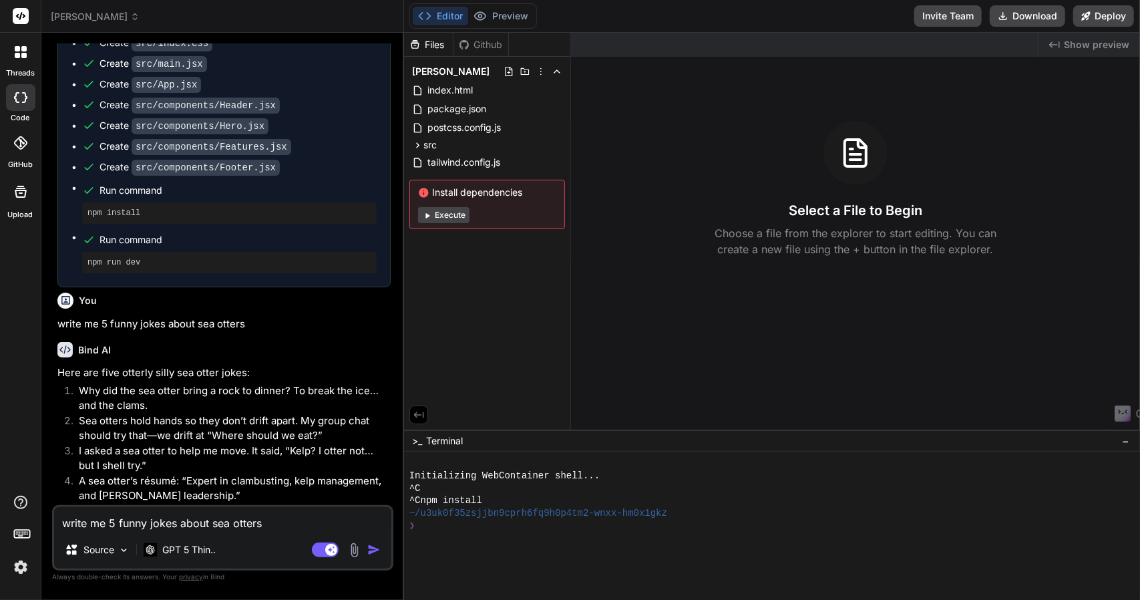
click at [28, 63] on div at bounding box center [21, 52] width 28 height 28
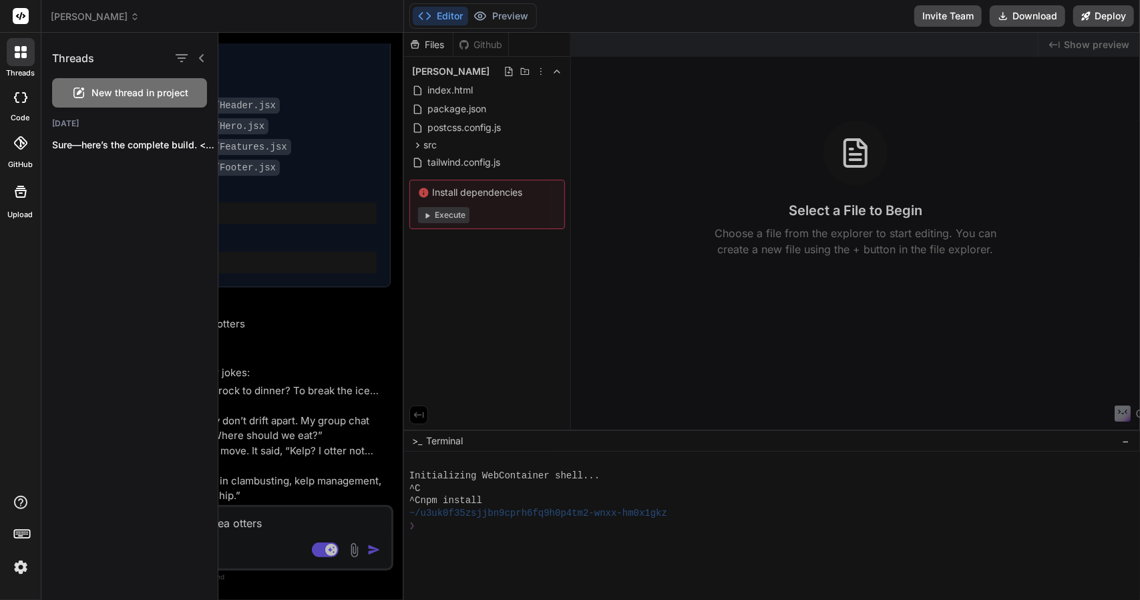
click at [151, 86] on span "New thread in project" at bounding box center [140, 92] width 97 height 13
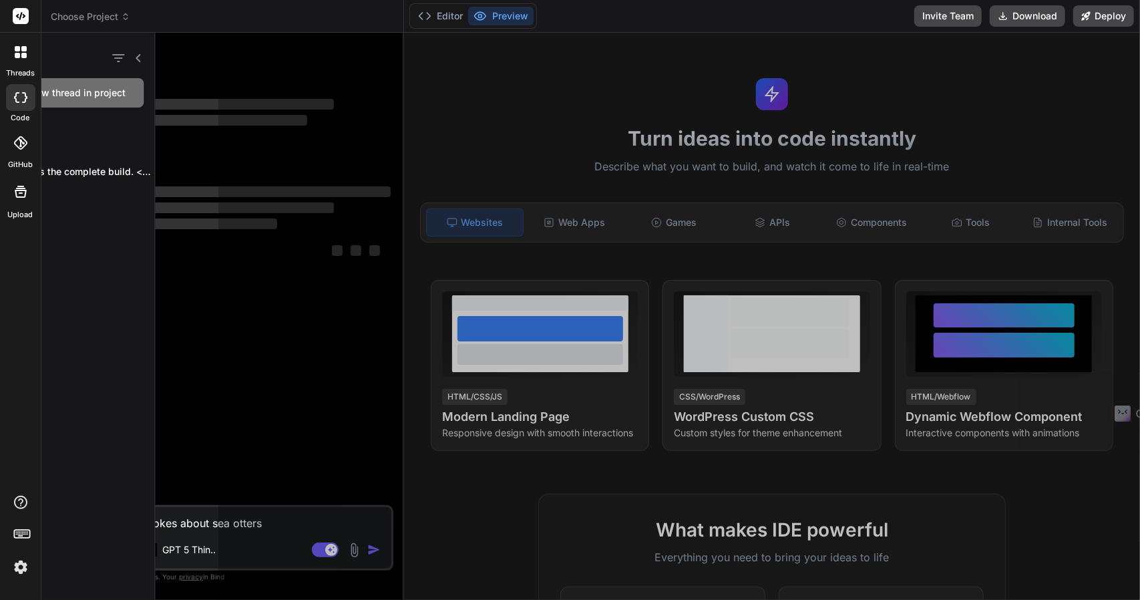
scroll to position [0, 0]
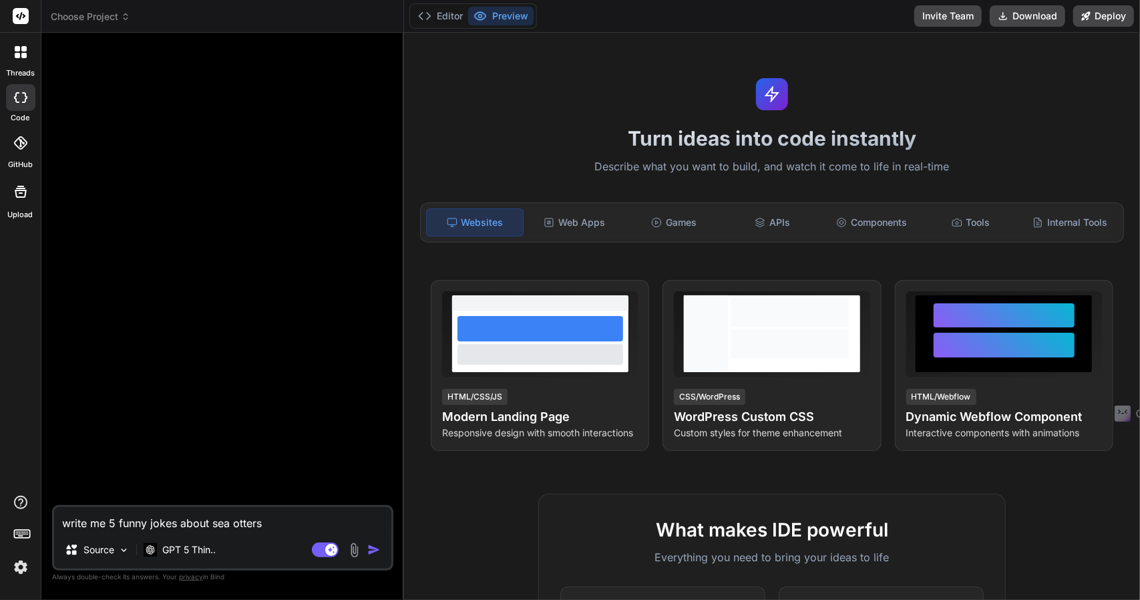
click at [23, 54] on icon at bounding box center [23, 55] width 5 height 5
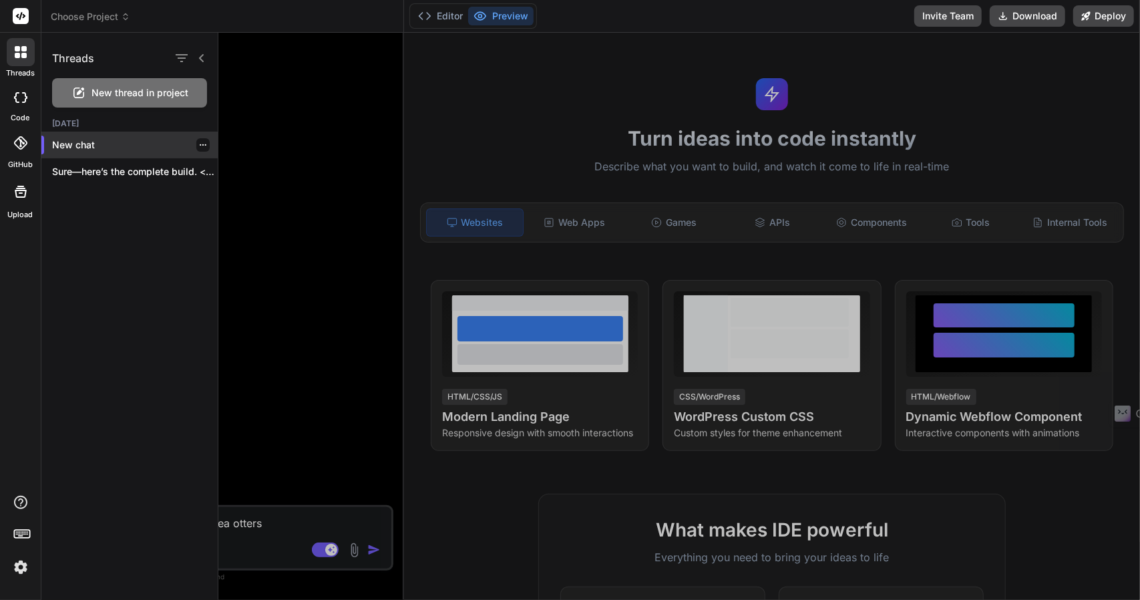
click at [84, 142] on p "New chat" at bounding box center [135, 144] width 166 height 13
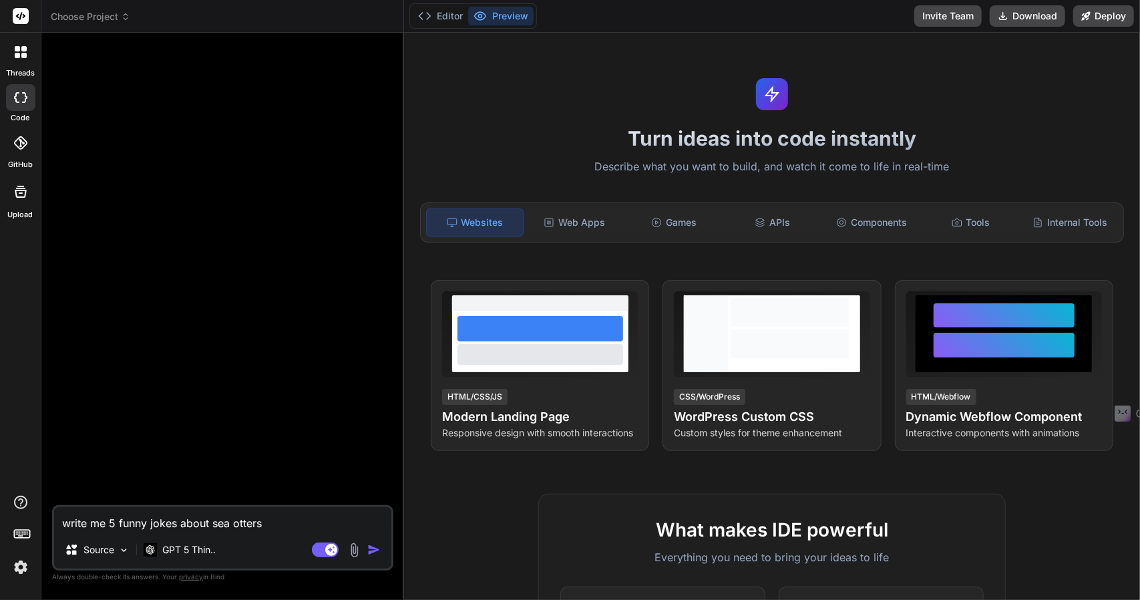
click at [21, 7] on div at bounding box center [20, 16] width 41 height 33
click at [19, 13] on rect at bounding box center [21, 16] width 16 height 16
click at [101, 551] on p "Source" at bounding box center [98, 549] width 31 height 13
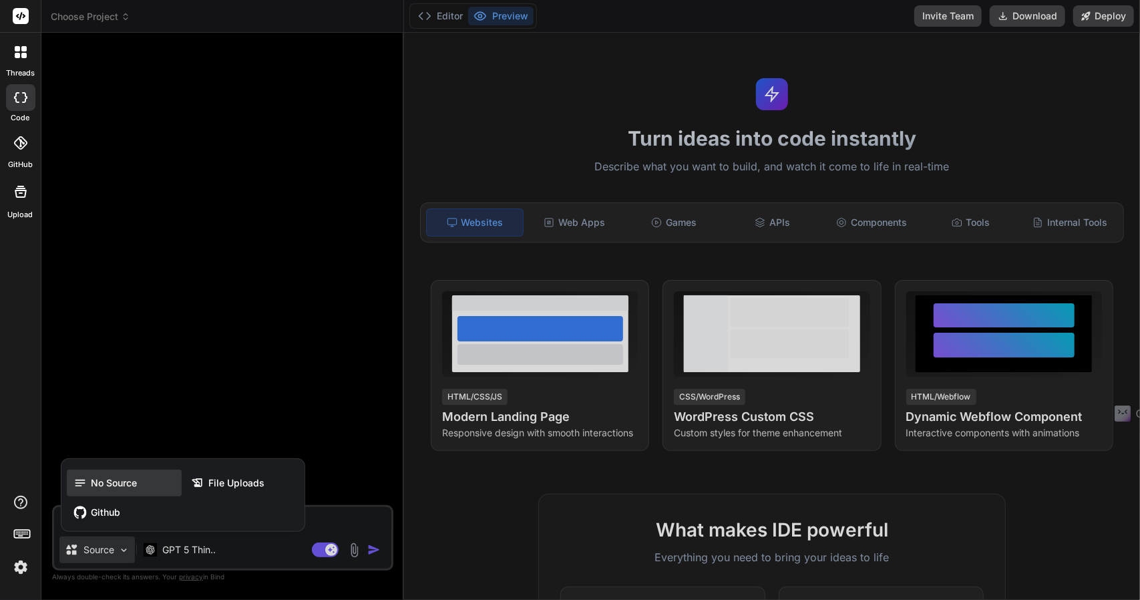
click at [107, 479] on span "No Source" at bounding box center [114, 482] width 46 height 13
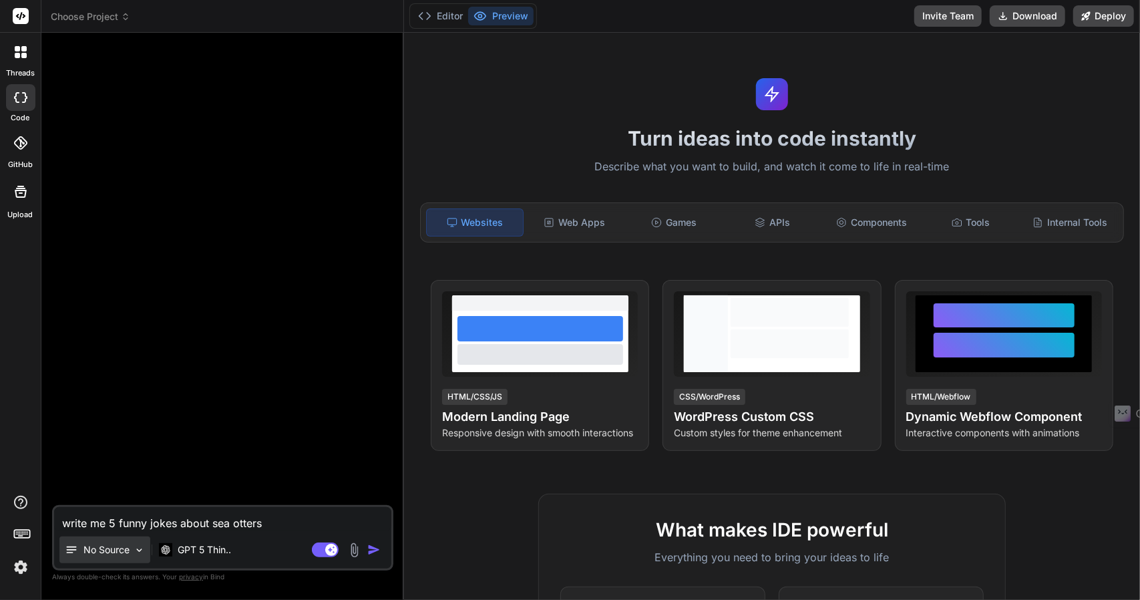
click at [124, 548] on p "No Source" at bounding box center [106, 549] width 46 height 13
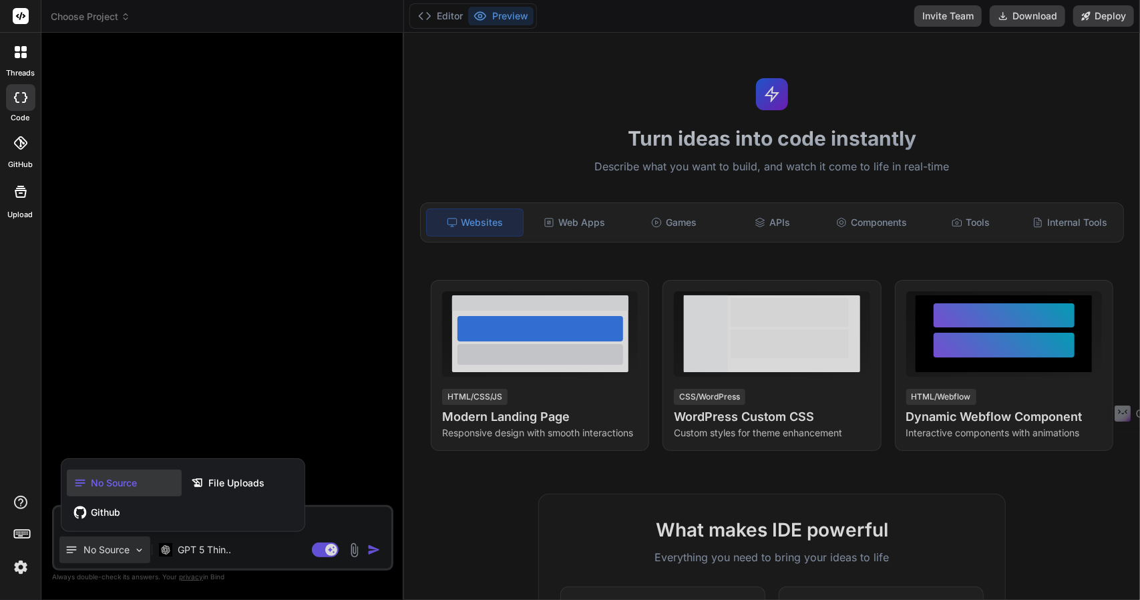
click at [124, 548] on div at bounding box center [570, 300] width 1140 height 600
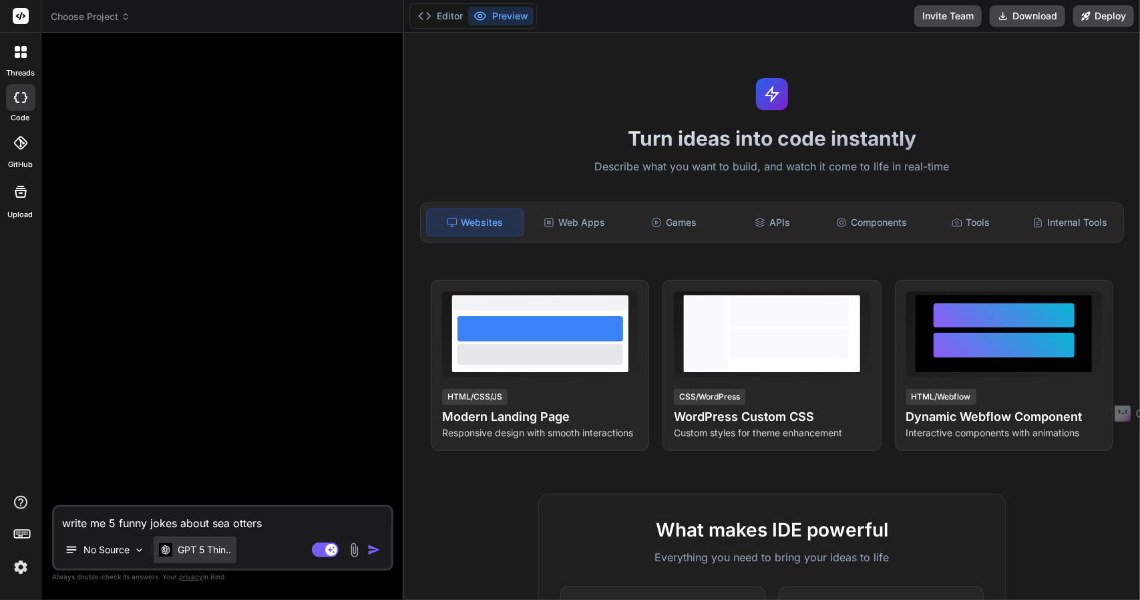
click at [191, 551] on p "GPT 5 Thin.." at bounding box center [204, 549] width 53 height 13
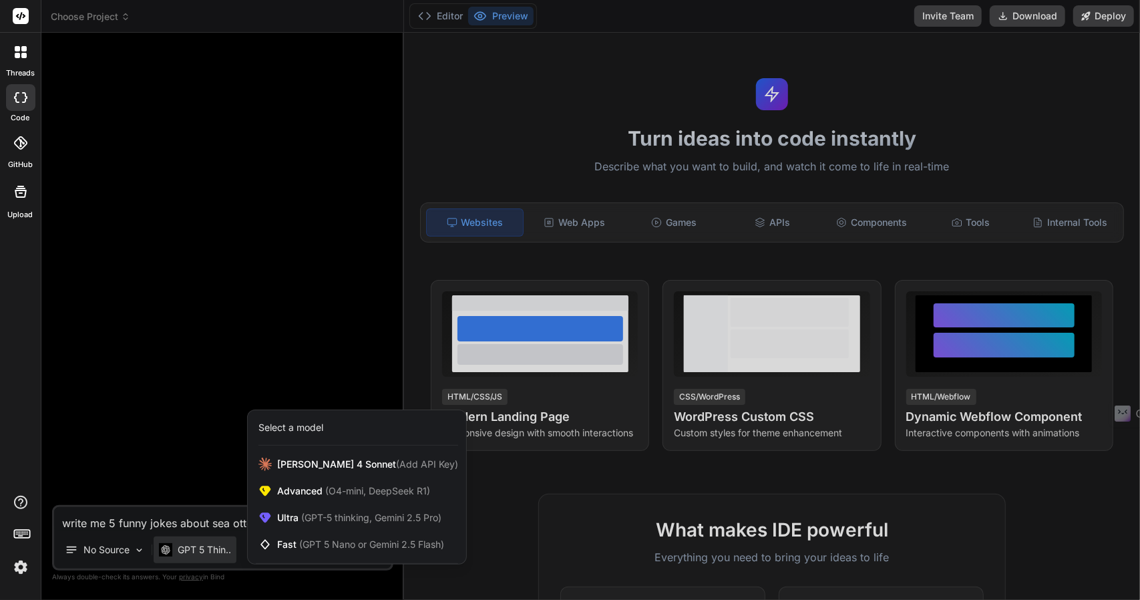
click at [192, 551] on div at bounding box center [570, 300] width 1140 height 600
type textarea "x"
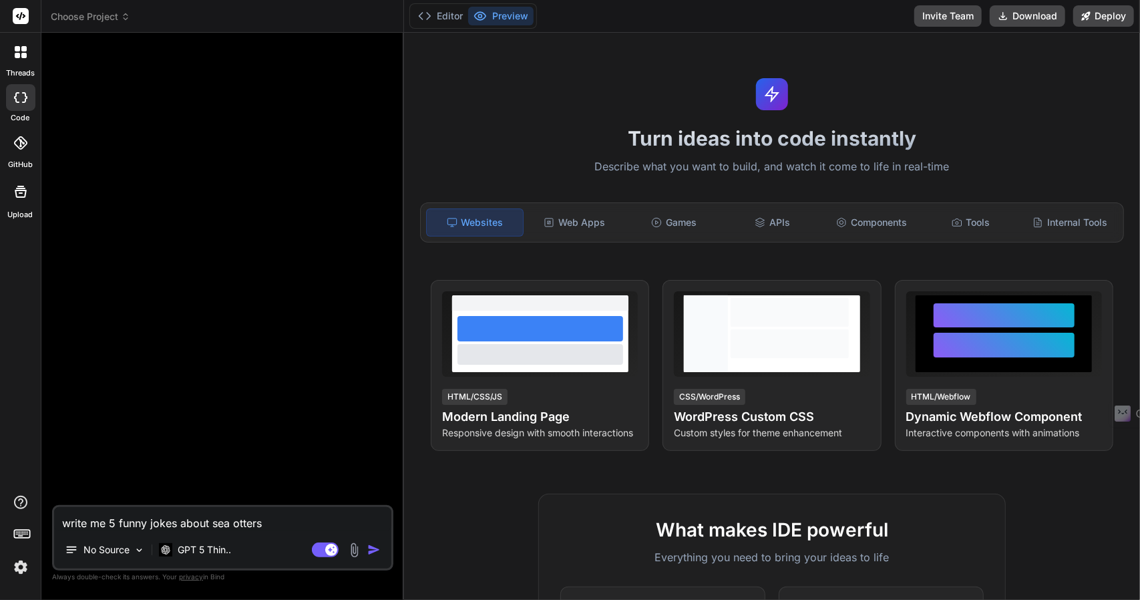
drag, startPoint x: 136, startPoint y: 520, endPoint x: 143, endPoint y: 531, distance: 12.6
click at [142, 528] on textarea "write me 5 funny jokes about sea otters" at bounding box center [222, 519] width 337 height 24
paste textarea "write me 5 funny jokes about sea otters"
type textarea "x"
type textarea "write me 5 funny jokes about sea otters"
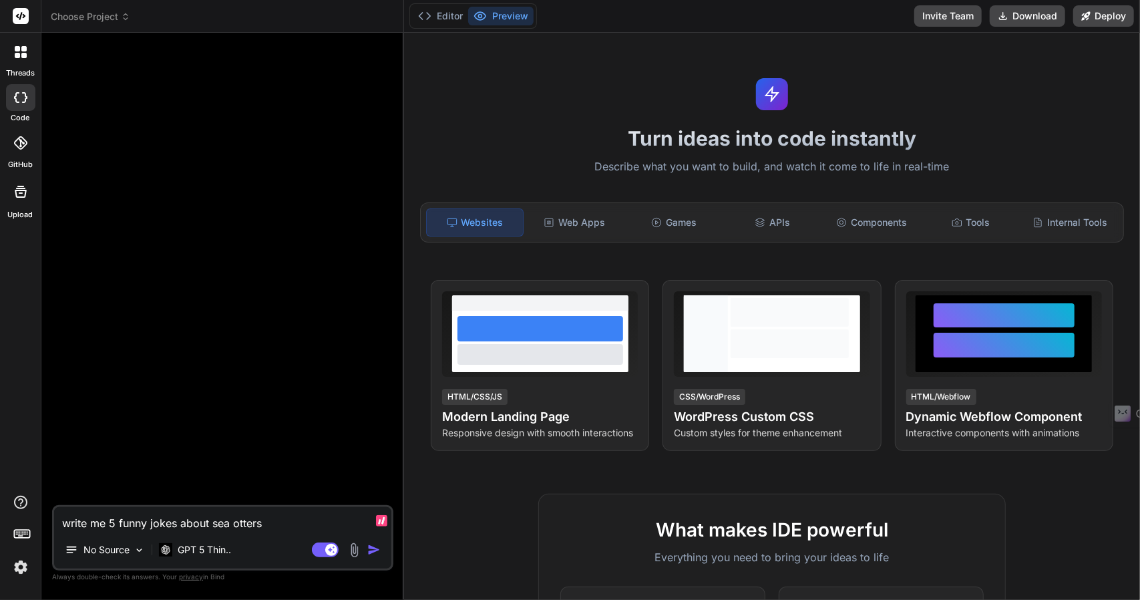
type textarea "x"
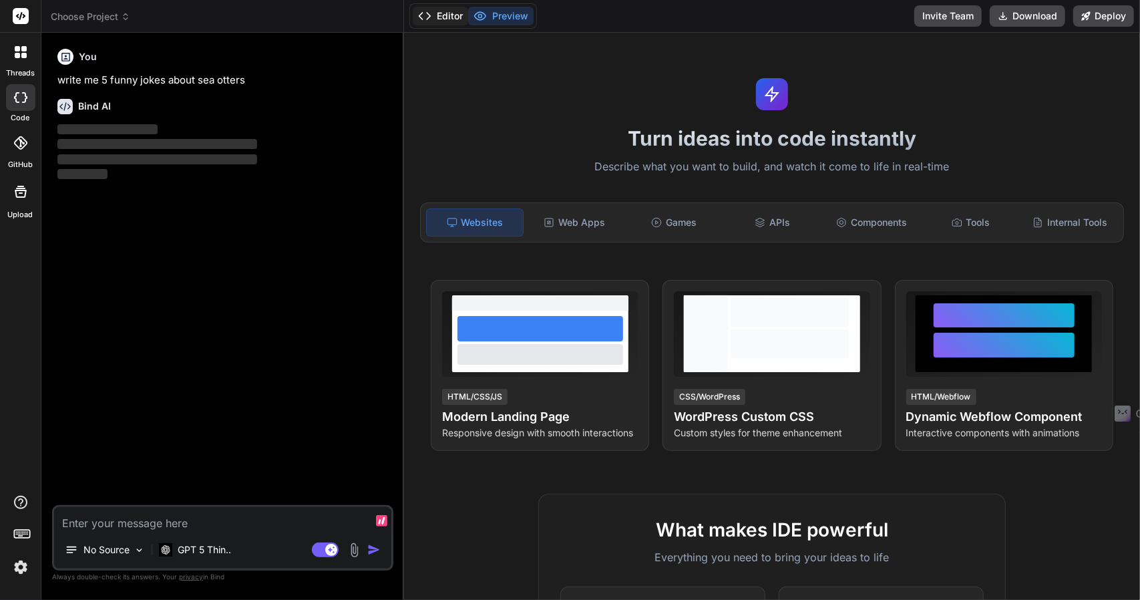
click at [454, 15] on button "Editor" at bounding box center [440, 16] width 55 height 19
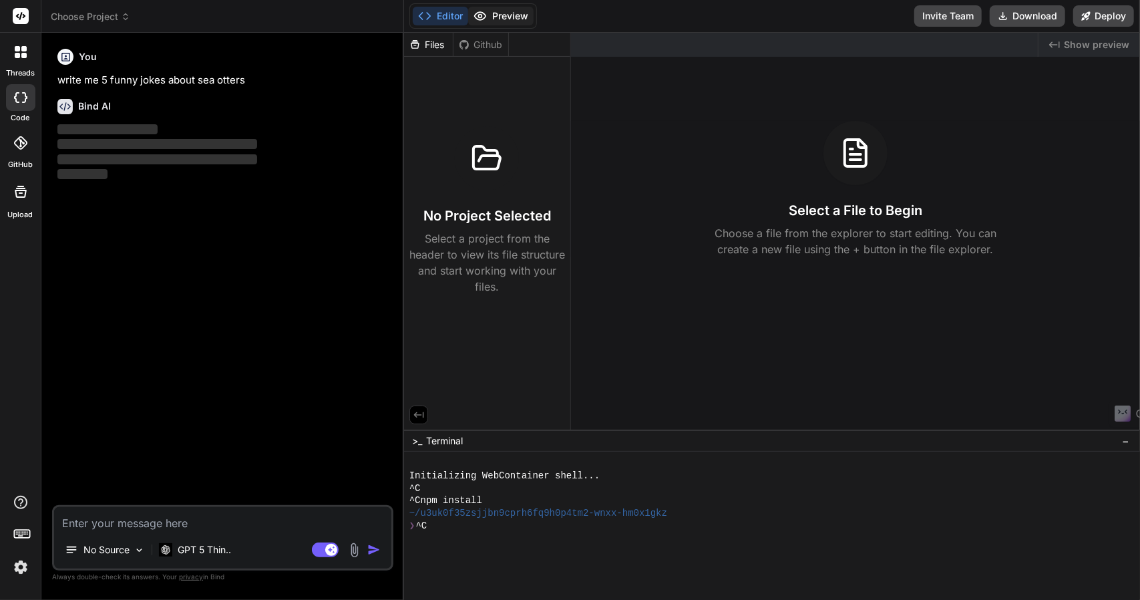
click at [506, 15] on button "Preview" at bounding box center [500, 16] width 65 height 19
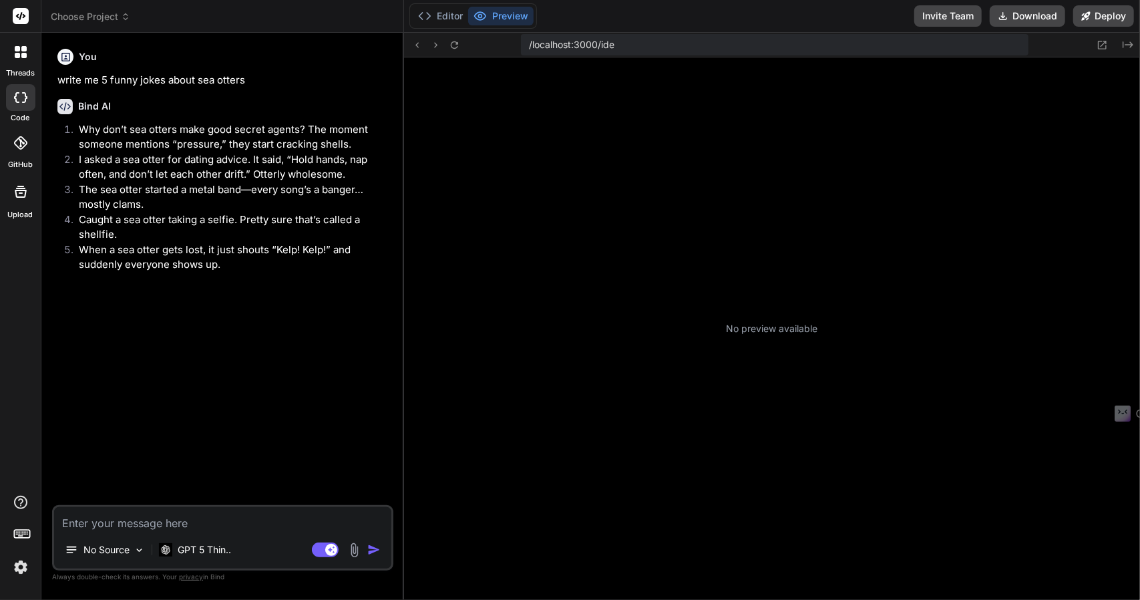
type textarea "x"
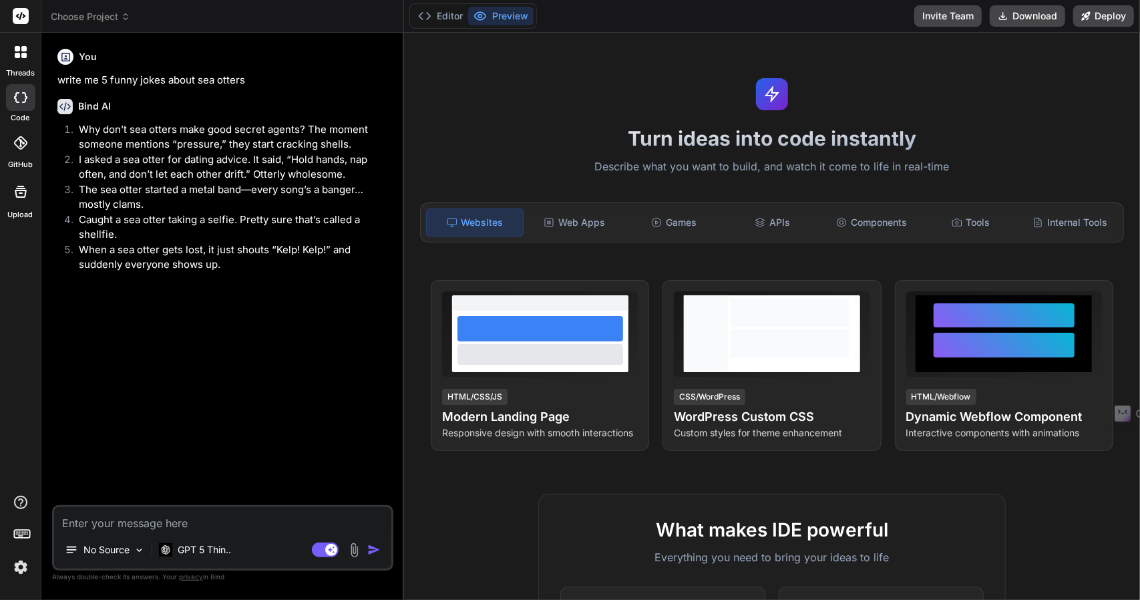
click at [27, 51] on div at bounding box center [21, 52] width 28 height 28
